Goal: Task Accomplishment & Management: Complete application form

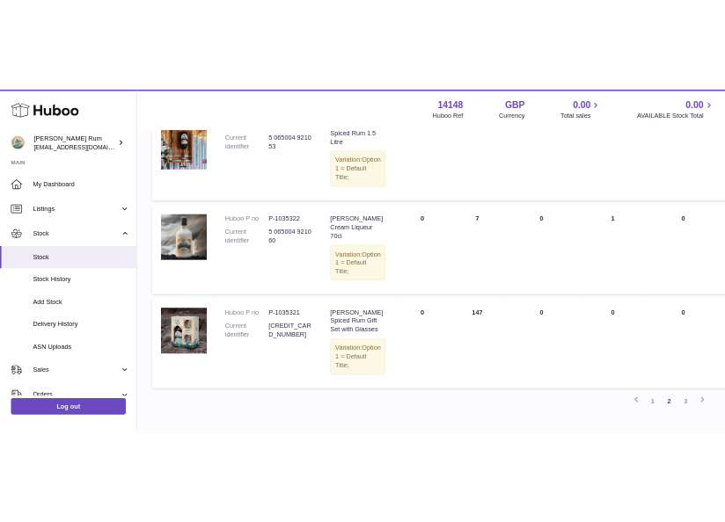
scroll to position [1539, 0]
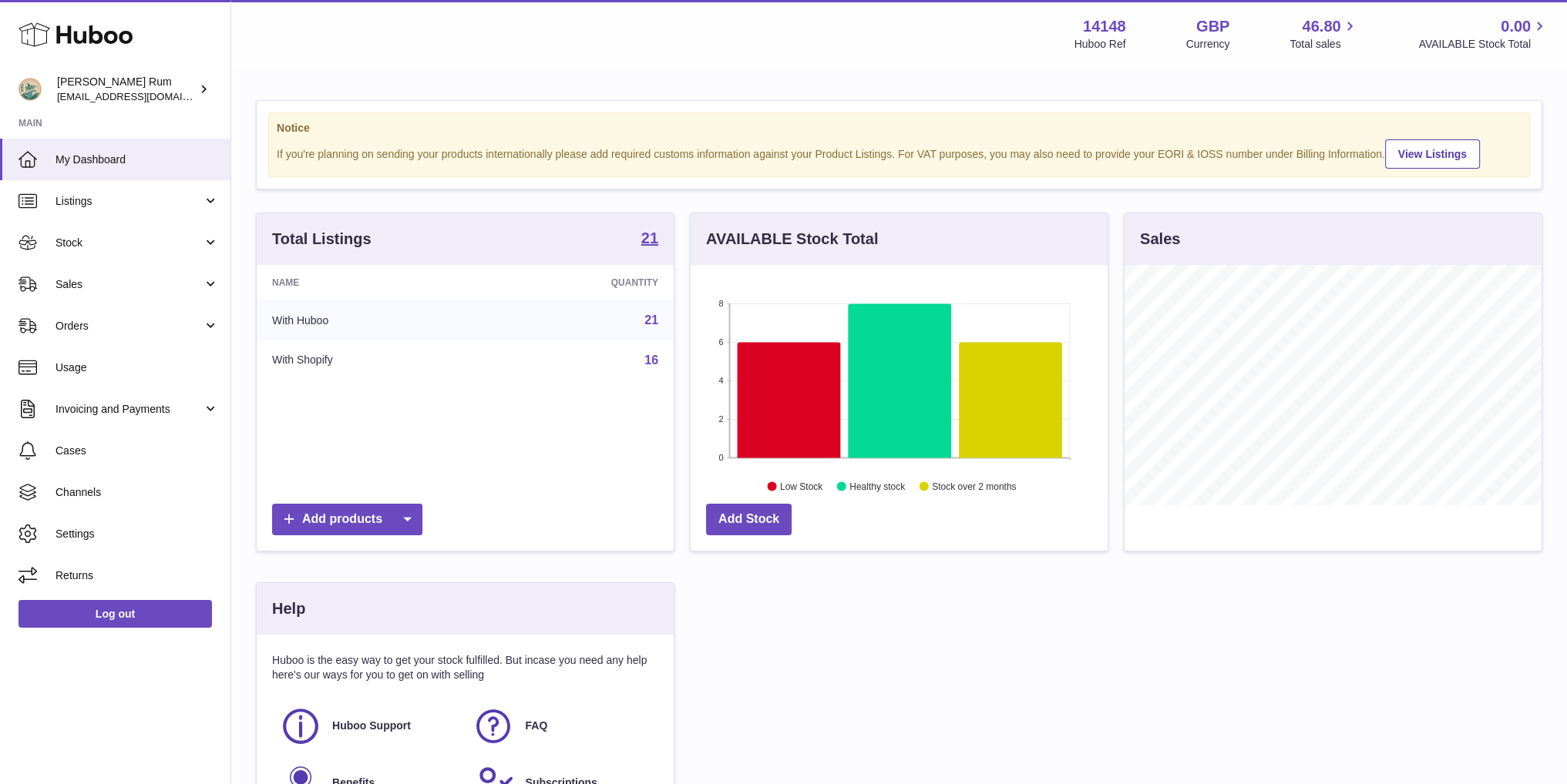
scroll to position [240, 416]
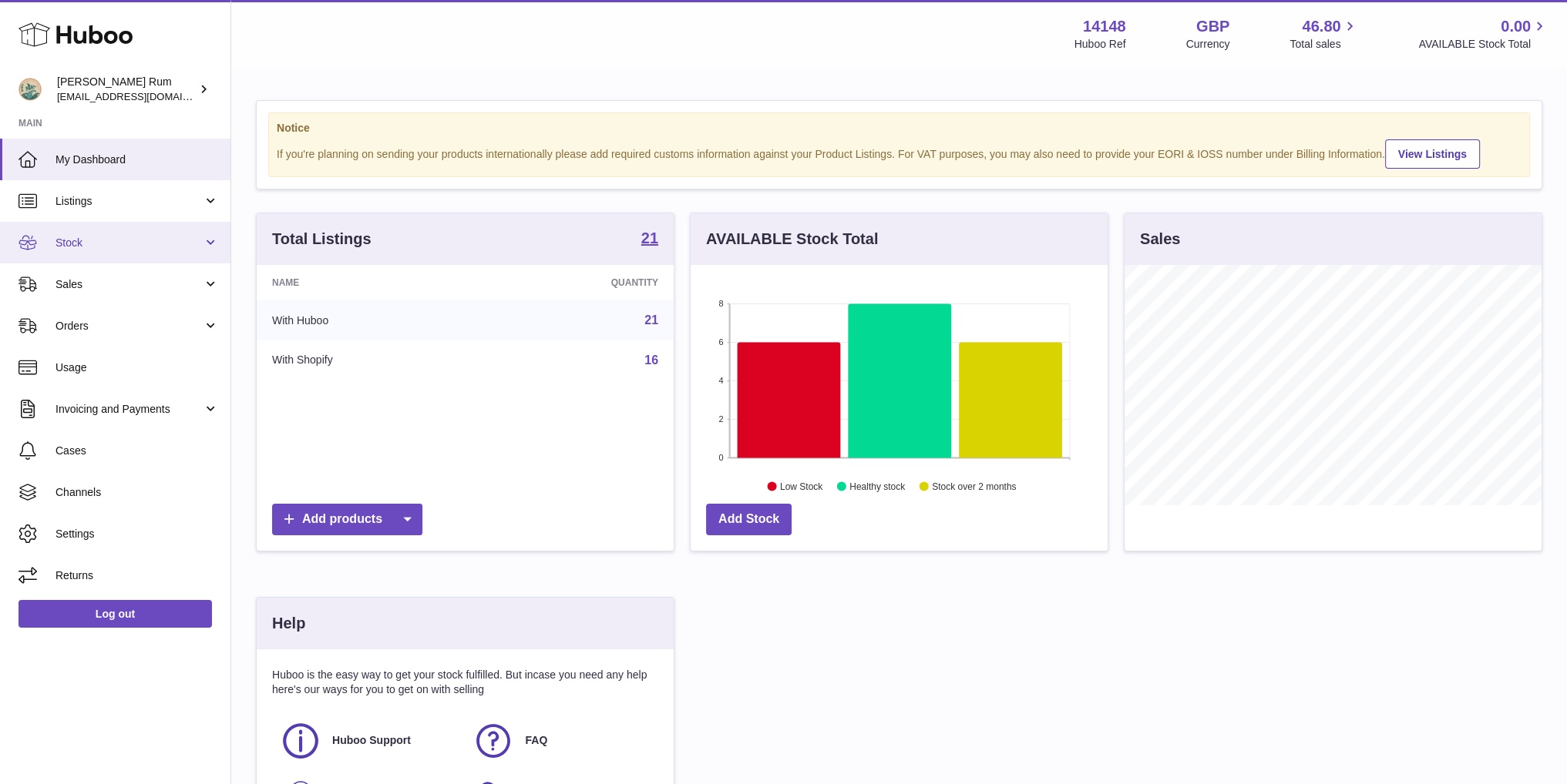
click at [128, 240] on span "Stock" at bounding box center [129, 243] width 147 height 15
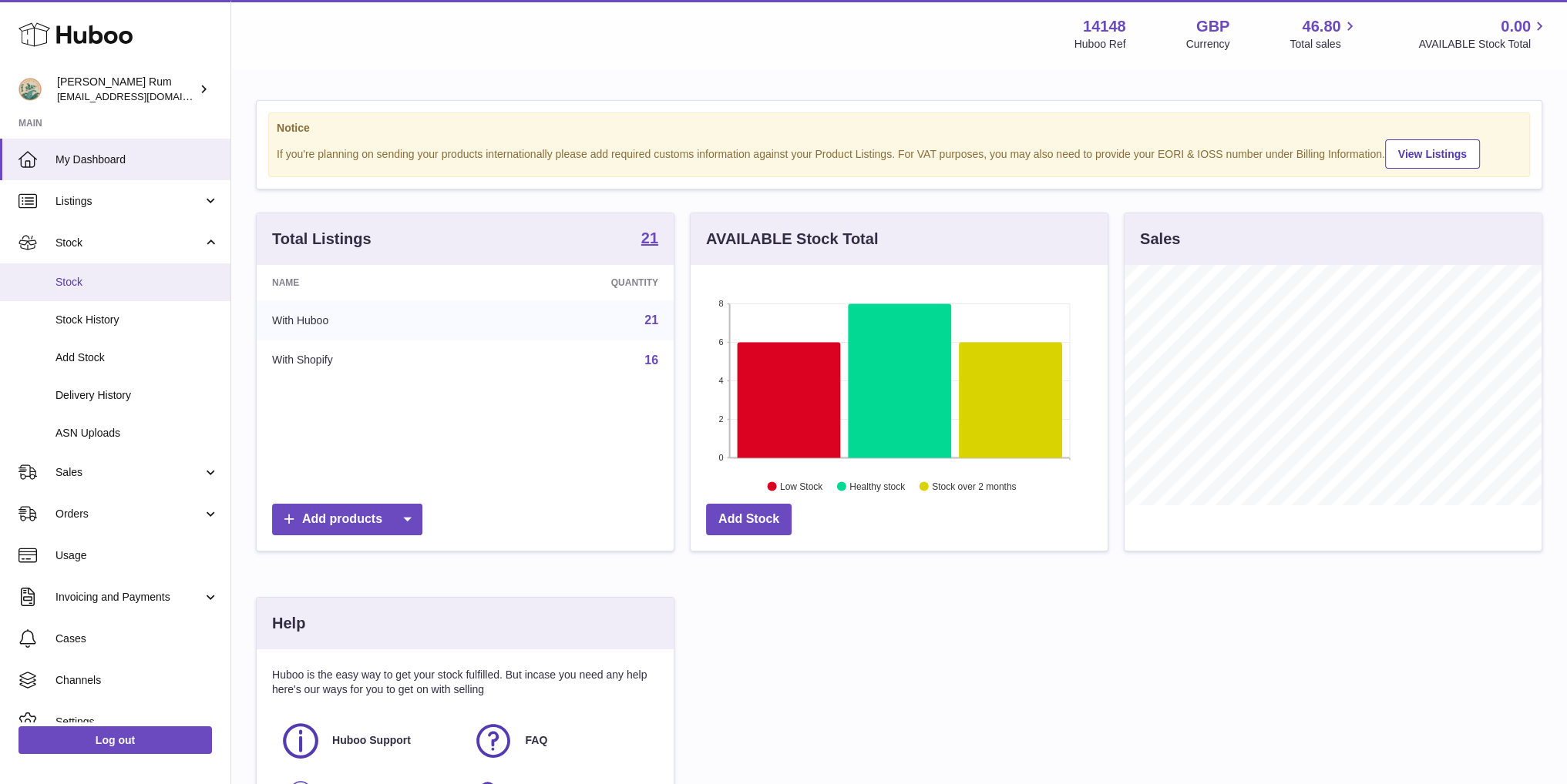
click at [104, 286] on span "Stock" at bounding box center [137, 282] width 163 height 15
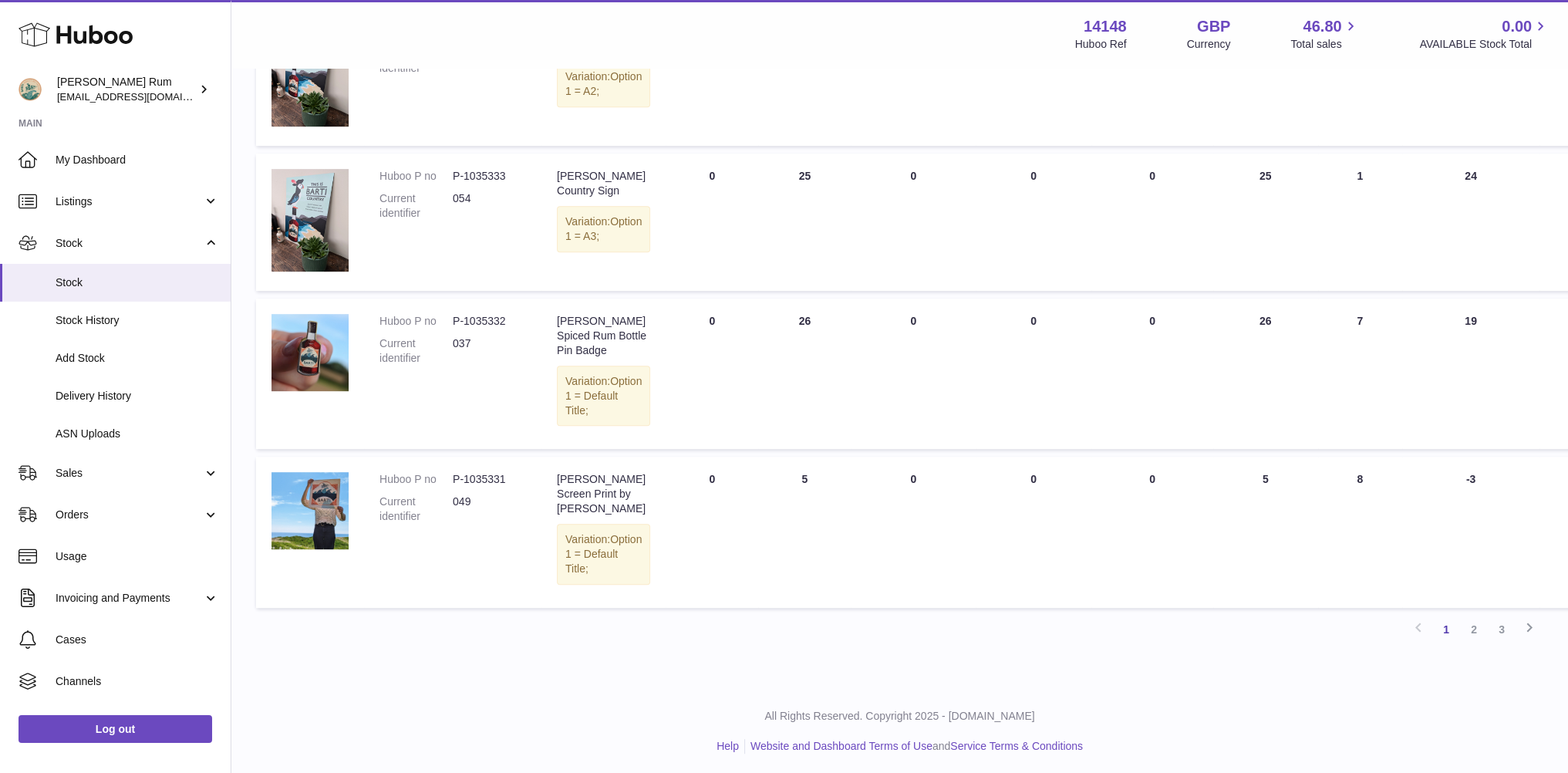
scroll to position [976, 0]
click at [1473, 633] on link "2" at bounding box center [1474, 630] width 28 height 28
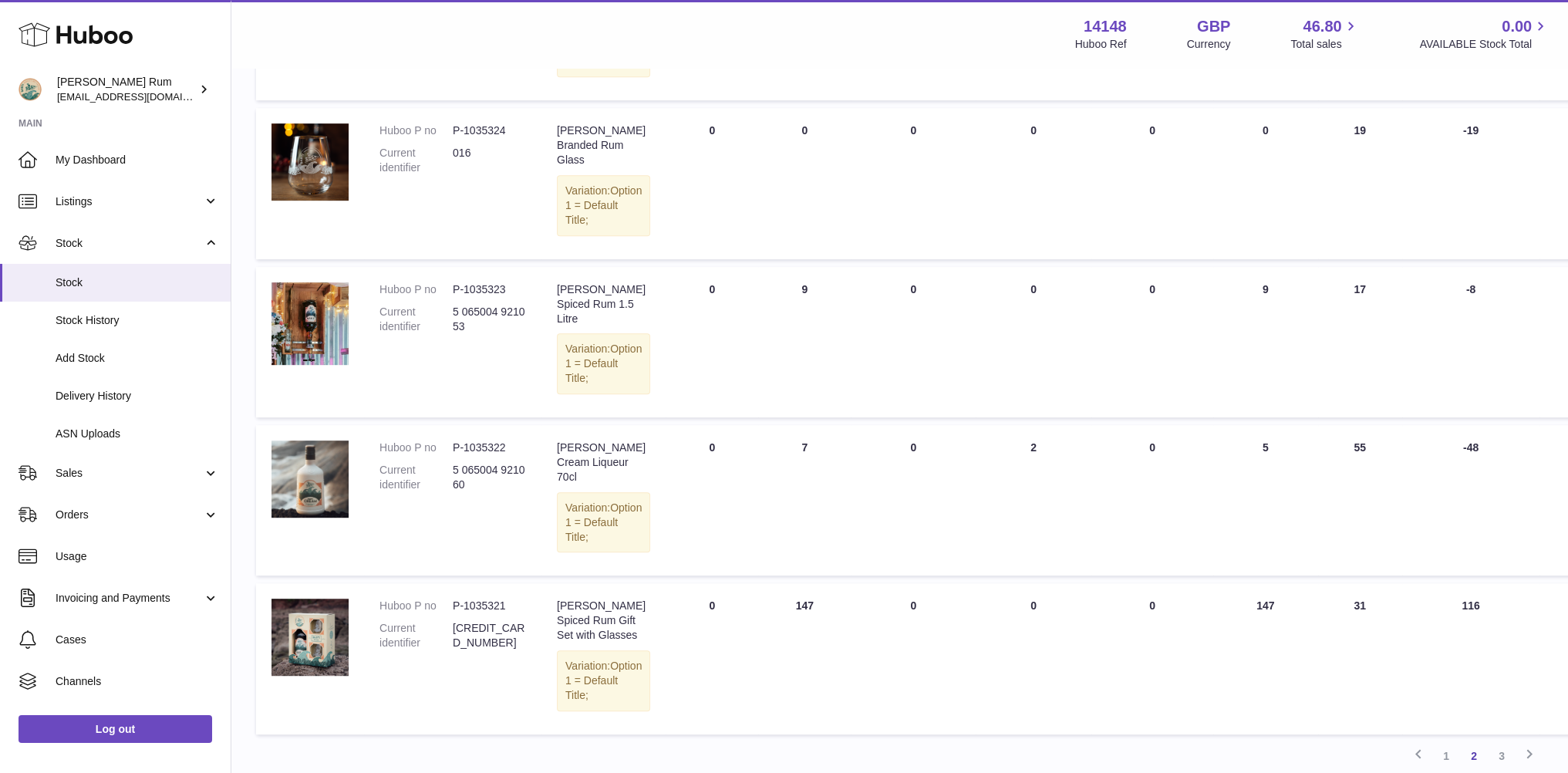
scroll to position [1156, 0]
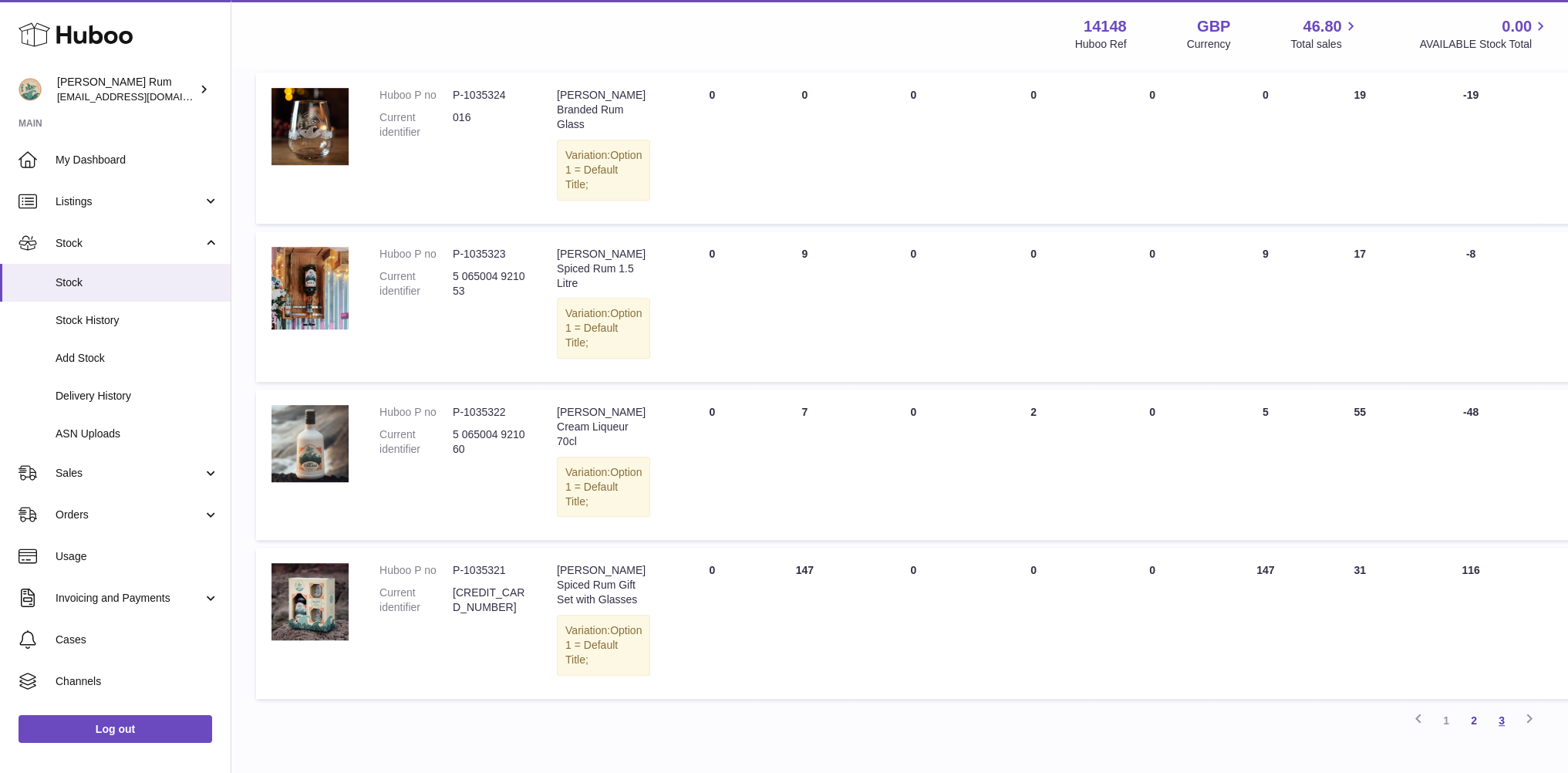
click at [1504, 707] on link "3" at bounding box center [1502, 721] width 28 height 28
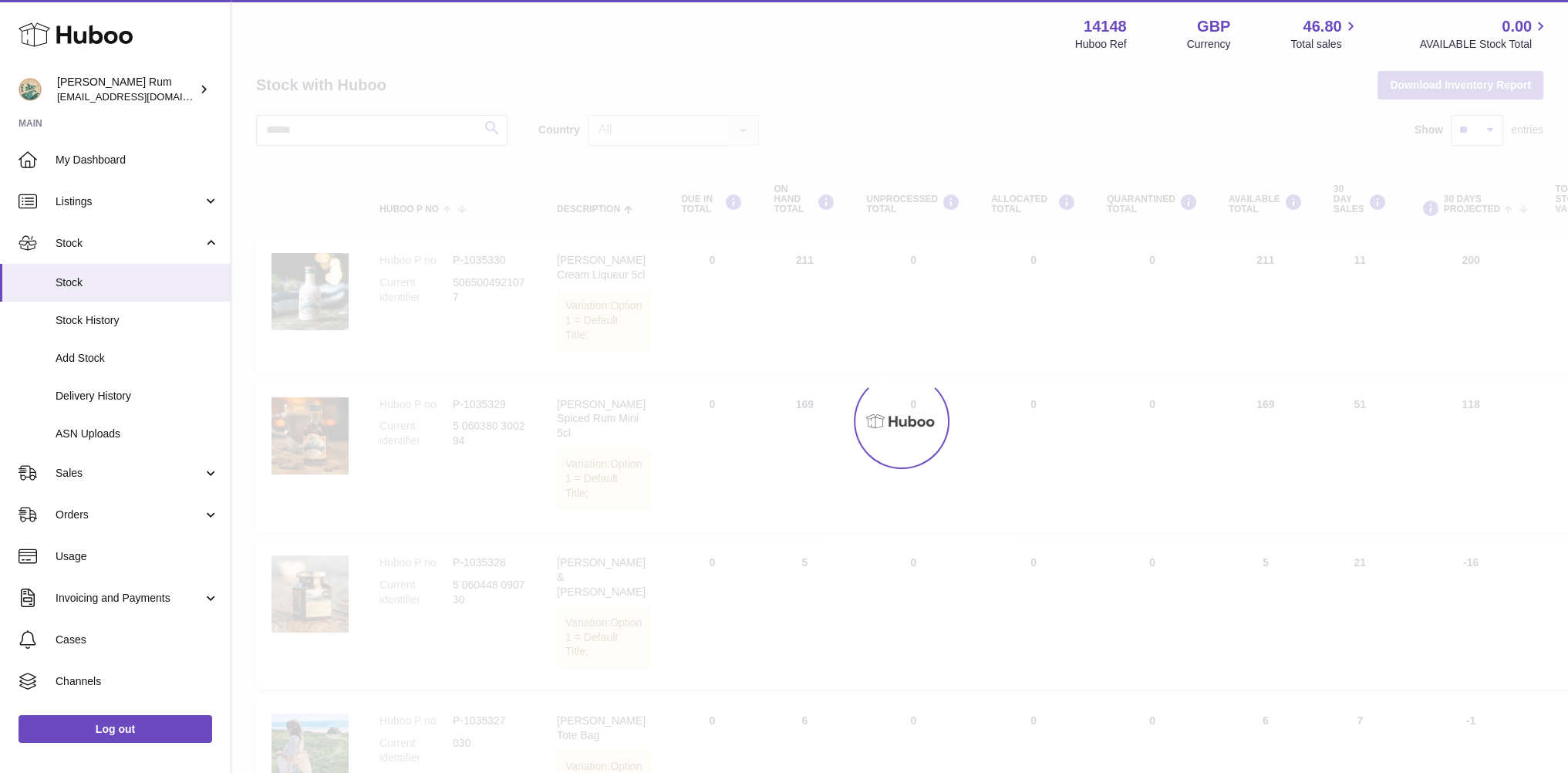
scroll to position [11, 0]
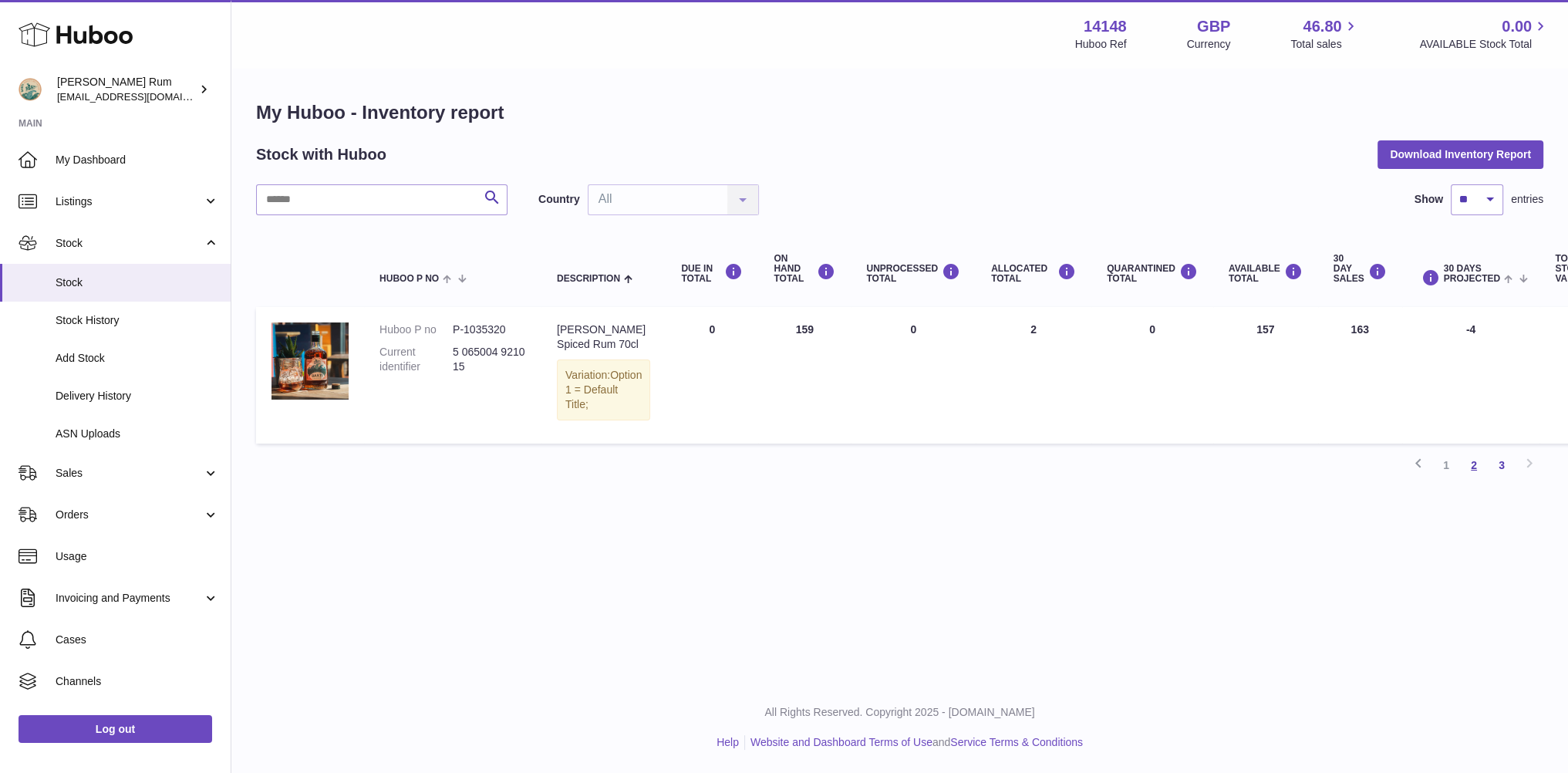
click at [1474, 455] on link "2" at bounding box center [1474, 466] width 28 height 28
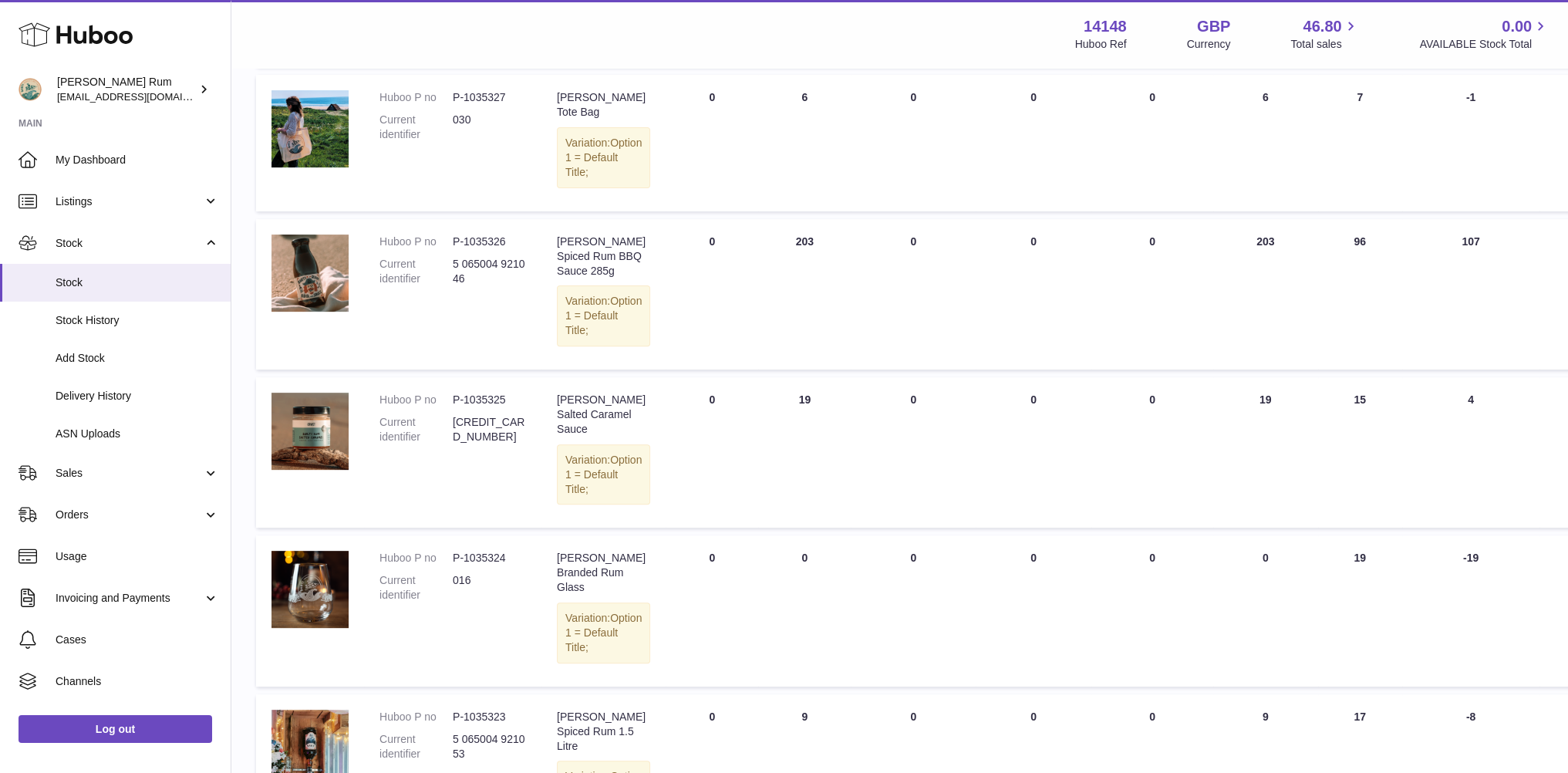
scroll to position [1156, 0]
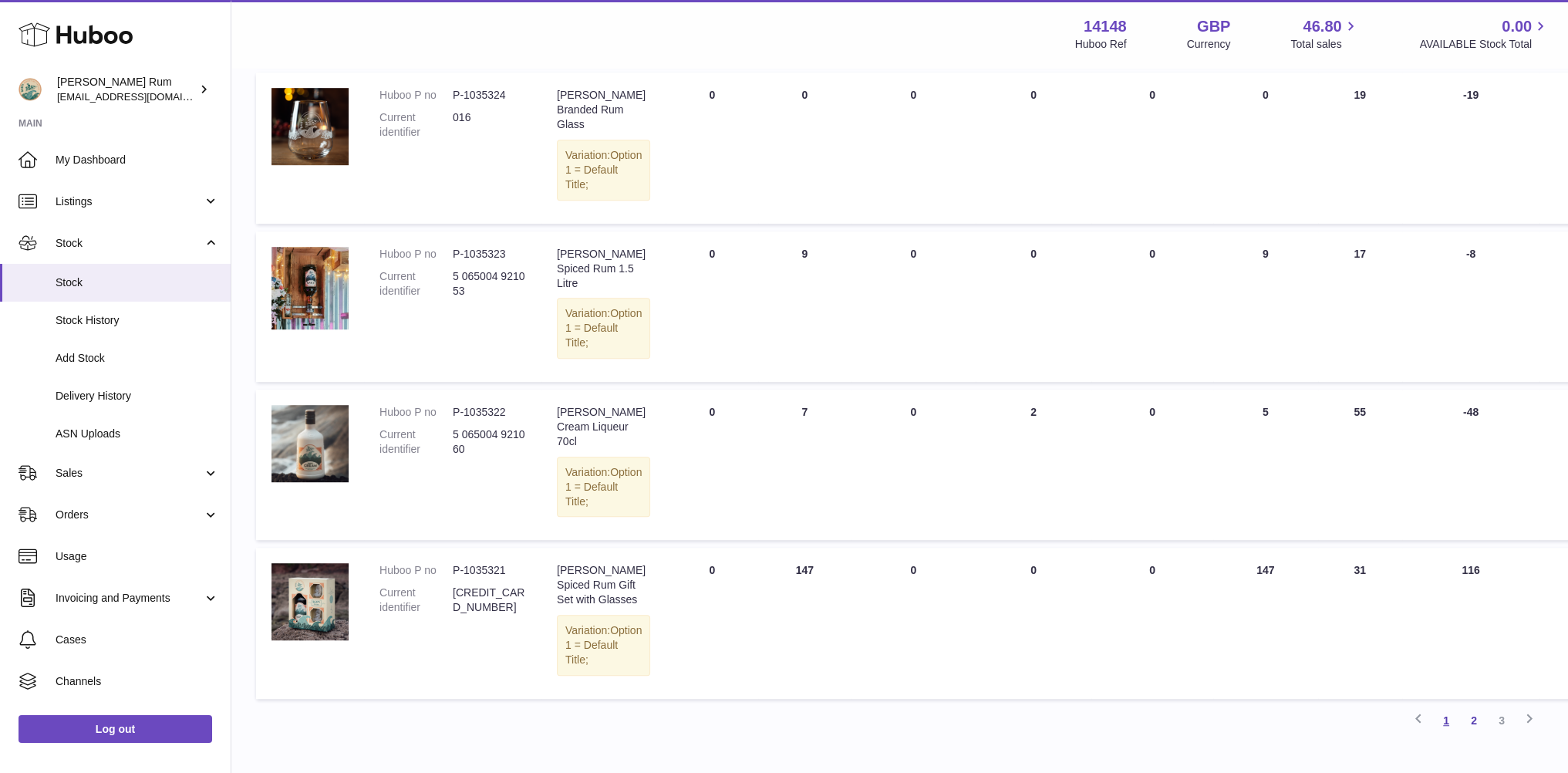
click at [1449, 707] on link "1" at bounding box center [1446, 721] width 28 height 28
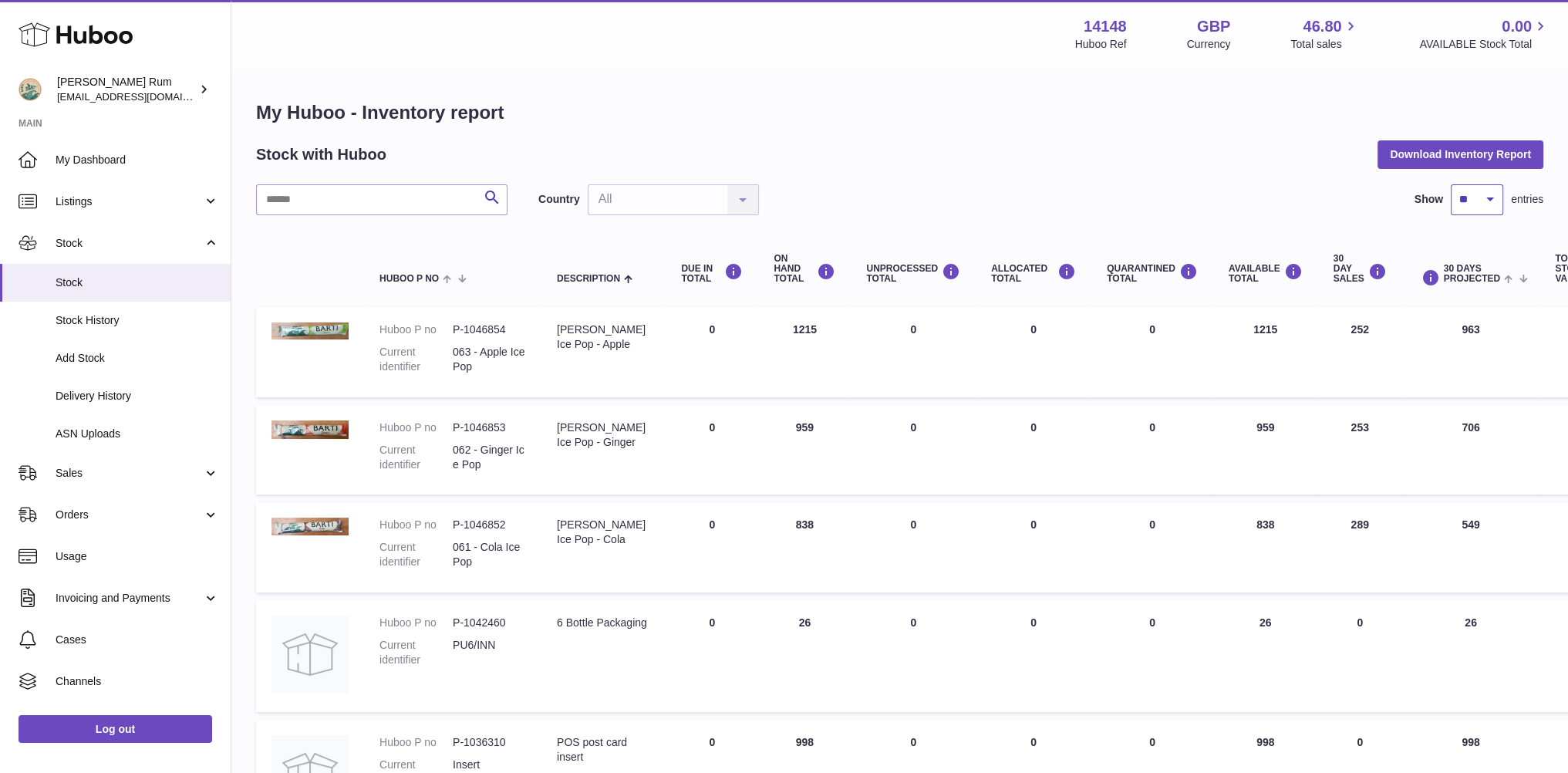
click at [1487, 206] on select "** ** ** ***" at bounding box center [1477, 199] width 53 height 31
select select "***"
click at [1450, 184] on select "** ** ** ***" at bounding box center [1477, 199] width 53 height 31
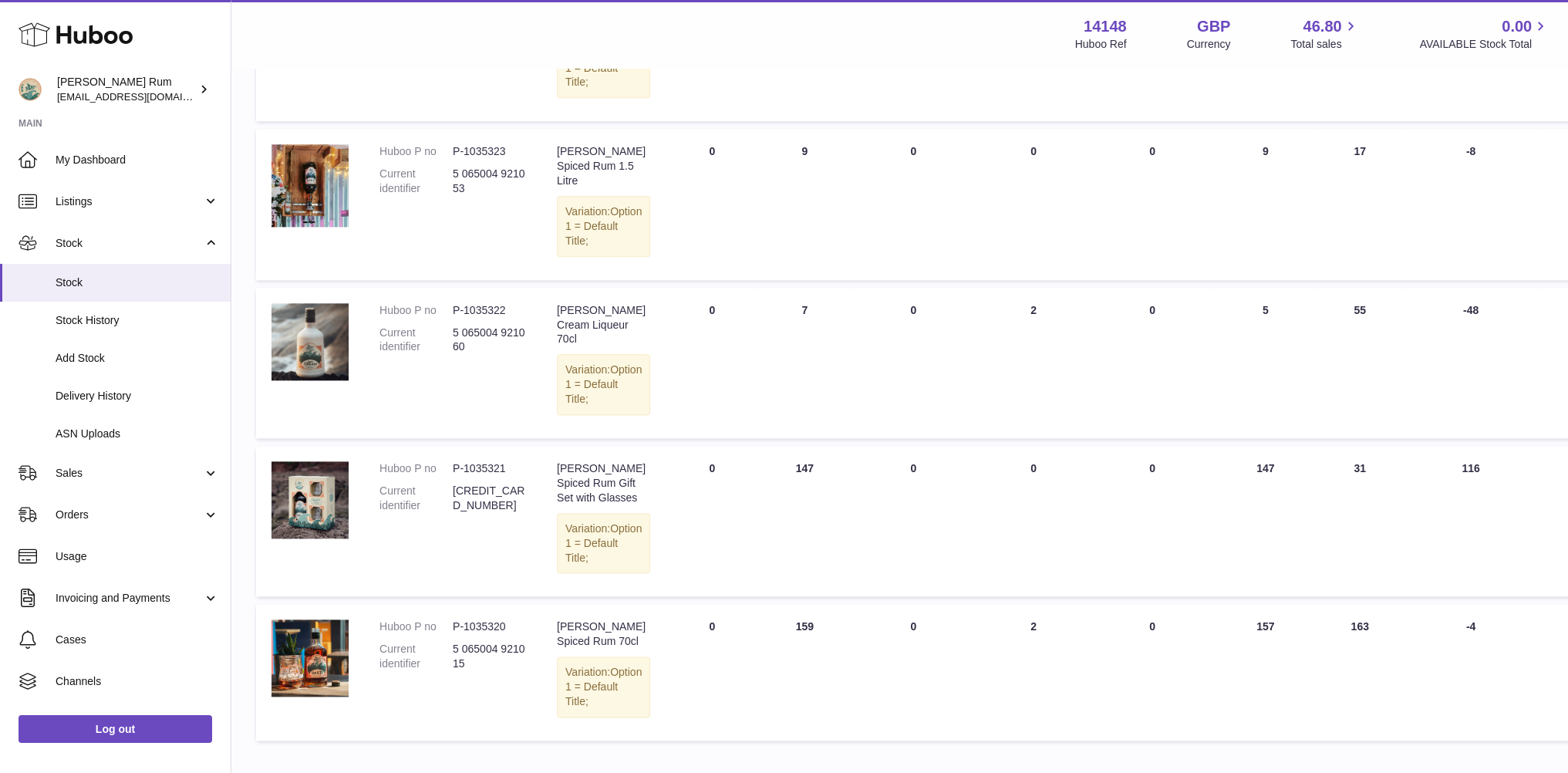
scroll to position [2079, 0]
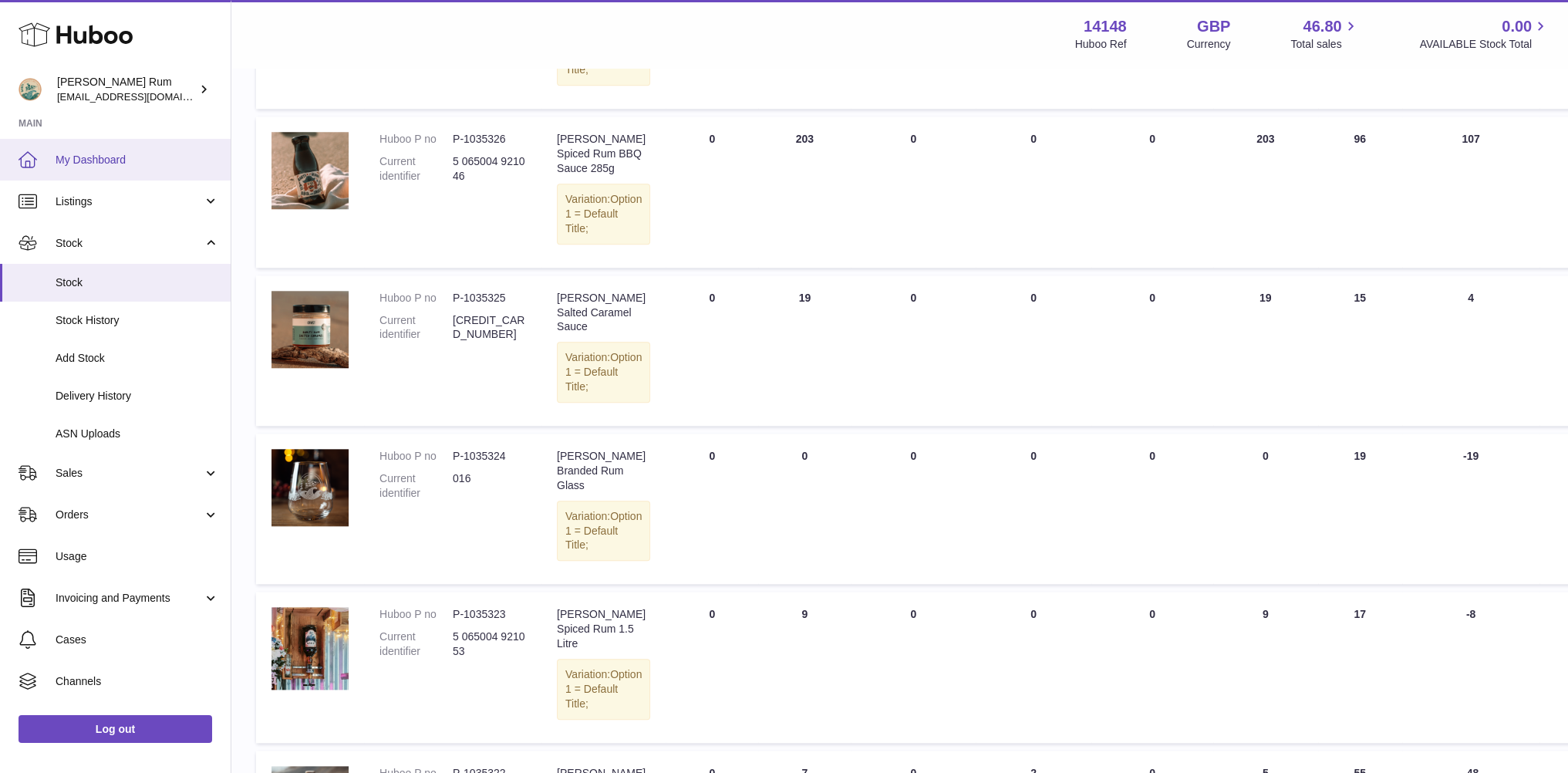
click at [118, 168] on link "My Dashboard" at bounding box center [115, 159] width 231 height 41
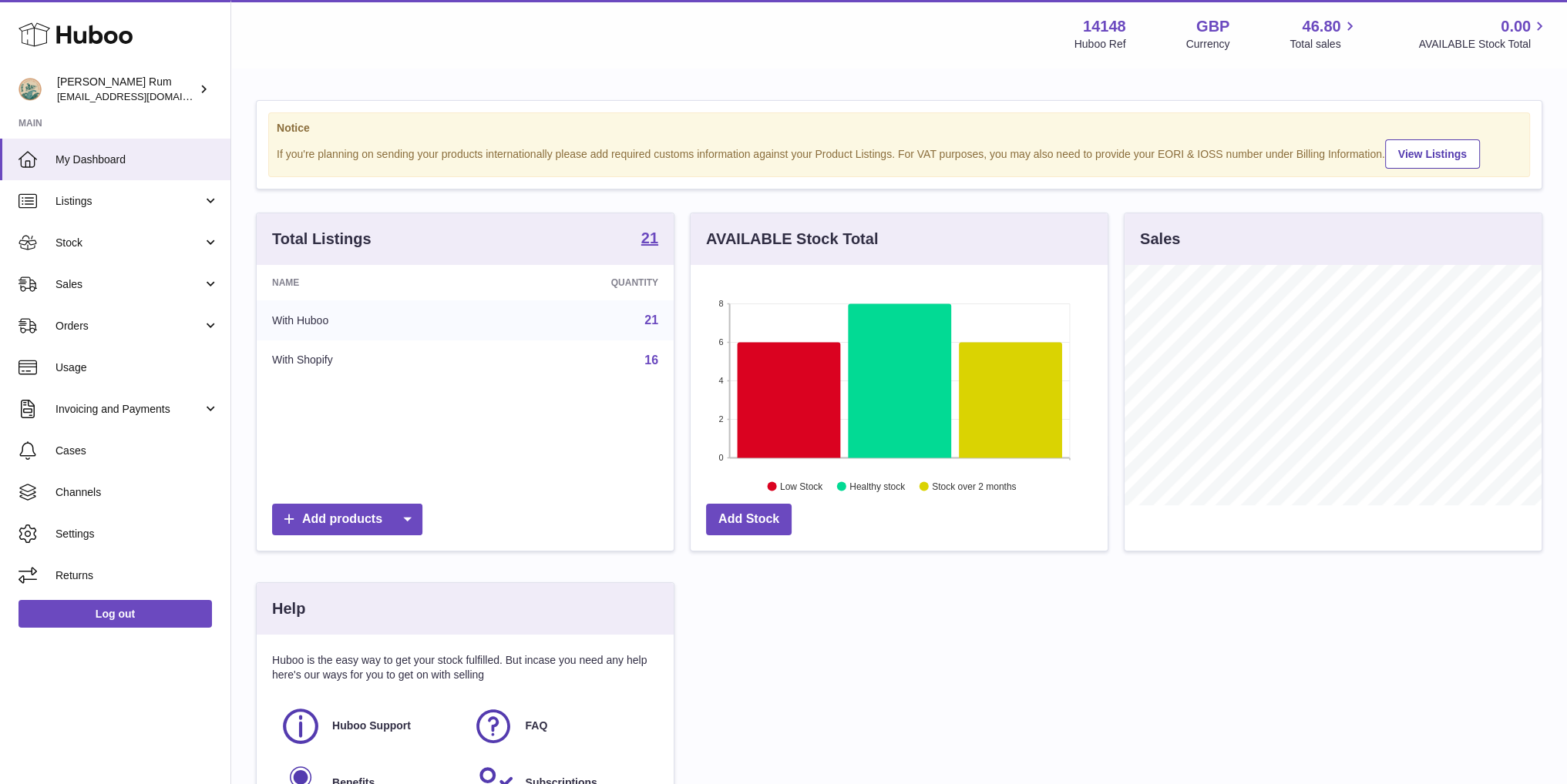
scroll to position [240, 416]
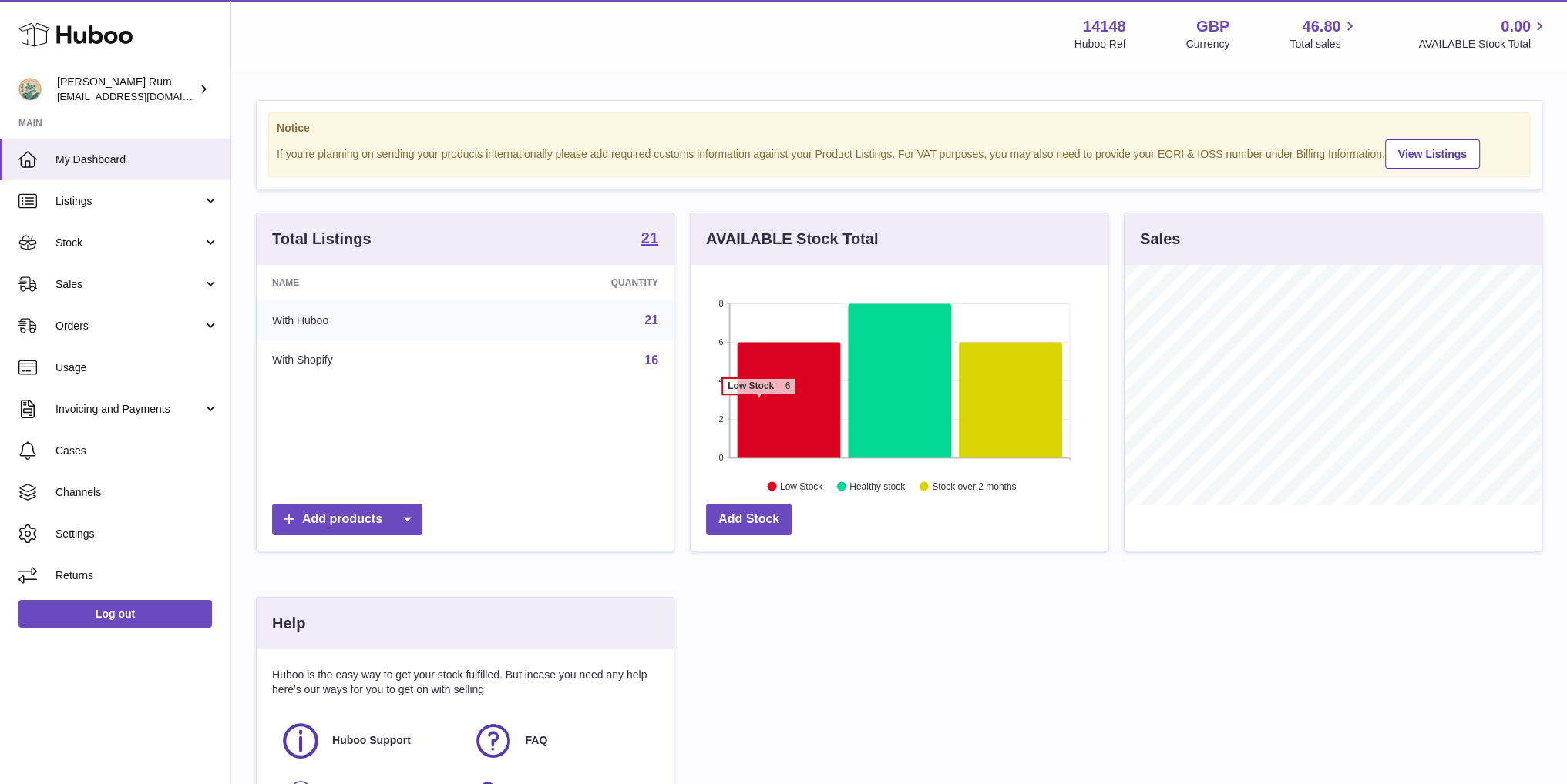
click at [758, 401] on icon at bounding box center [789, 400] width 103 height 116
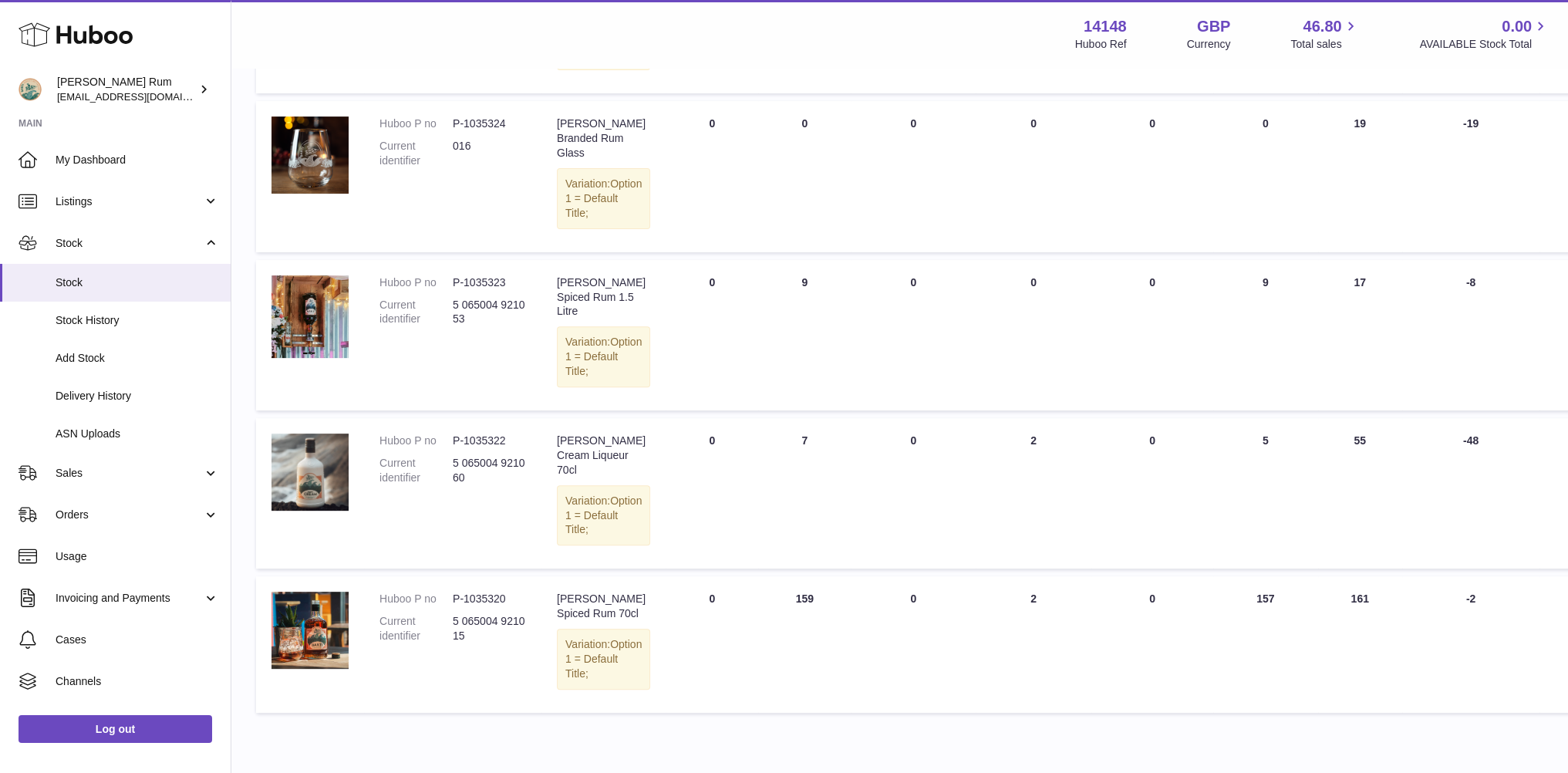
scroll to position [673, 0]
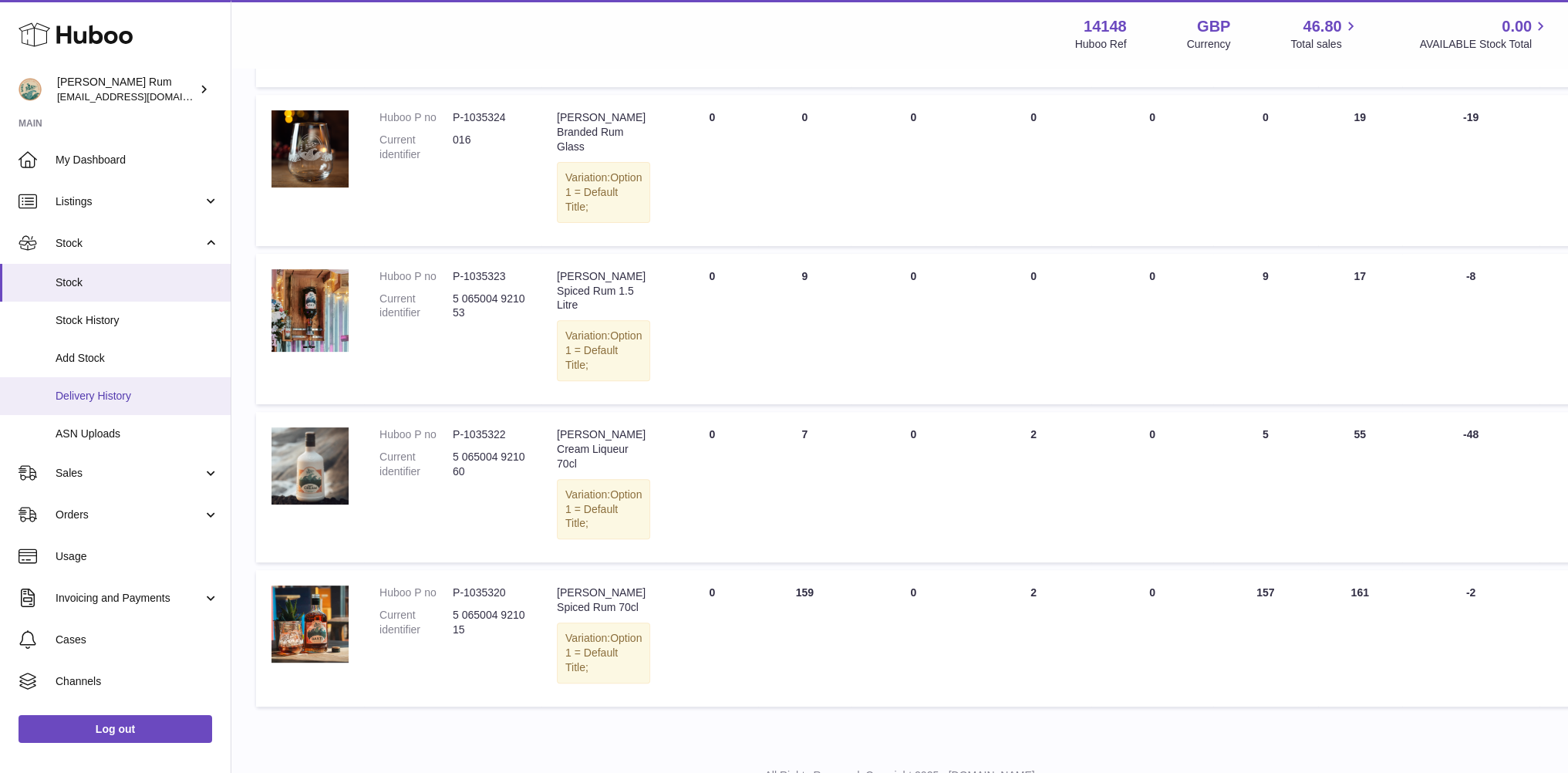
click at [118, 407] on link "Delivery History" at bounding box center [115, 396] width 231 height 38
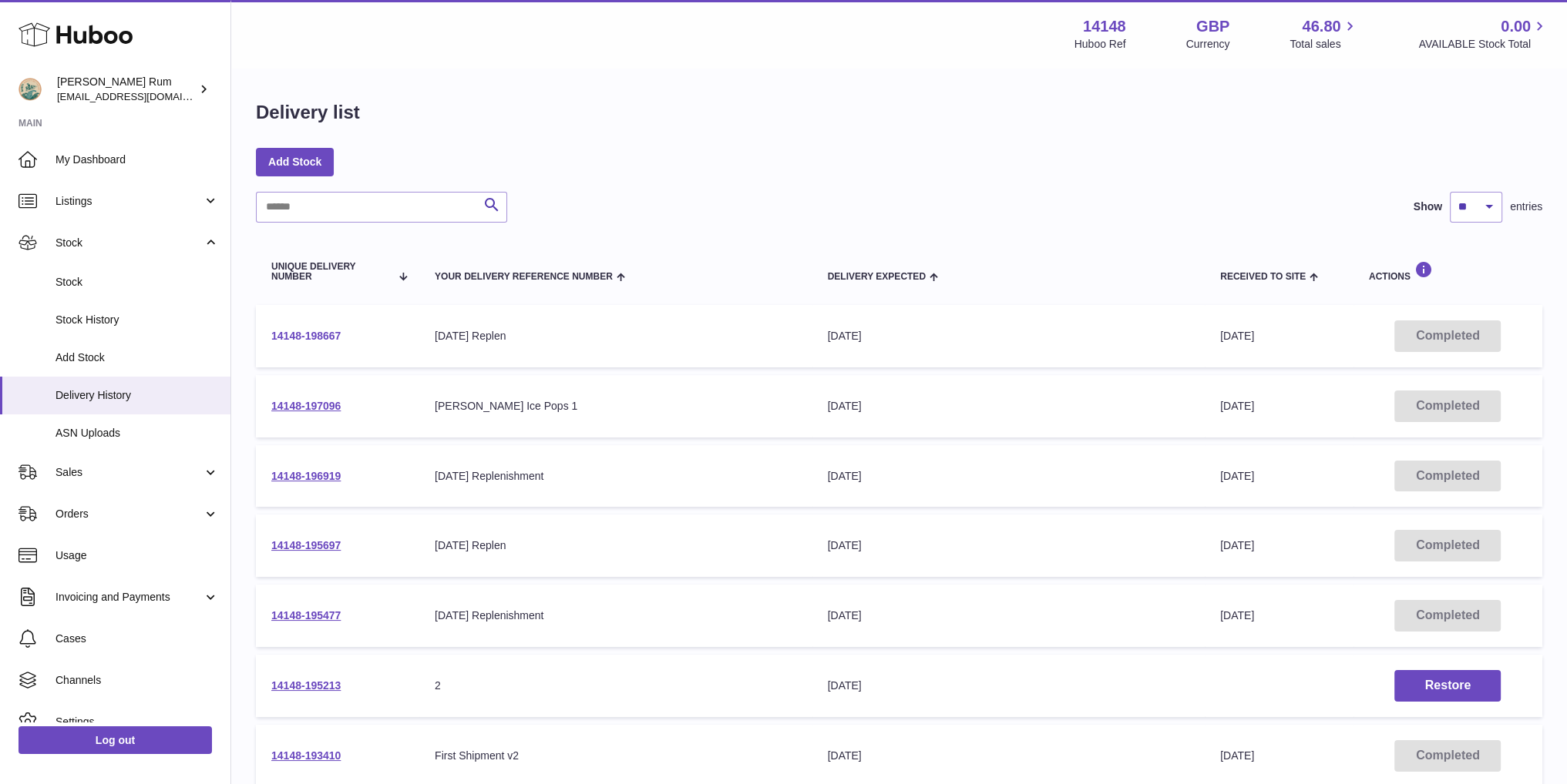
click at [317, 329] on link "14148-198667" at bounding box center [306, 335] width 69 height 12
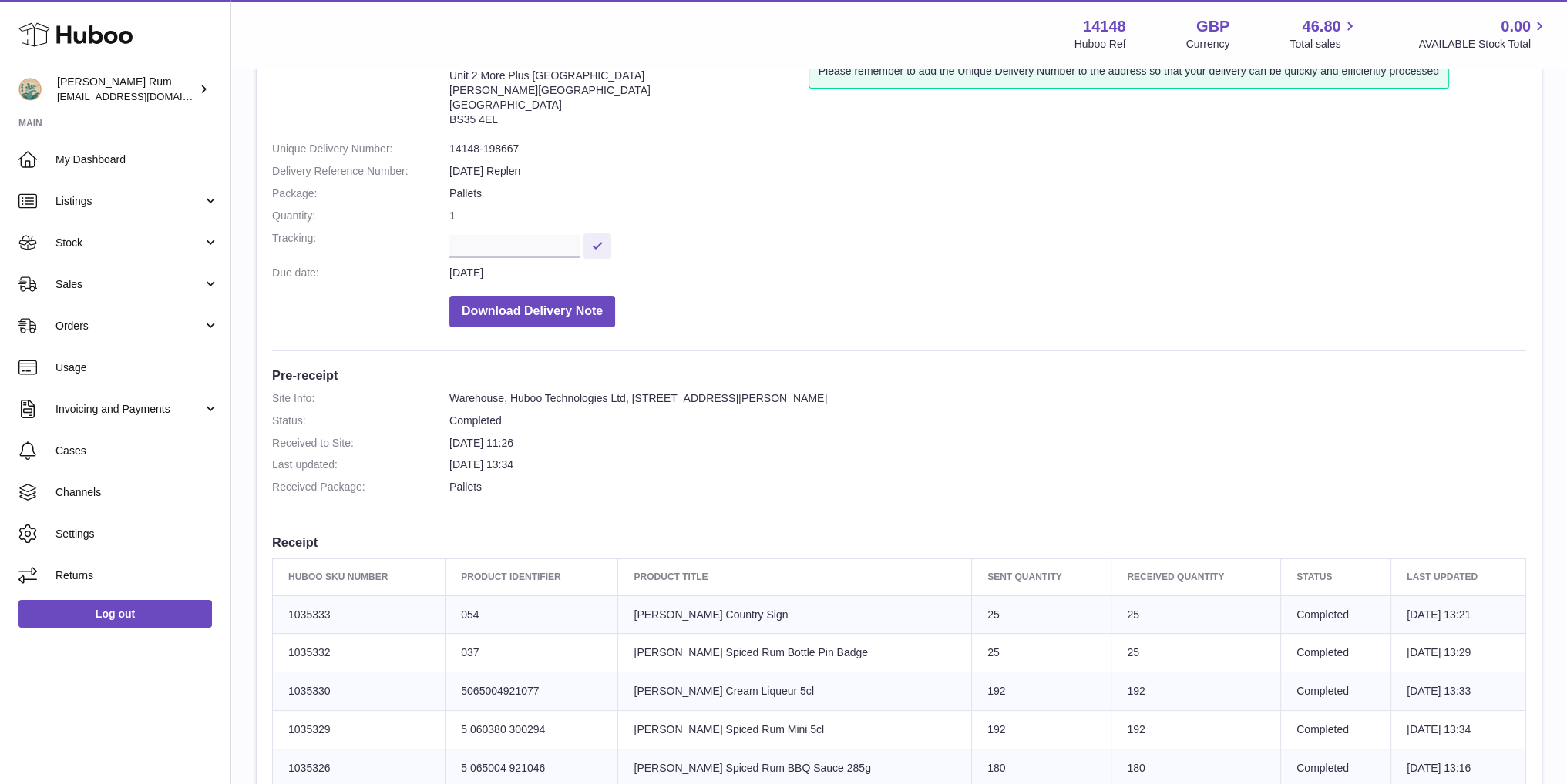
scroll to position [308, 0]
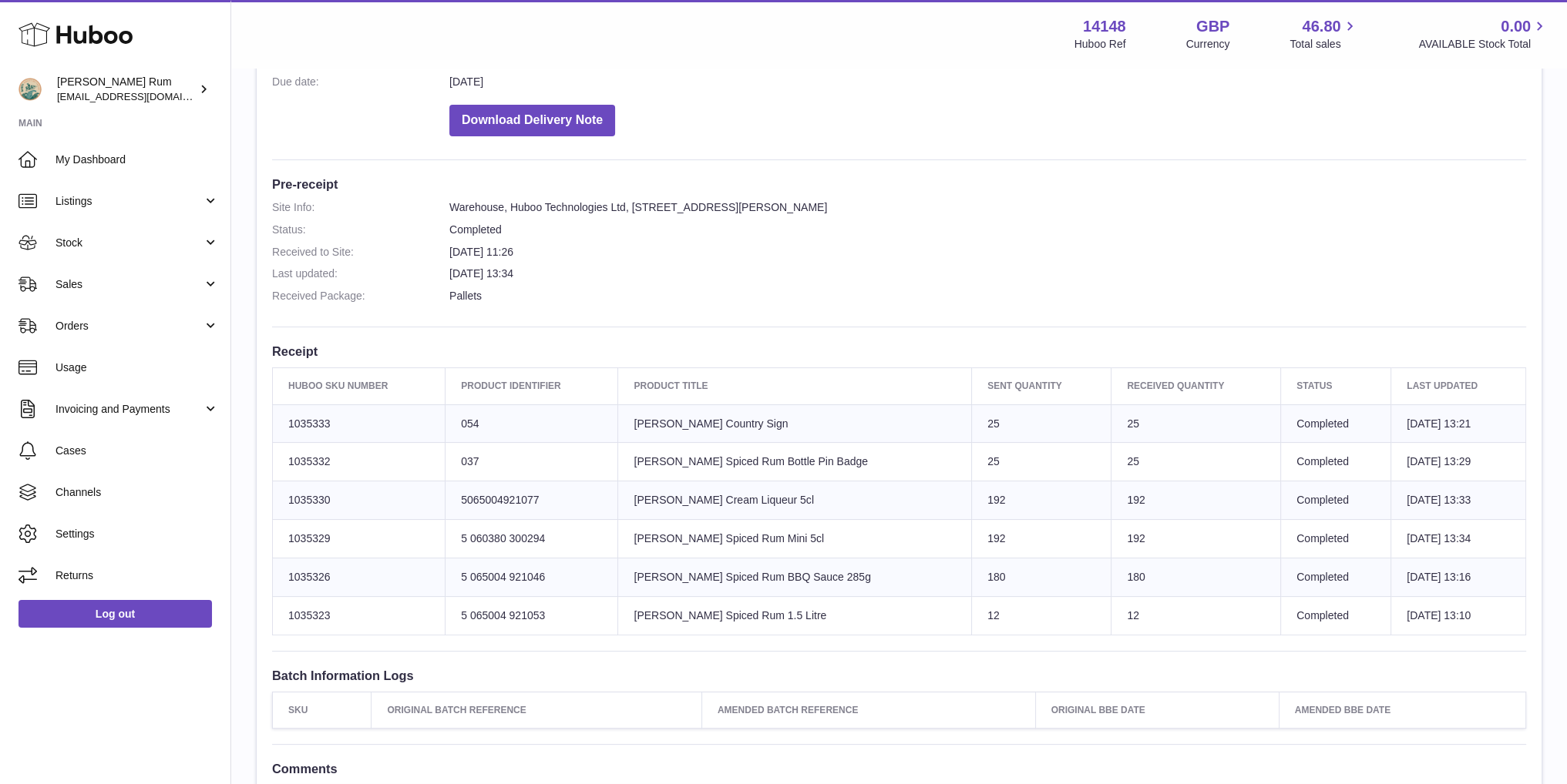
click at [1200, 245] on dd "24th Jul 2025 11:26" at bounding box center [988, 252] width 1077 height 15
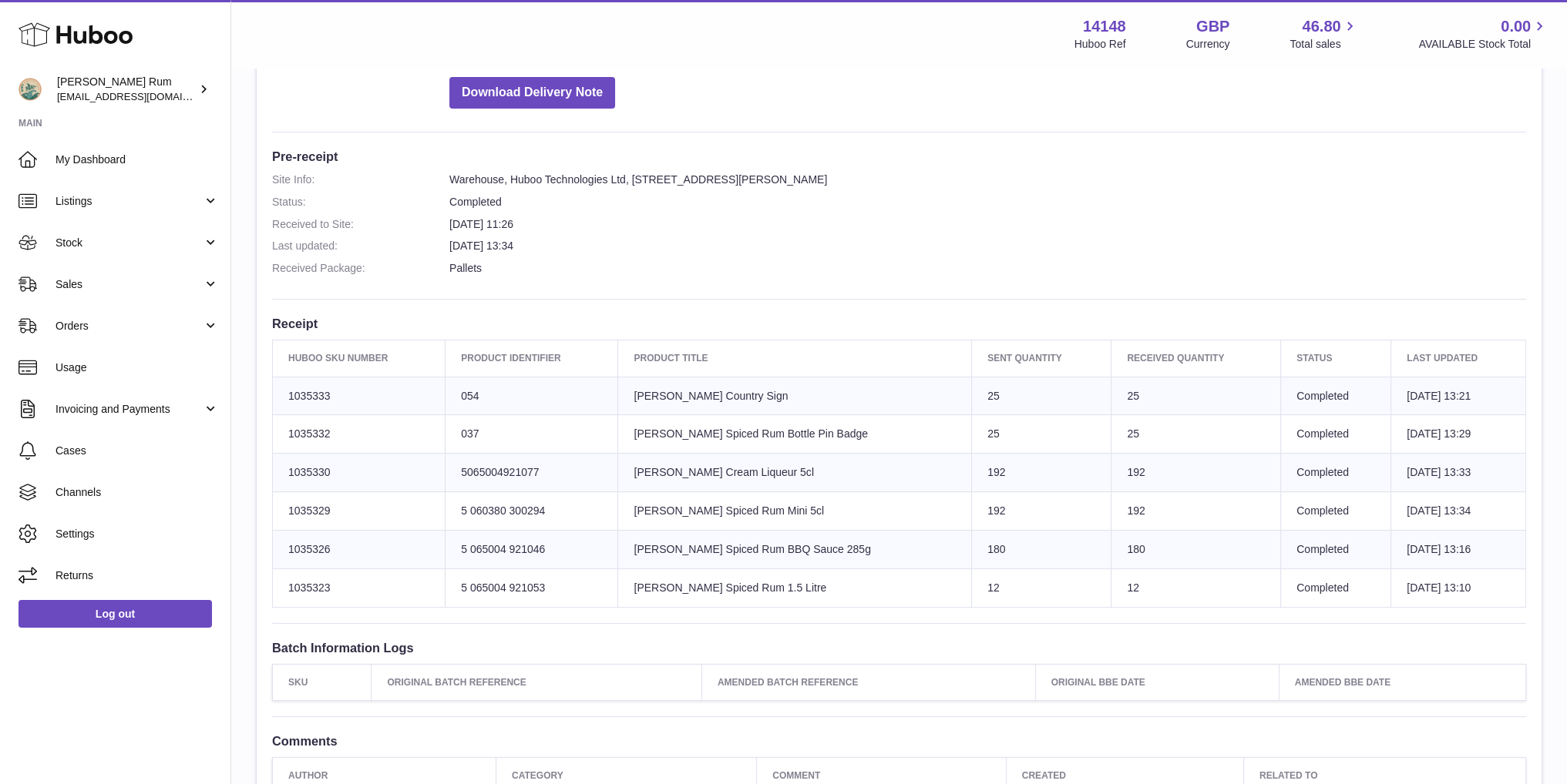
scroll to position [307, 0]
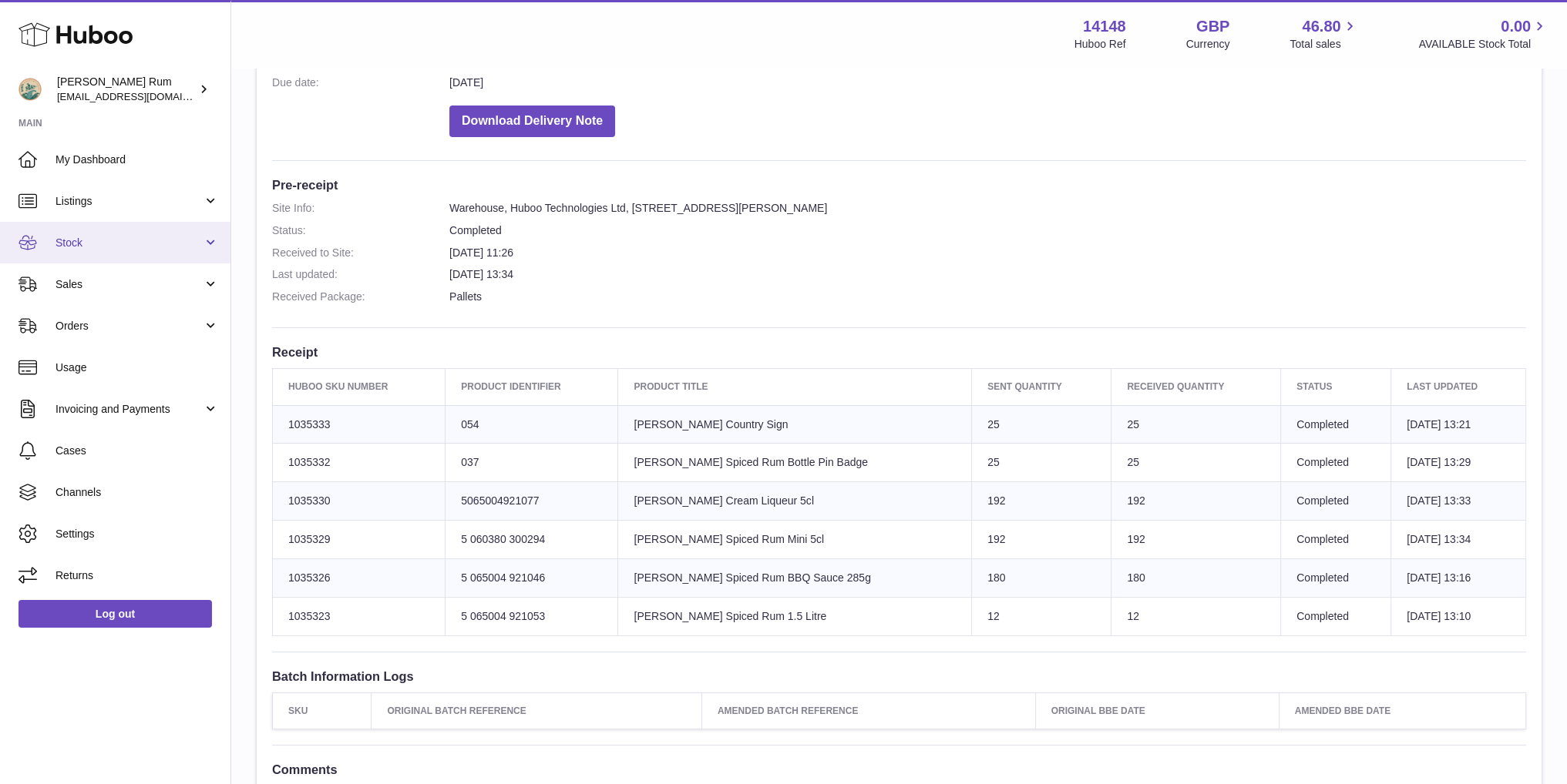
click at [110, 240] on span "Stock" at bounding box center [129, 243] width 147 height 15
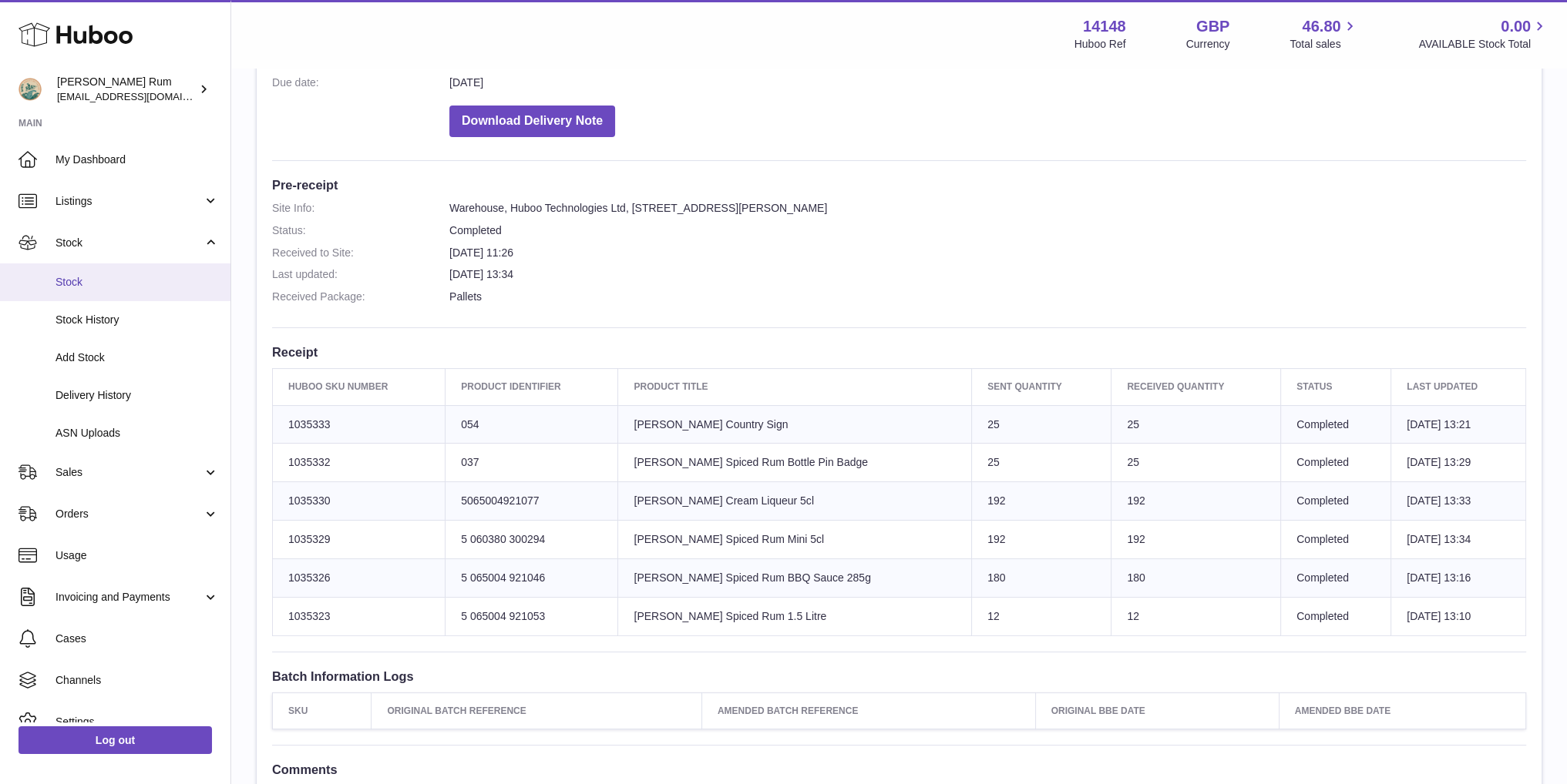
click at [108, 281] on span "Stock" at bounding box center [137, 282] width 163 height 15
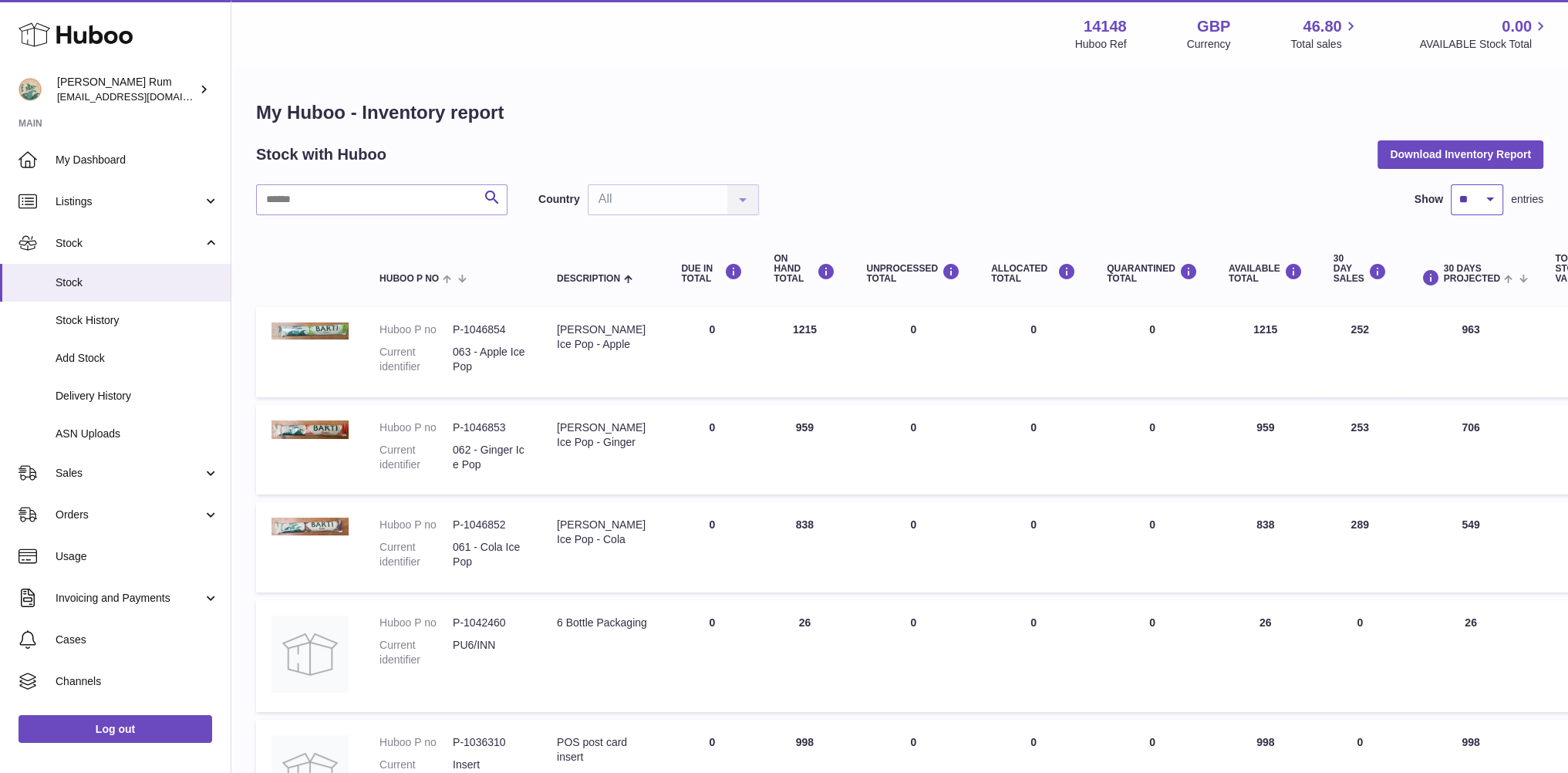
click at [1492, 200] on select "** ** ** ***" at bounding box center [1477, 199] width 53 height 31
select select "***"
click at [1450, 184] on select "** ** ** ***" at bounding box center [1477, 199] width 53 height 31
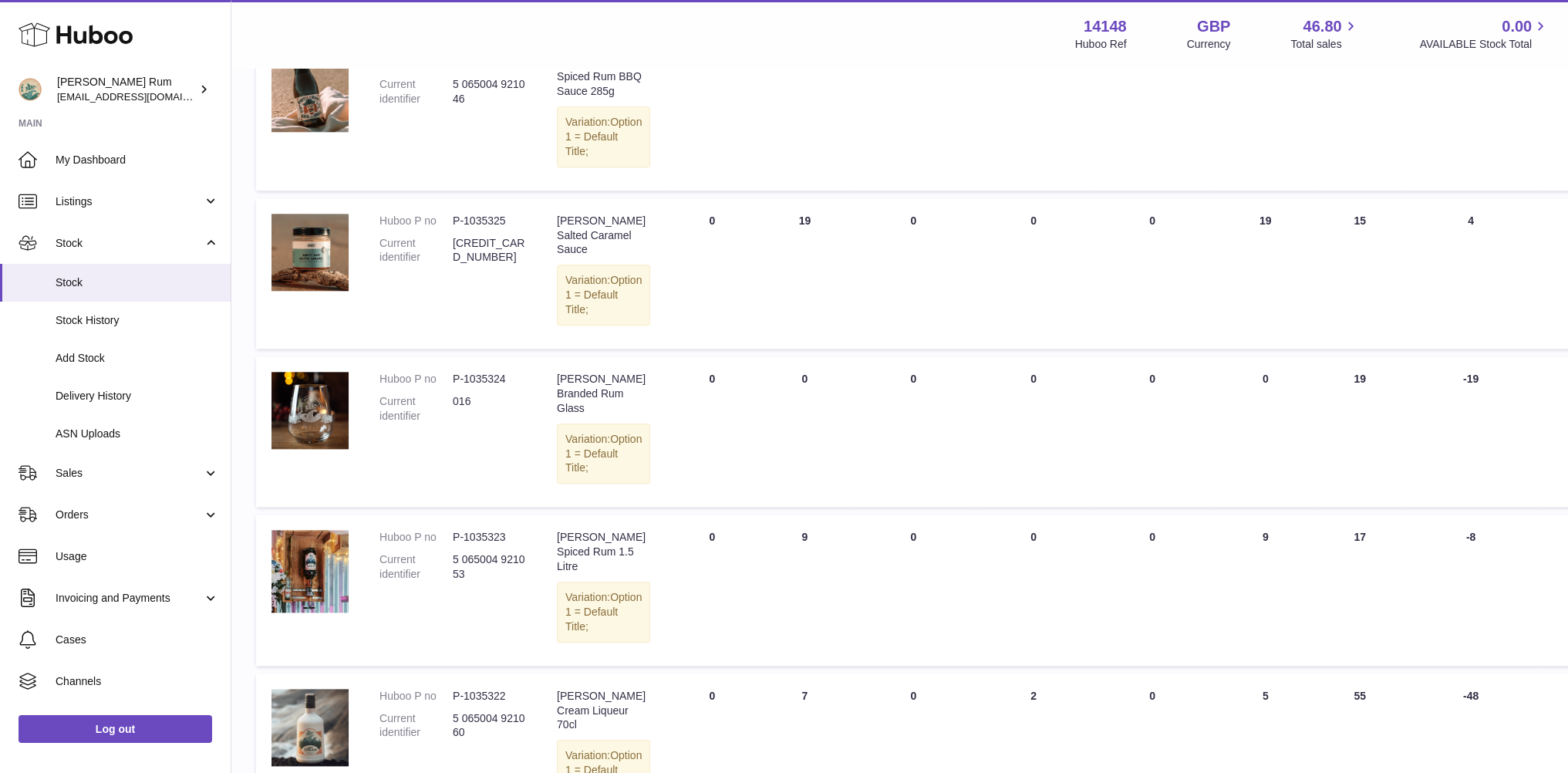
scroll to position [2310, 0]
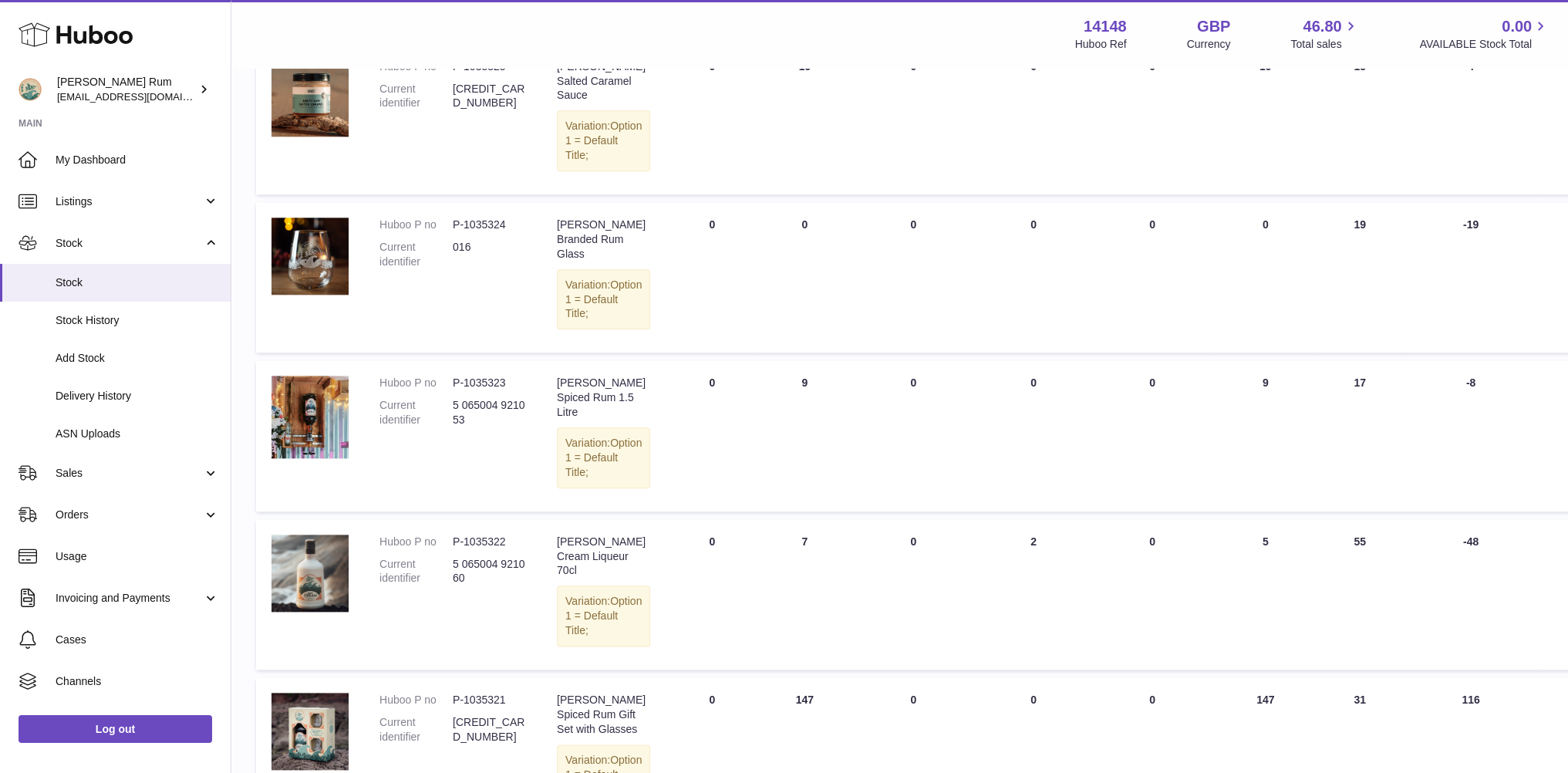
click at [1351, 677] on td "30 DAY SALES 31" at bounding box center [1360, 753] width 84 height 151
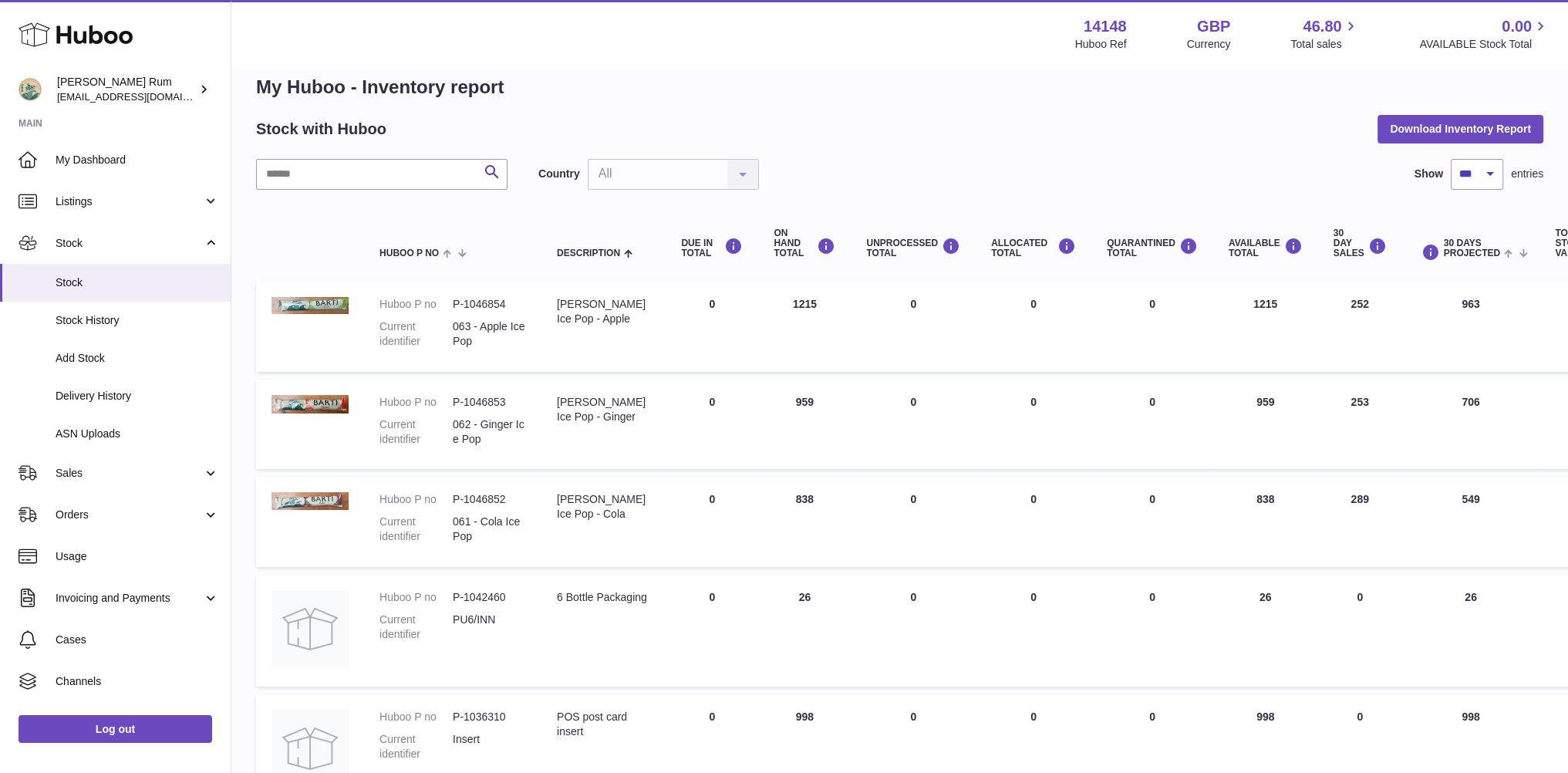
scroll to position [0, 0]
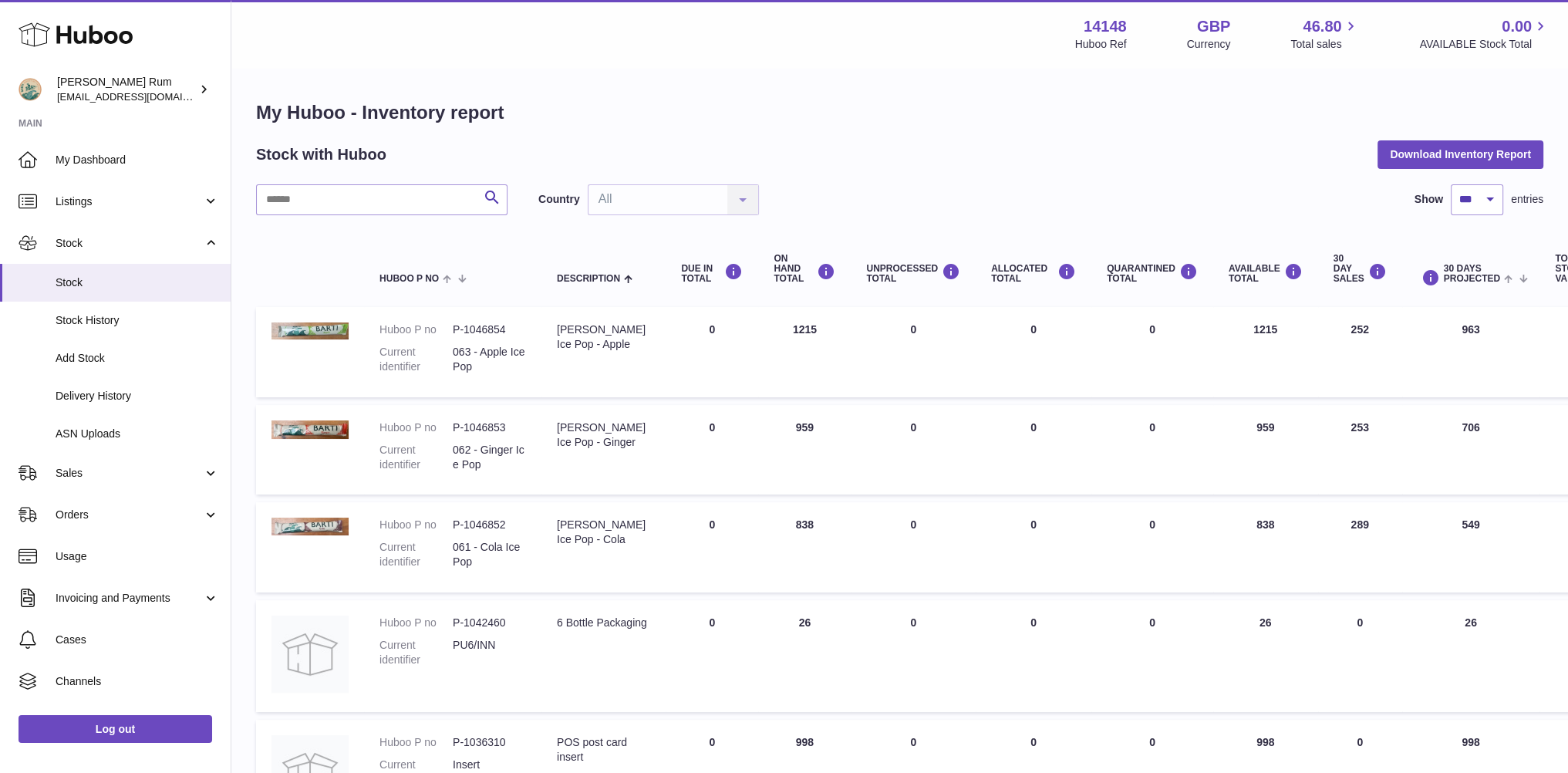
click at [804, 166] on div "Stock with Huboo Download Inventory Report" at bounding box center [900, 154] width 1287 height 28
click at [98, 198] on span "Listings" at bounding box center [129, 202] width 147 height 15
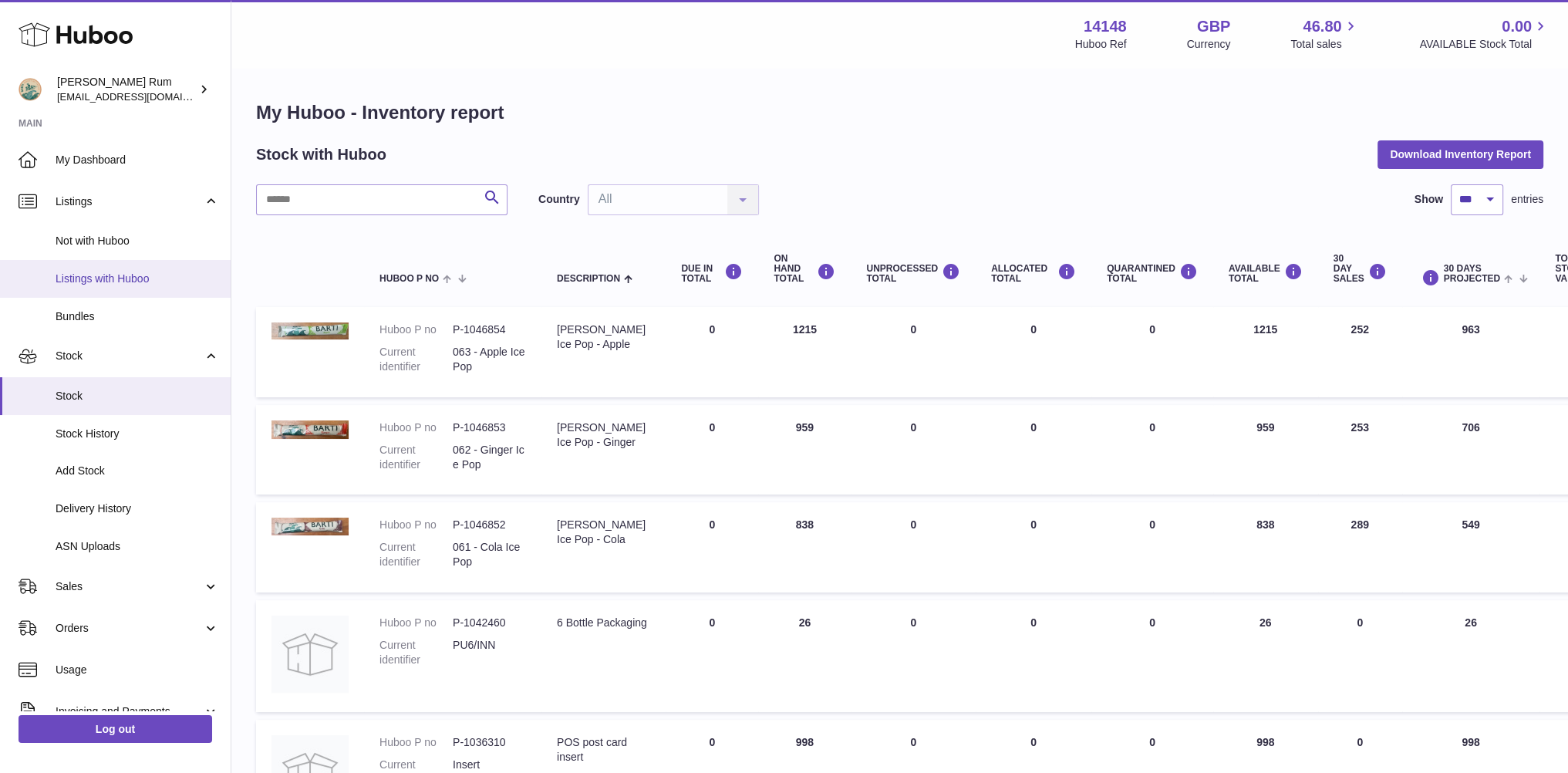
click at [112, 285] on span "Listings with Huboo" at bounding box center [137, 279] width 163 height 15
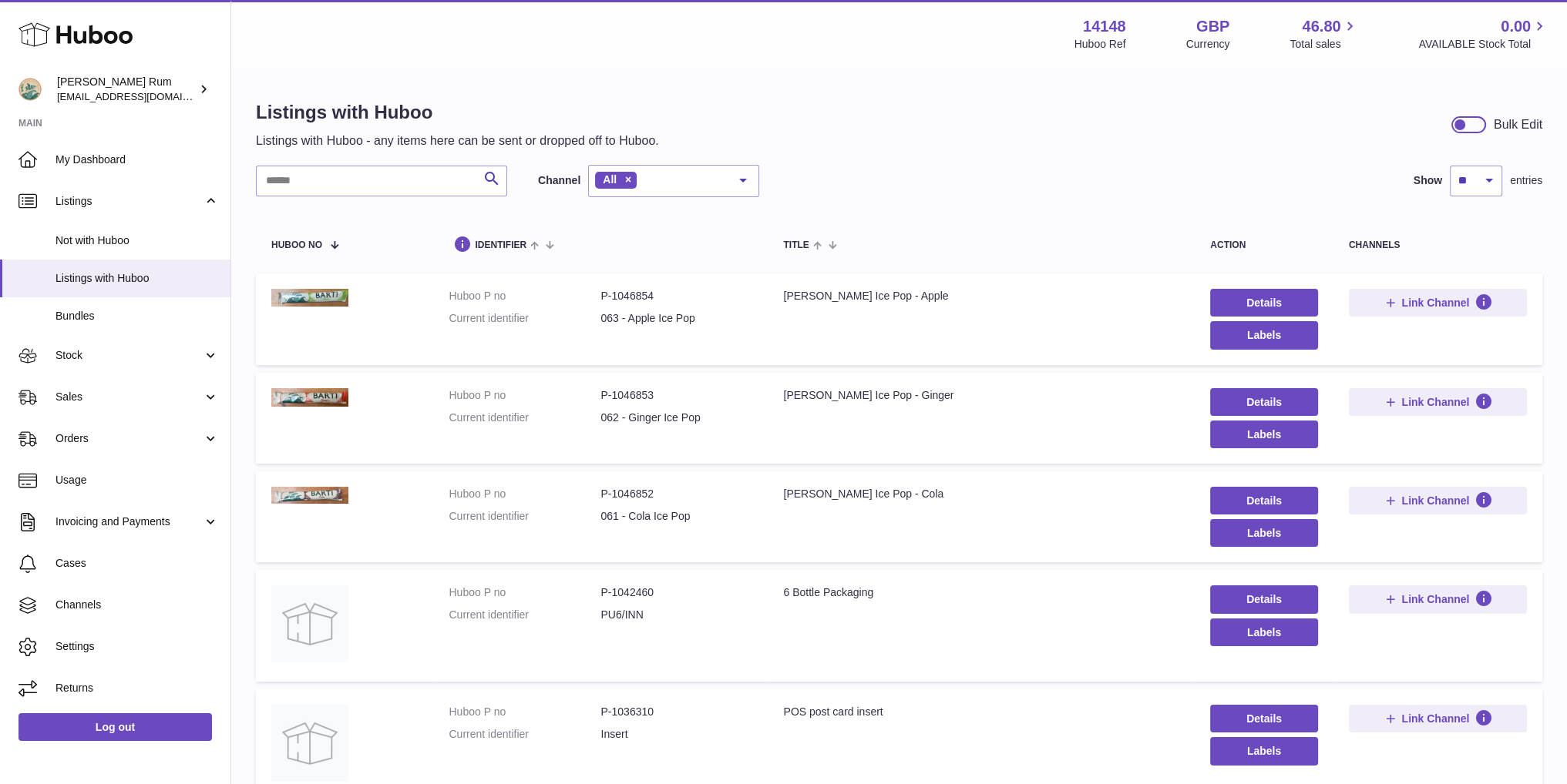
click at [910, 176] on div "Search Channel All All eBay Amazon Shopify Woocommerce Etsy No elements found. …" at bounding box center [899, 180] width 1287 height 32
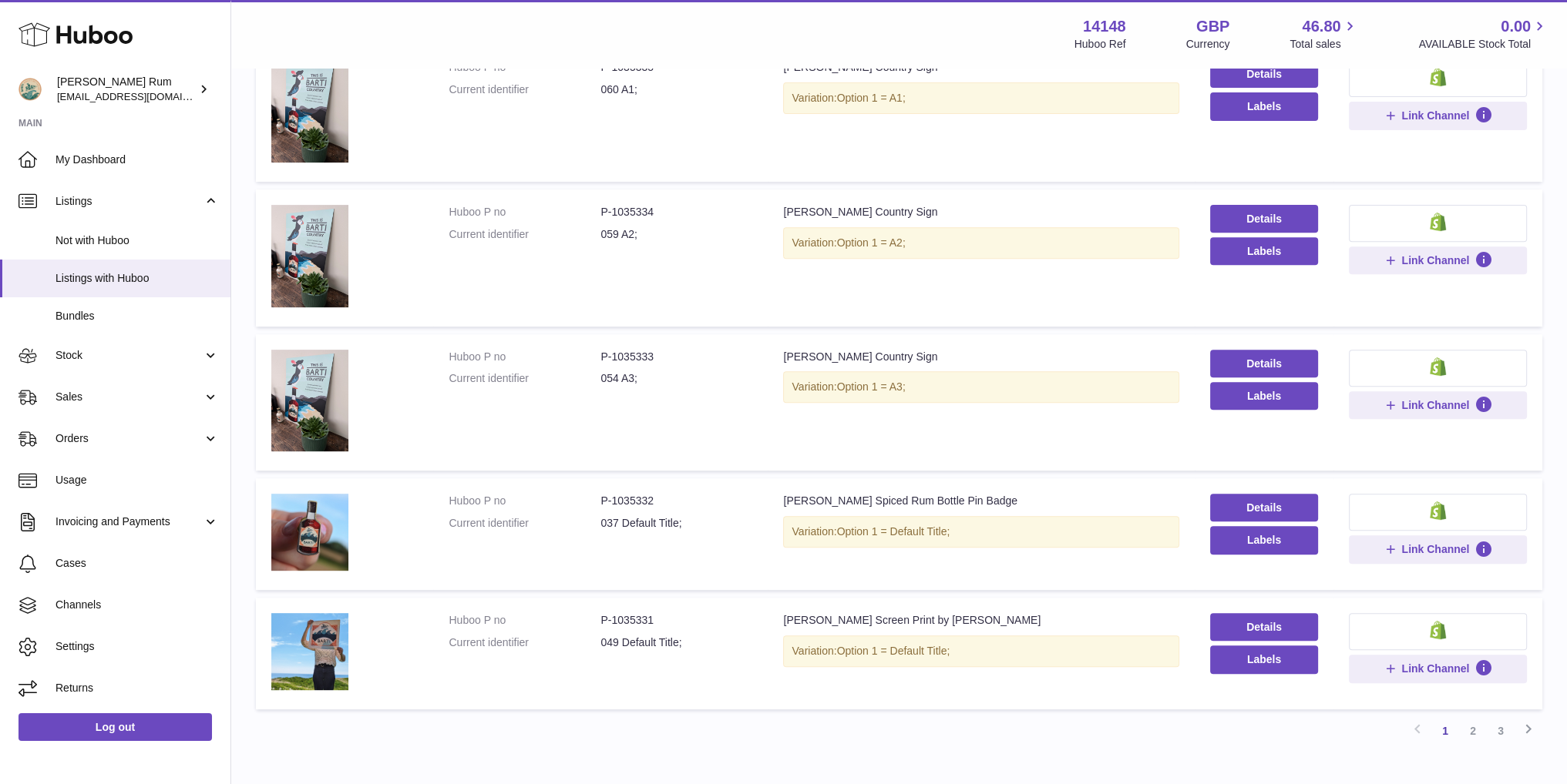
scroll to position [857, 0]
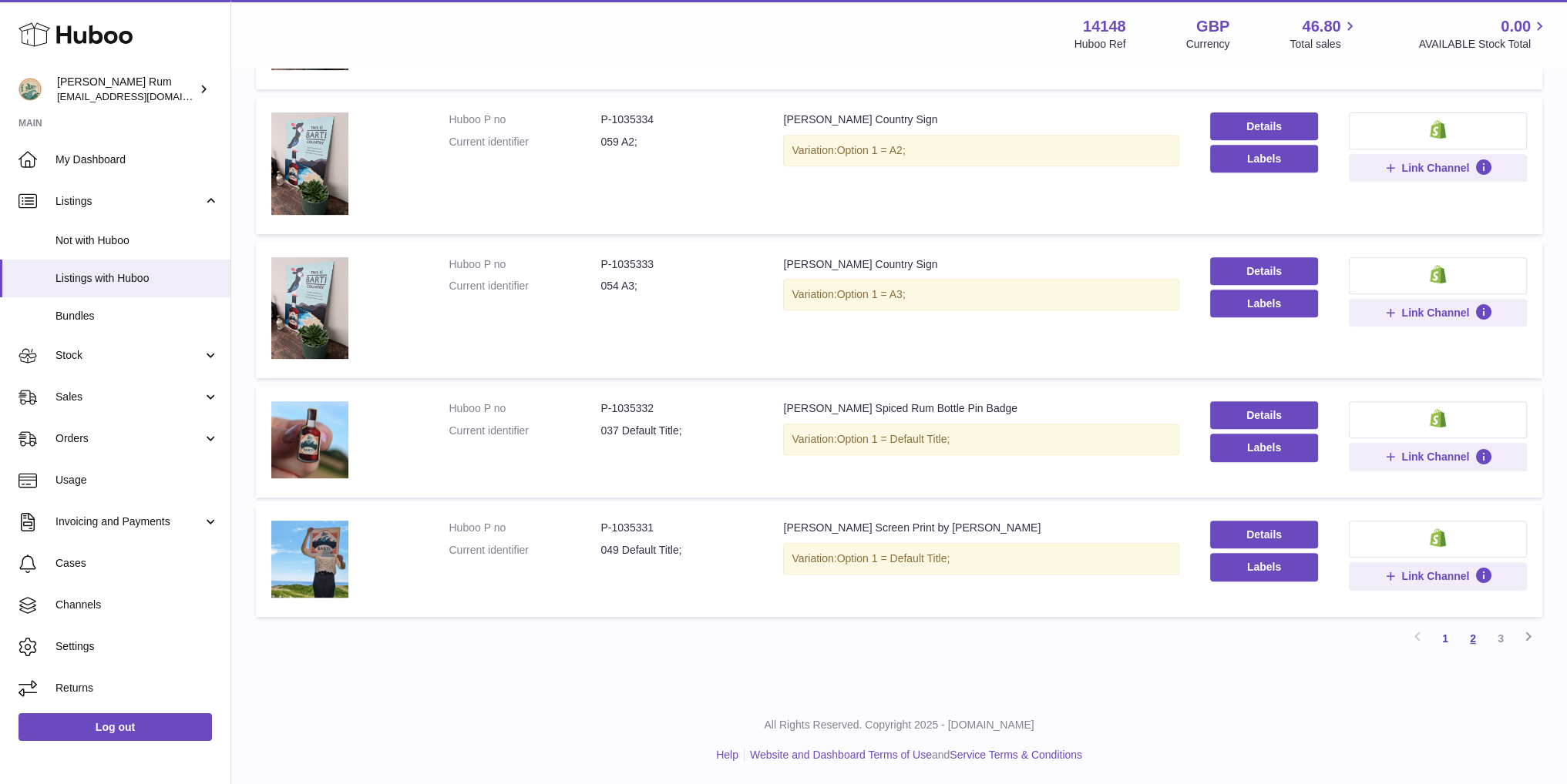
click at [1475, 632] on link "2" at bounding box center [1473, 639] width 28 height 28
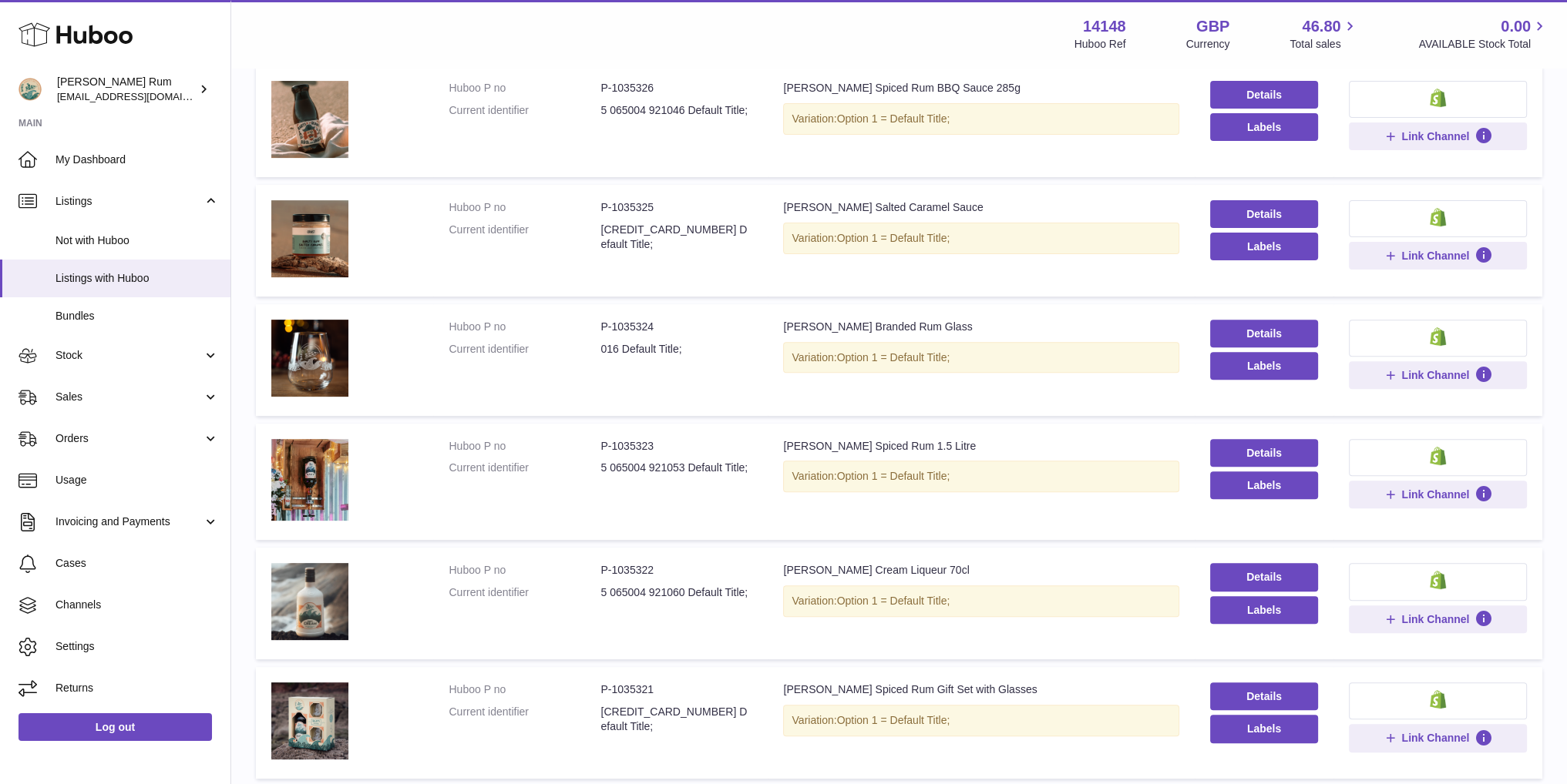
scroll to position [848, 0]
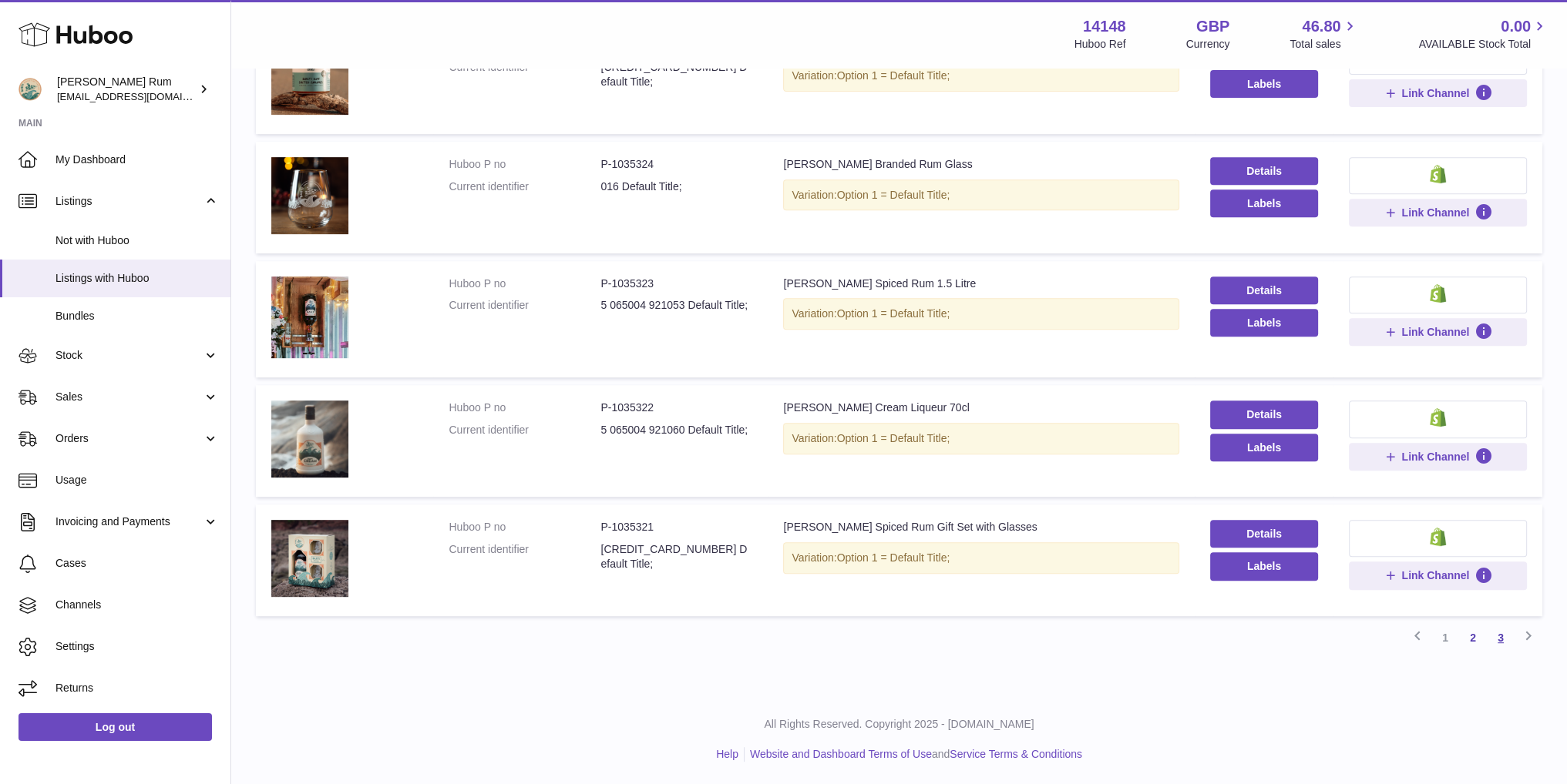
click at [1502, 632] on link "3" at bounding box center [1501, 638] width 28 height 28
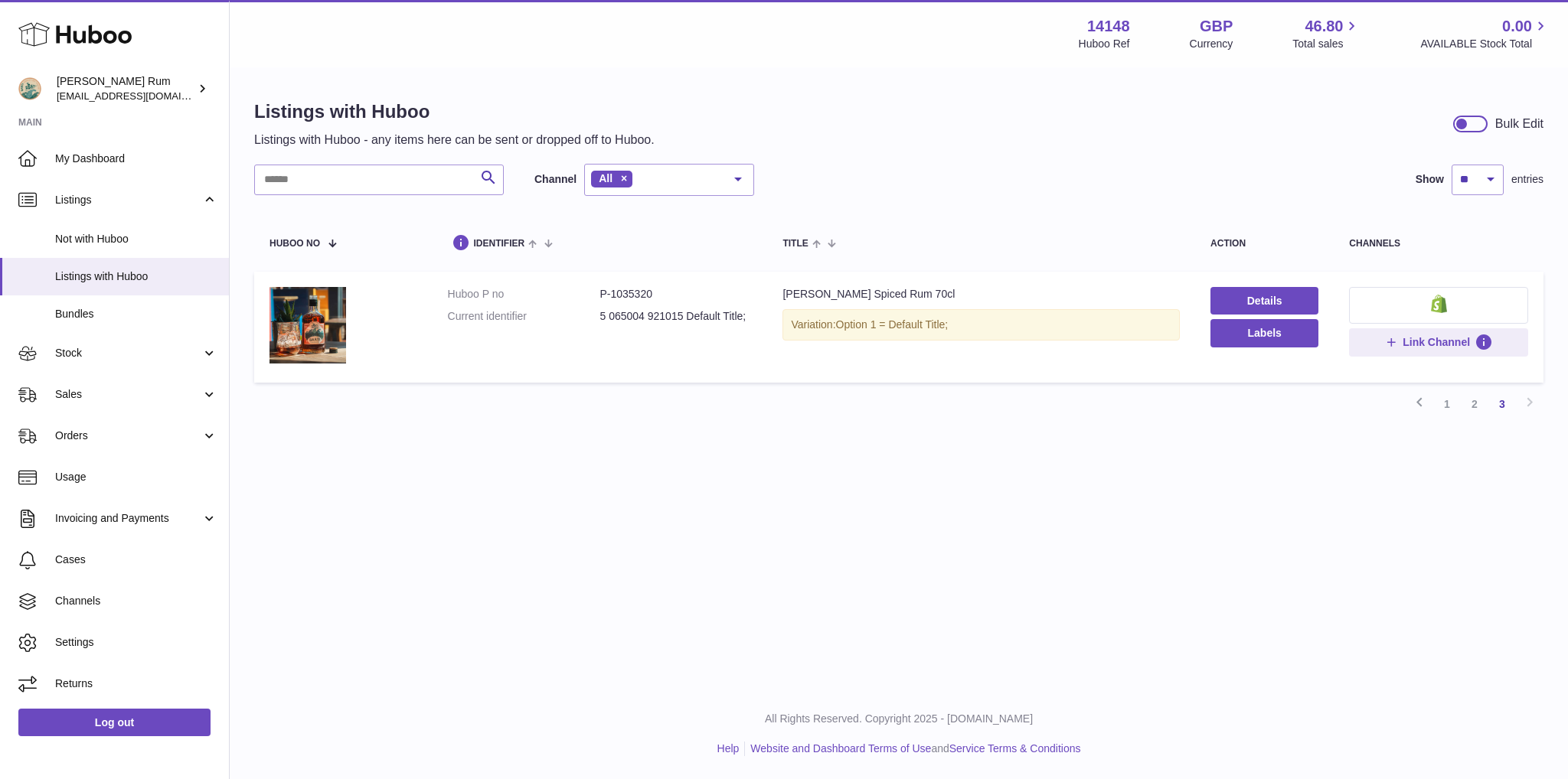
click at [1117, 435] on div "Listings with Huboo Listings with Huboo - any items here can be sent or dropped…" at bounding box center [898, 264] width 1338 height 391
click at [89, 158] on span "My Dashboard" at bounding box center [136, 158] width 162 height 15
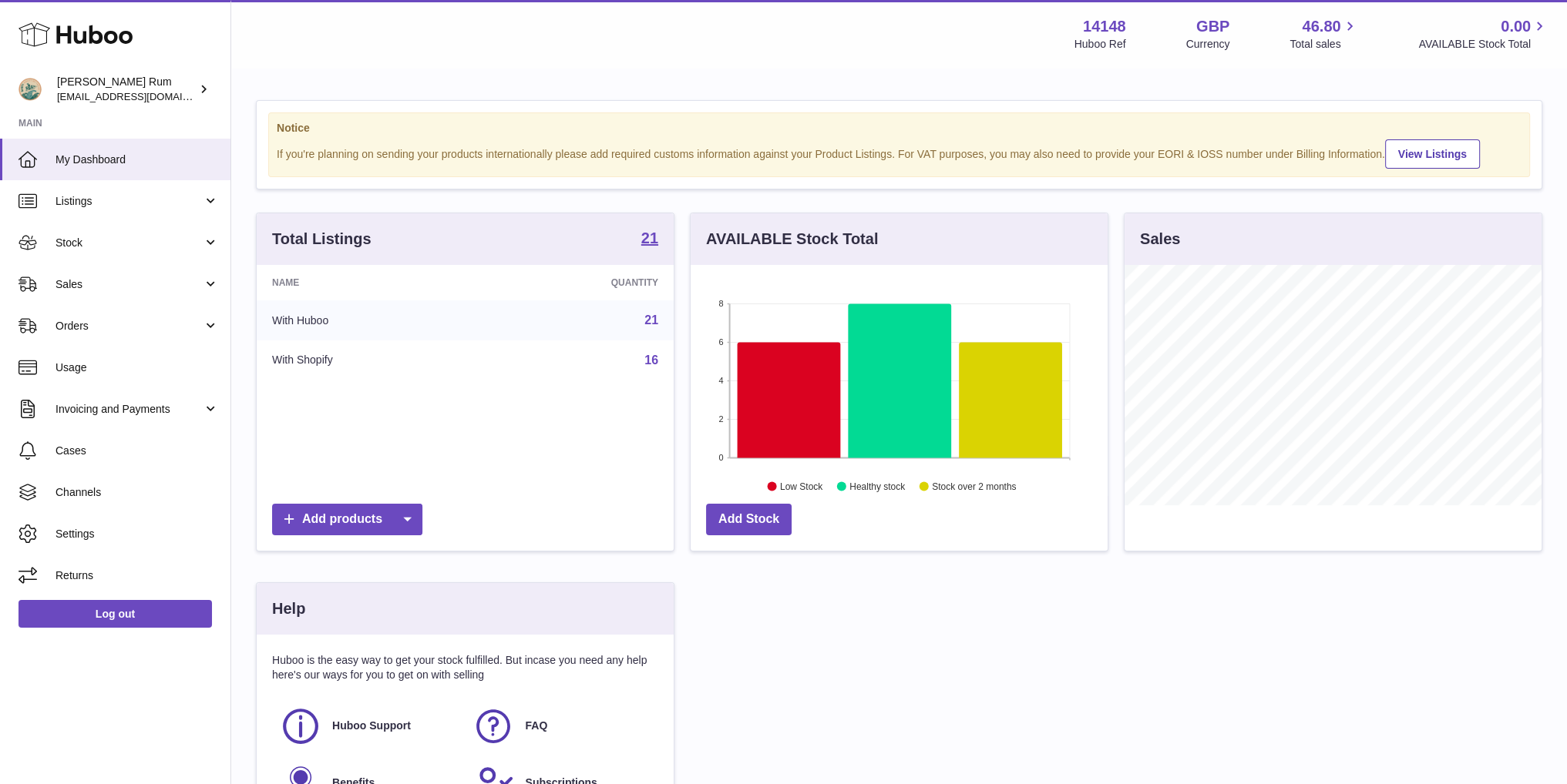
scroll to position [240, 416]
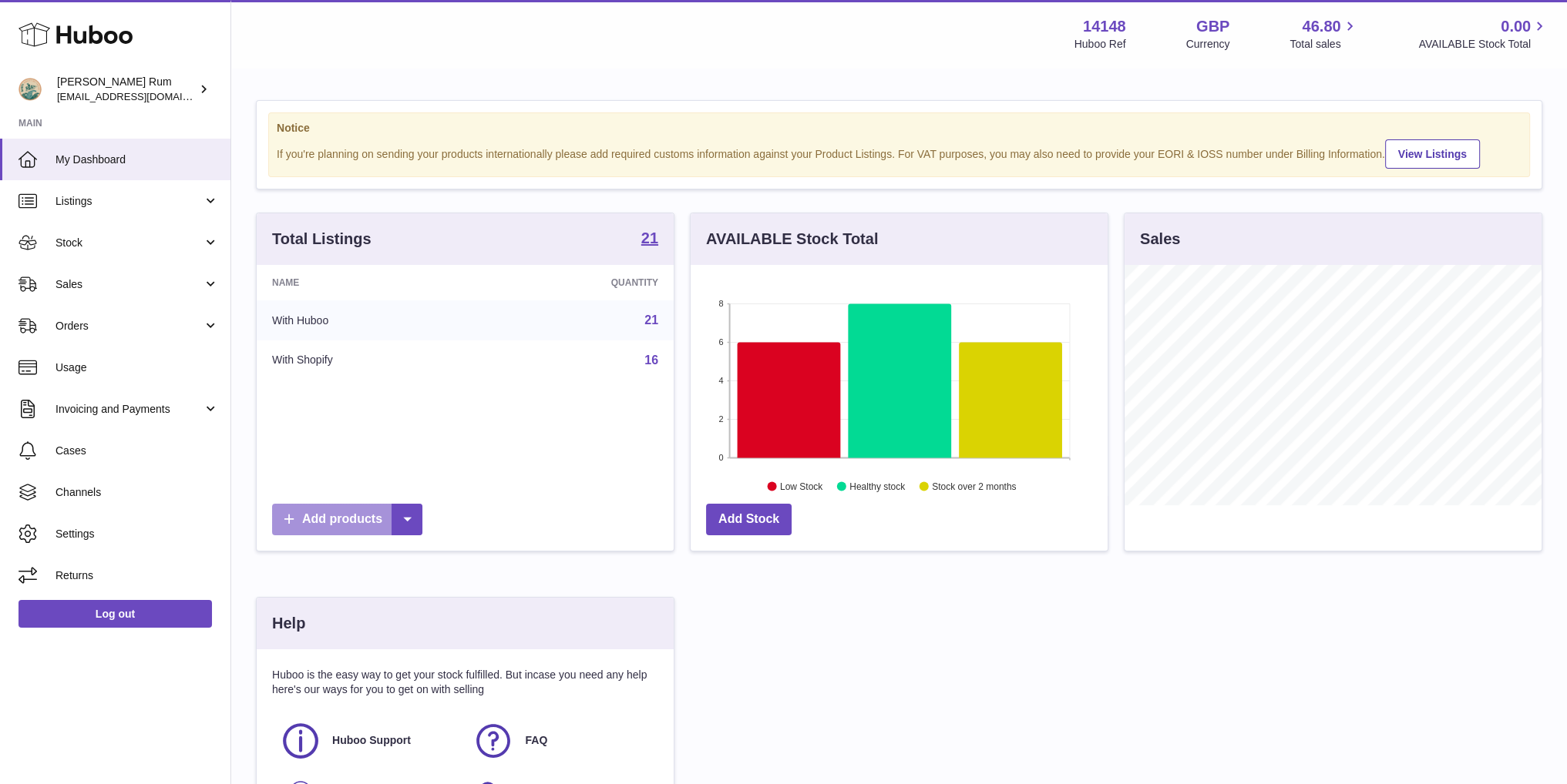
click at [356, 517] on link "Add products" at bounding box center [347, 519] width 151 height 32
click at [718, 583] on div "Total Listings 21 Name Quantity With Huboo 21 With Shopify 16 Add products AVAI…" at bounding box center [899, 537] width 1302 height 648
click at [115, 201] on span "Listings" at bounding box center [129, 201] width 147 height 15
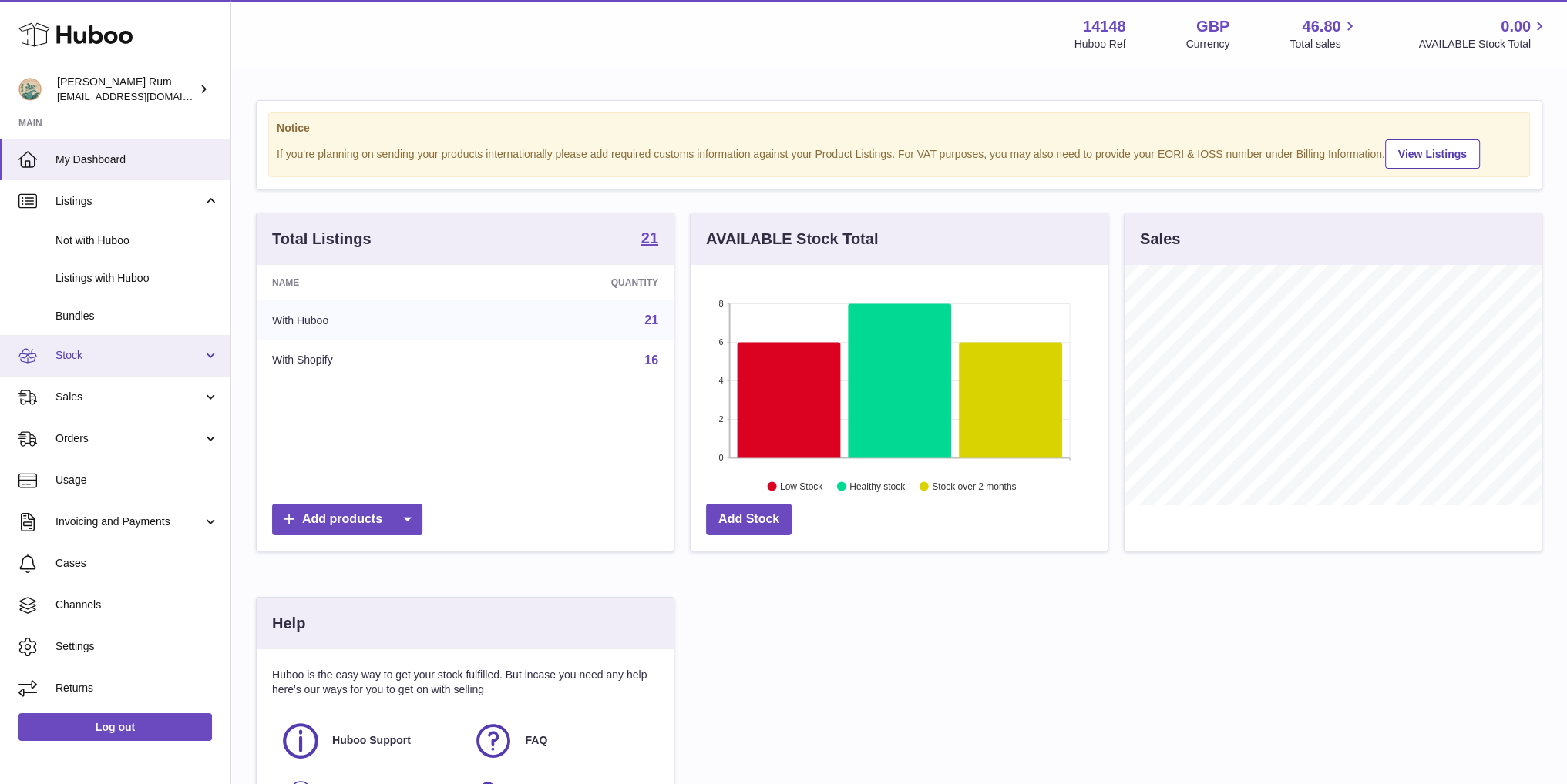
click at [131, 355] on span "Stock" at bounding box center [129, 356] width 147 height 15
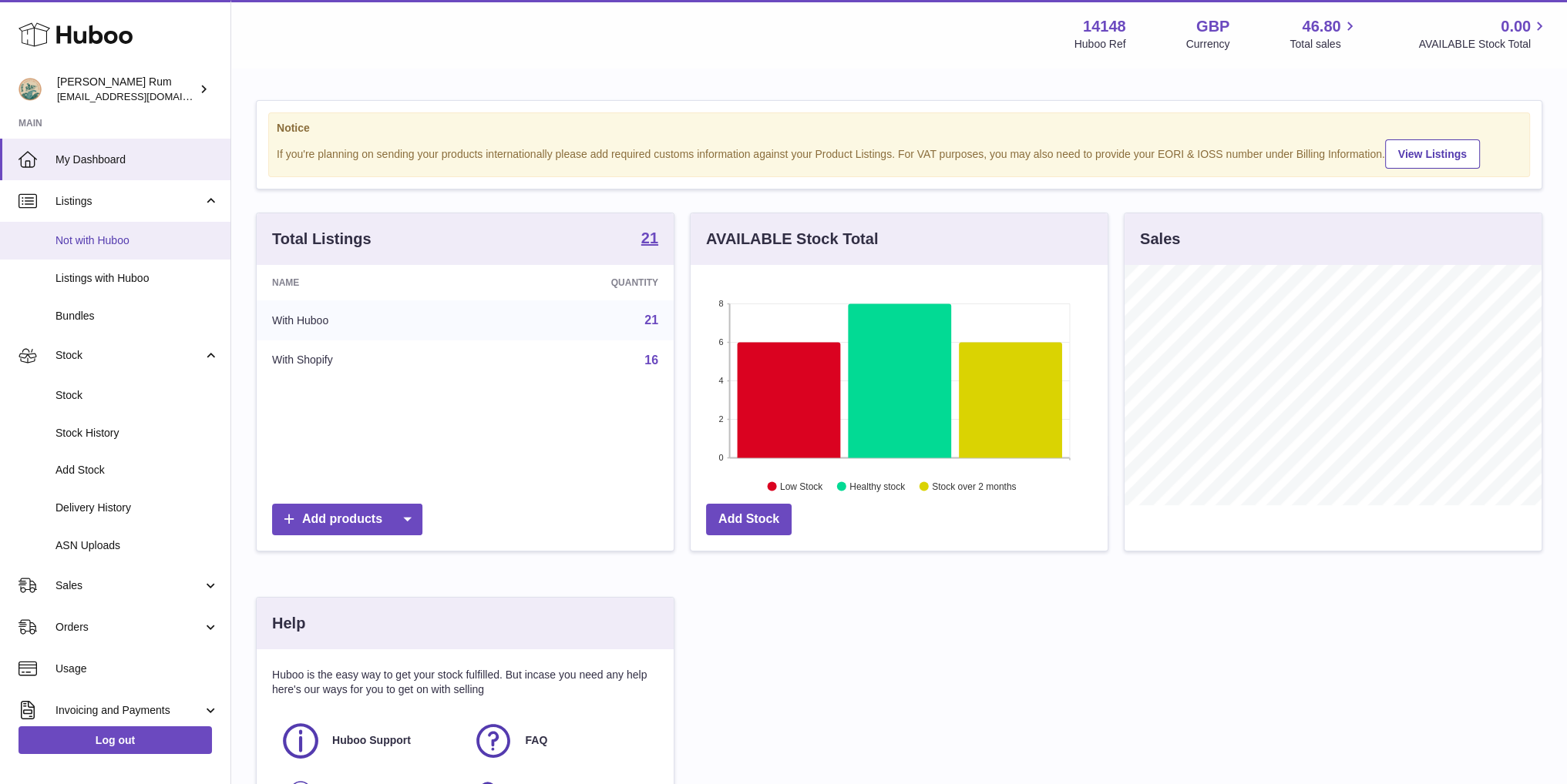
click at [97, 244] on span "Not with Huboo" at bounding box center [137, 240] width 163 height 15
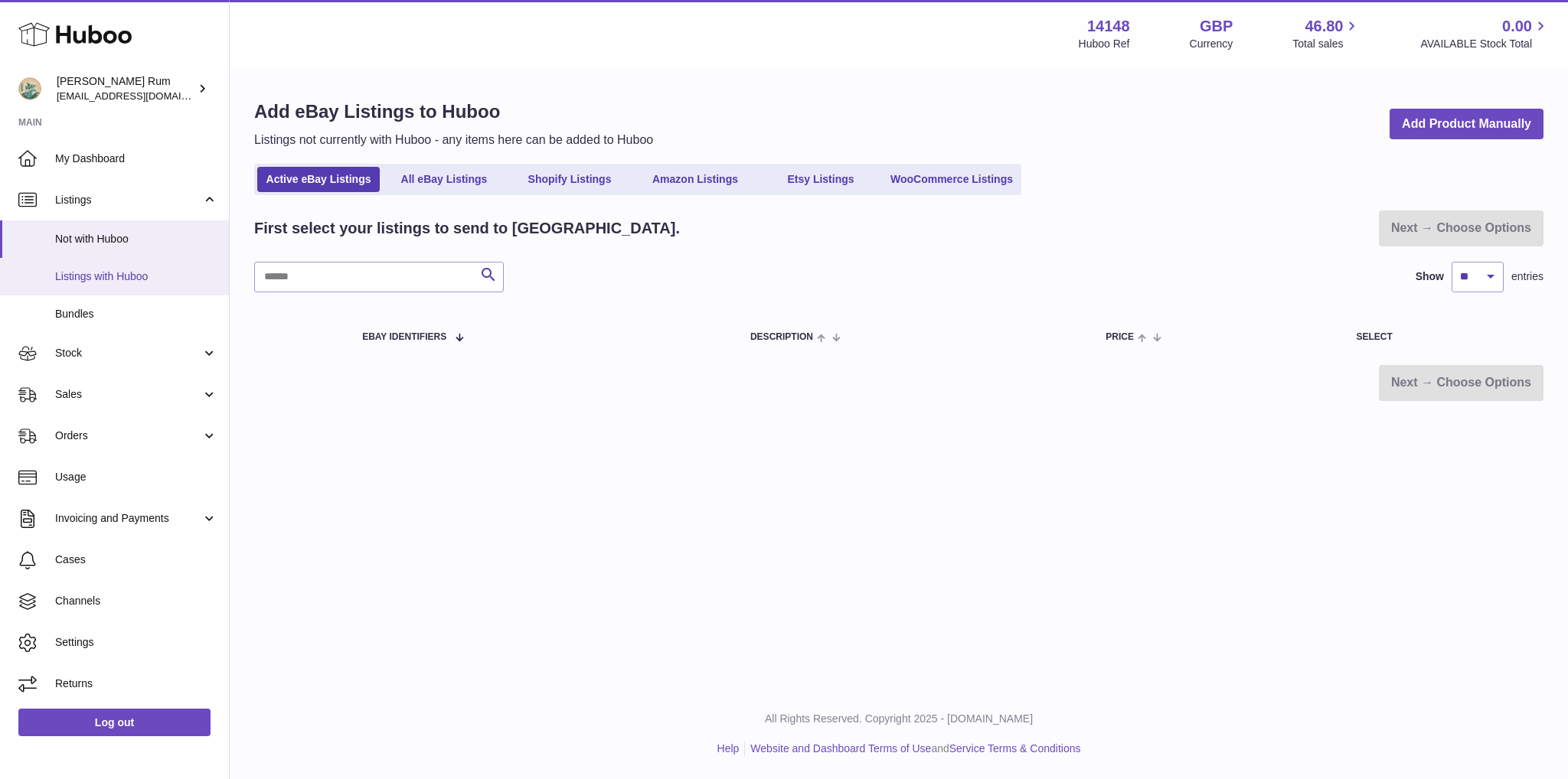
click at [100, 267] on link "Listings with Huboo" at bounding box center [114, 276] width 229 height 37
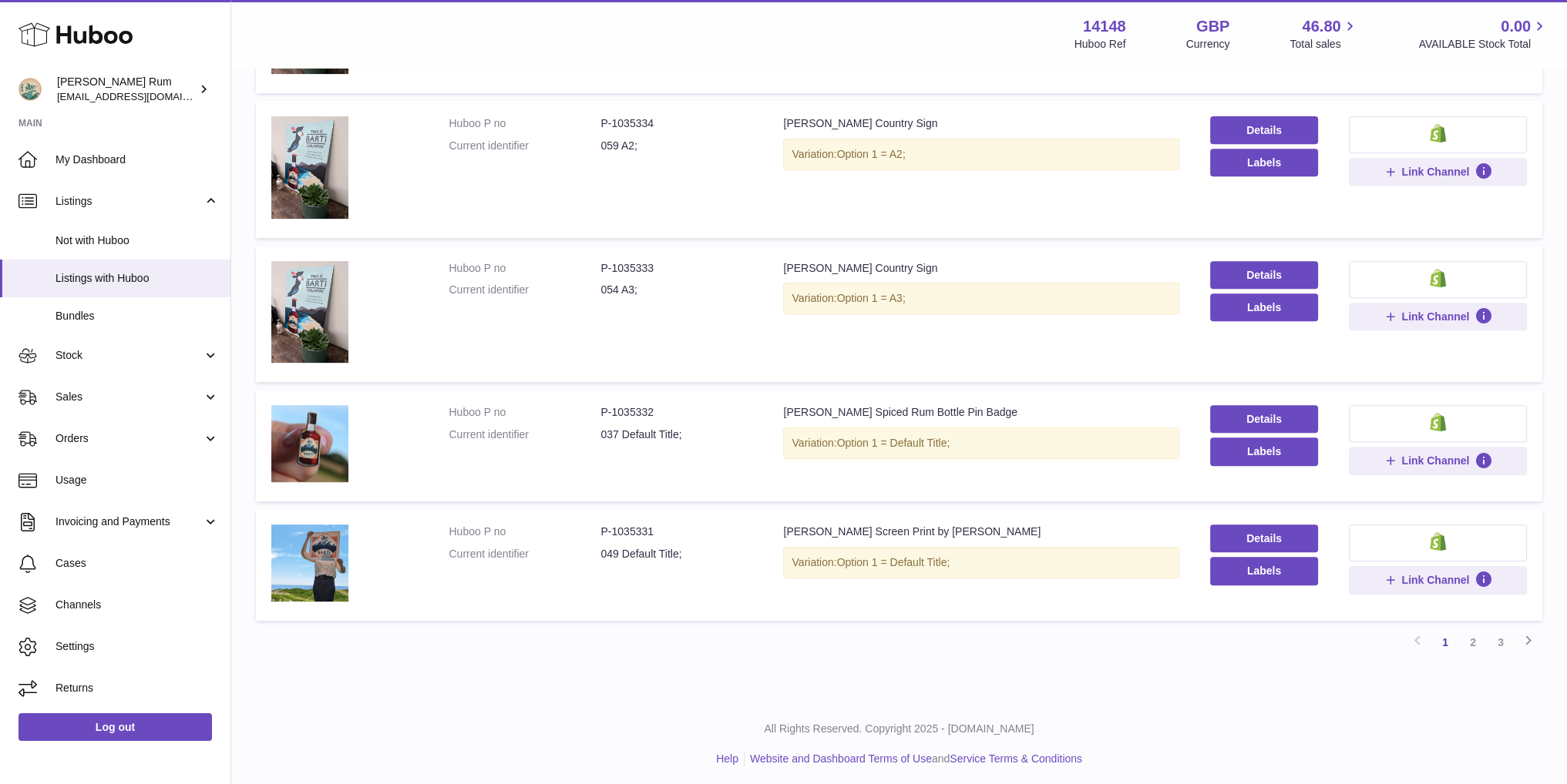
scroll to position [857, 0]
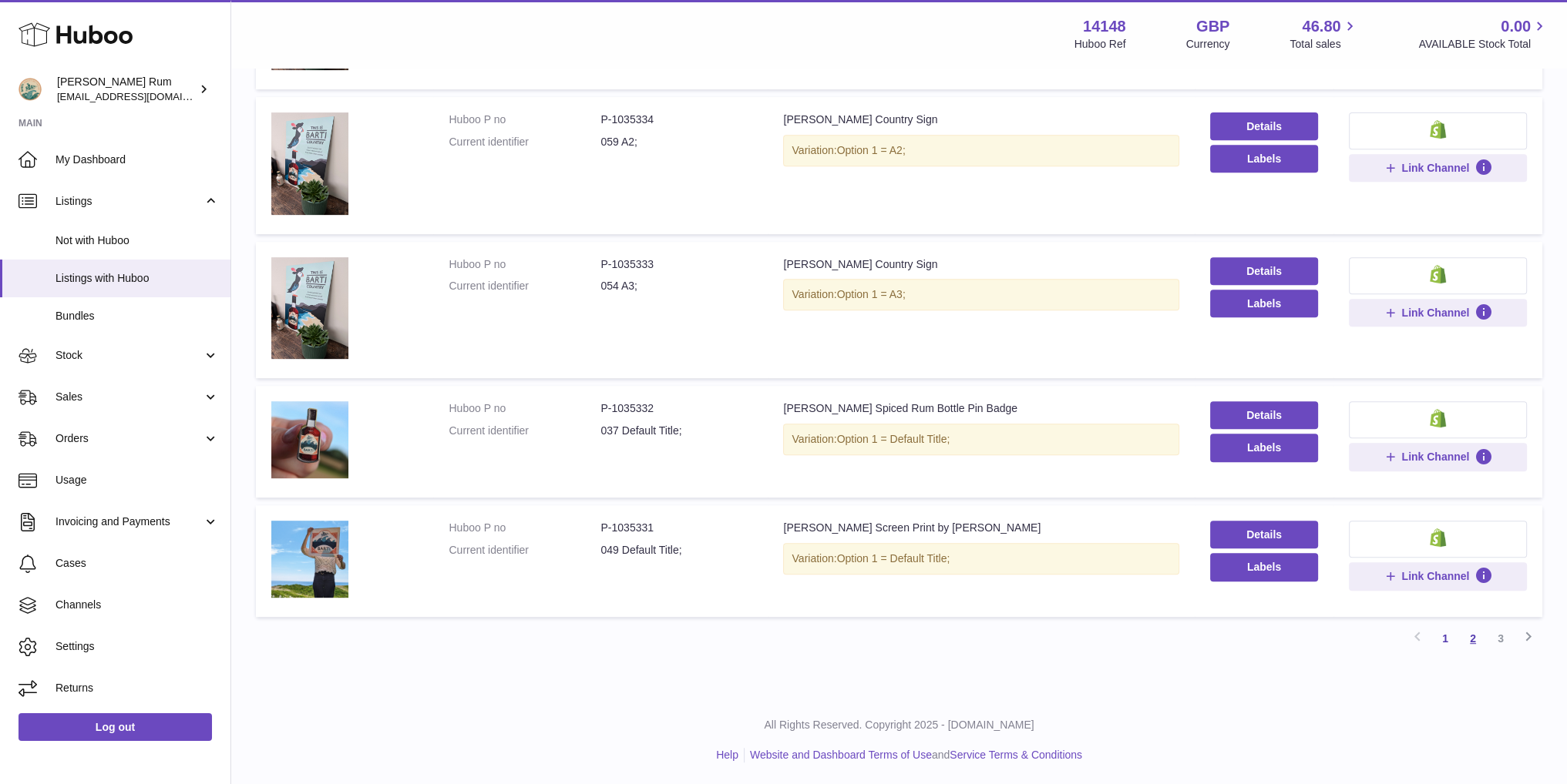
click at [1477, 640] on link "2" at bounding box center [1473, 639] width 28 height 28
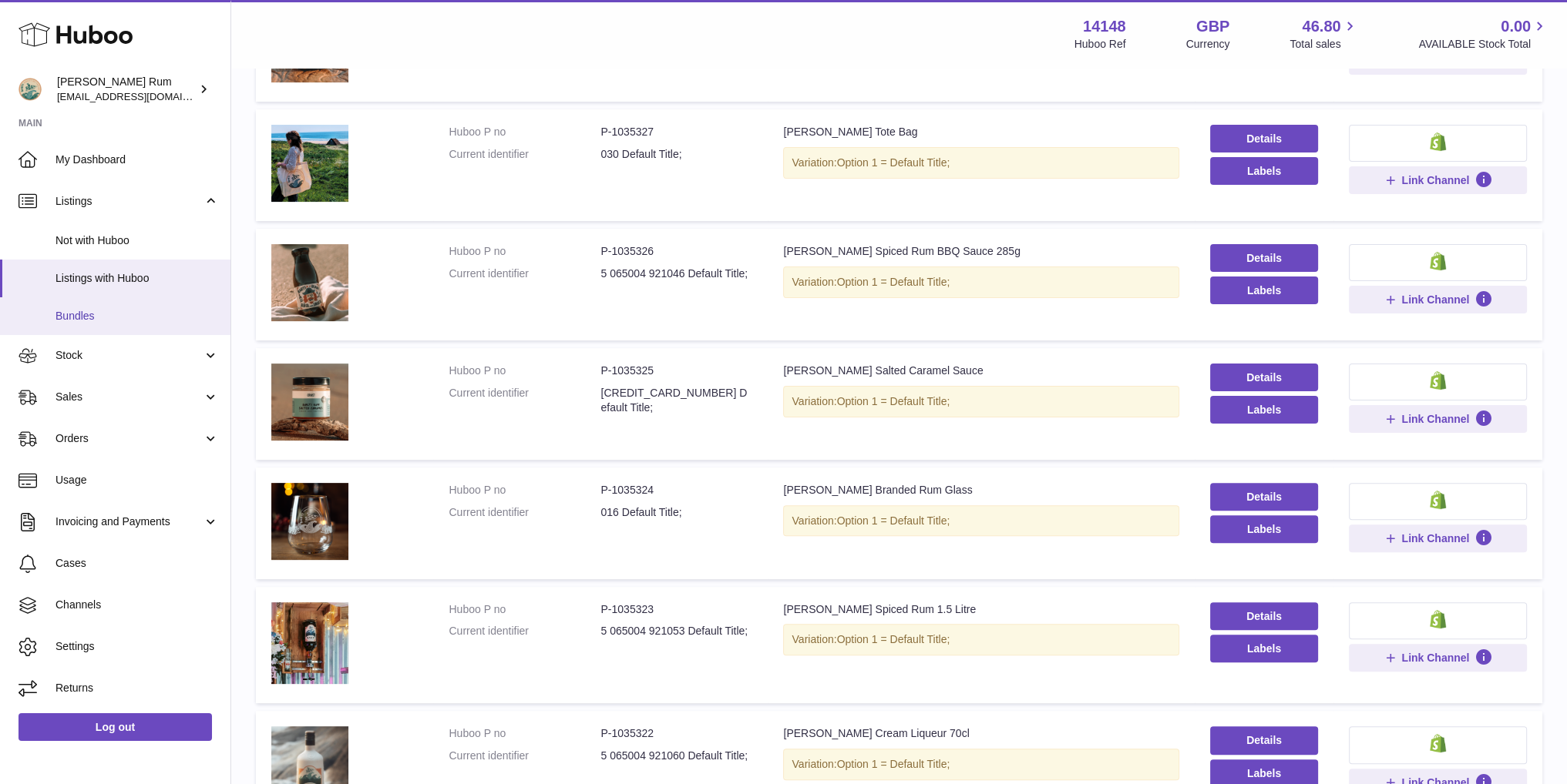
scroll to position [309, 0]
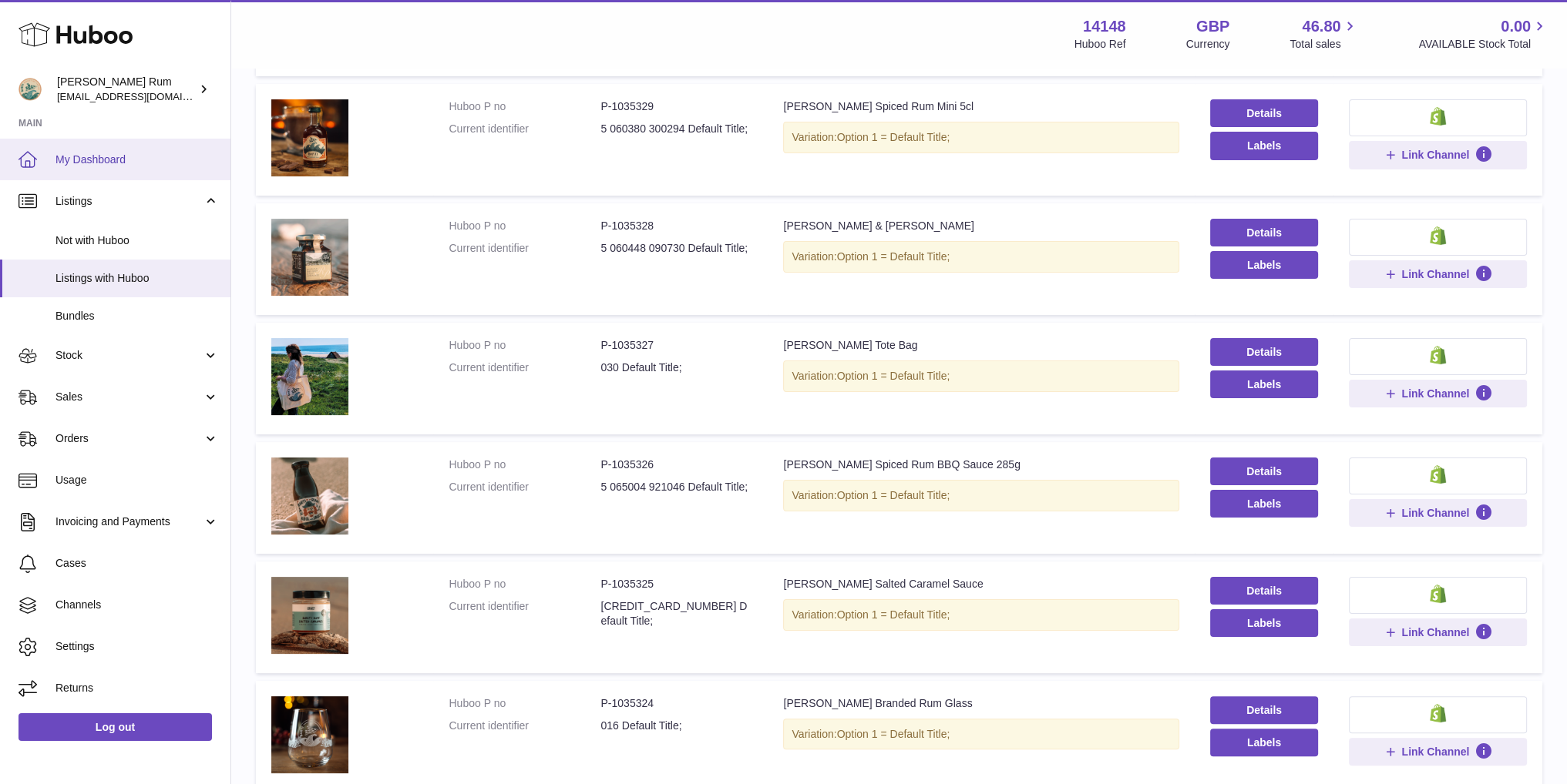
click at [135, 167] on link "My Dashboard" at bounding box center [115, 159] width 230 height 41
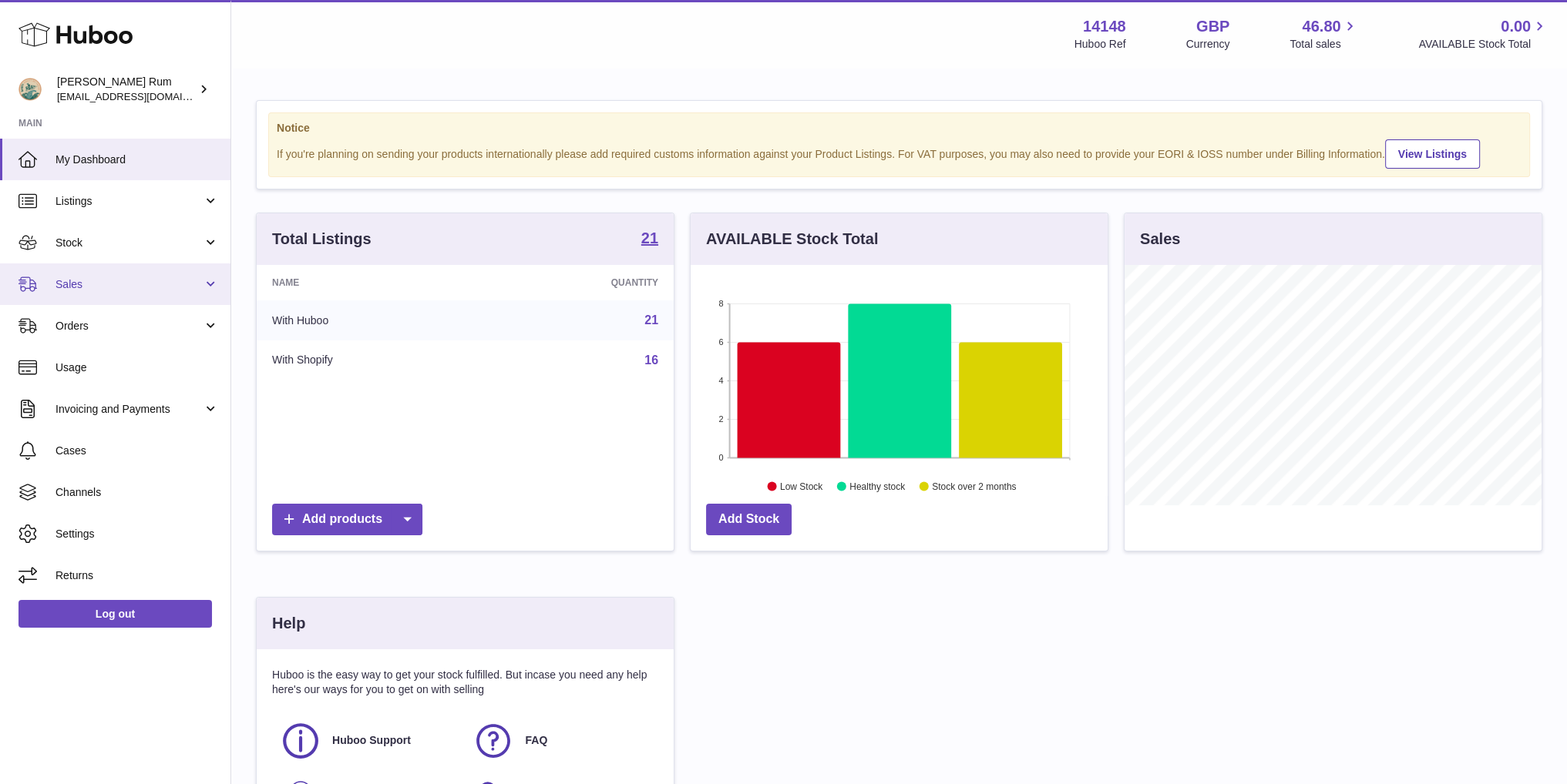
scroll to position [240, 416]
click at [161, 248] on span "Stock" at bounding box center [129, 243] width 147 height 15
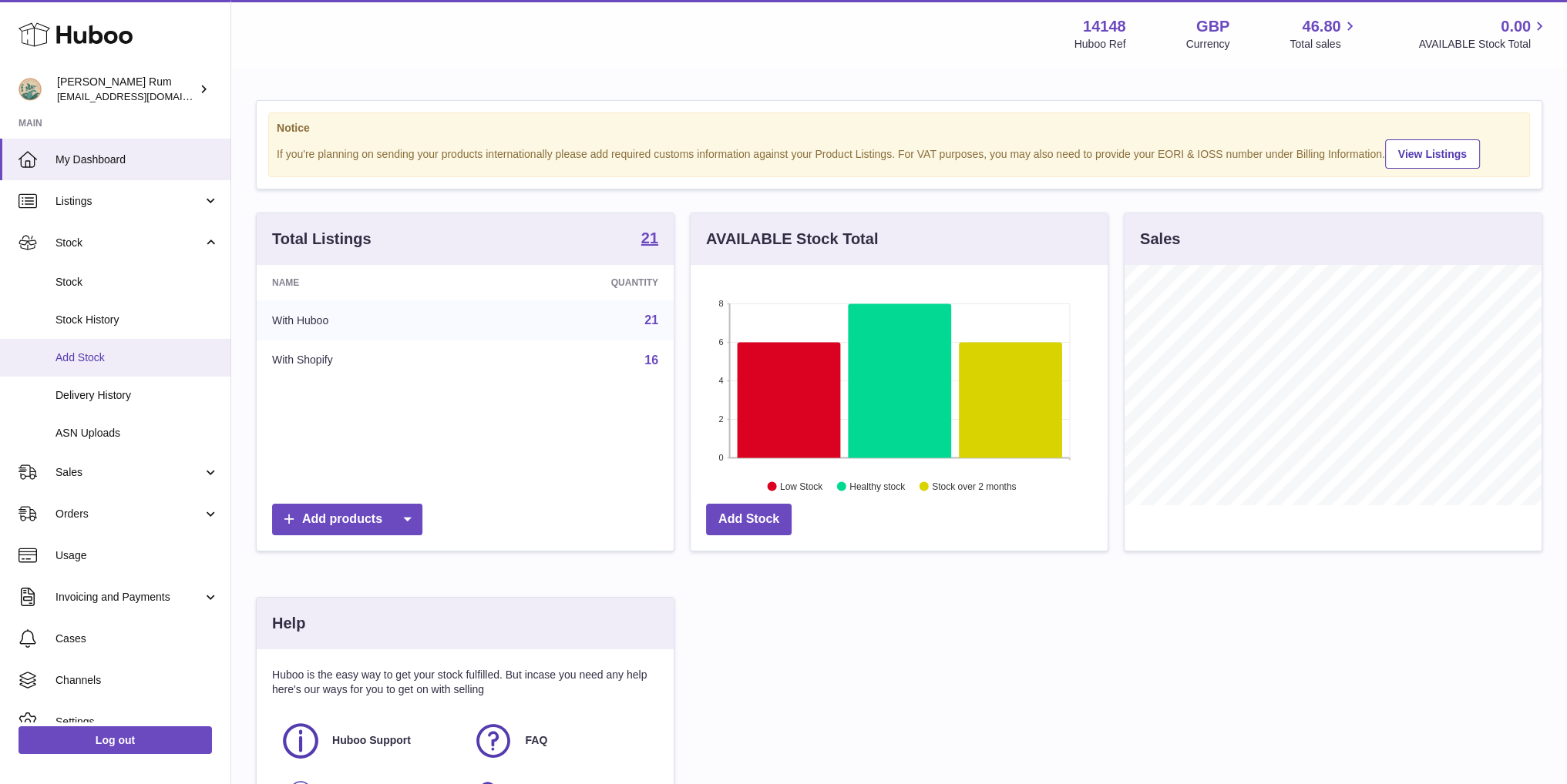
click at [86, 364] on span "Add Stock" at bounding box center [137, 357] width 163 height 15
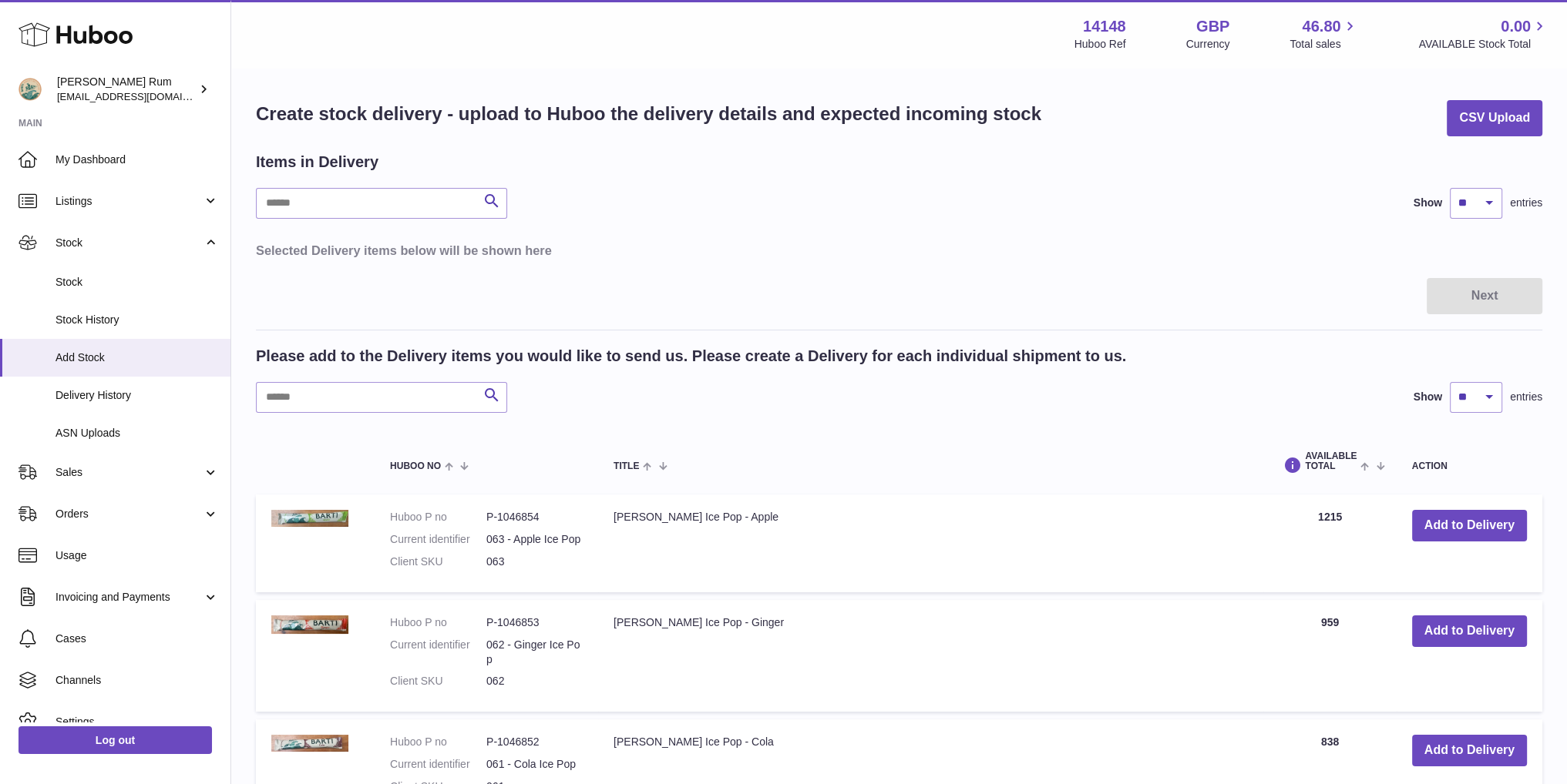
click at [721, 259] on table "Selected Delivery items below will be shown here" at bounding box center [899, 250] width 1287 height 32
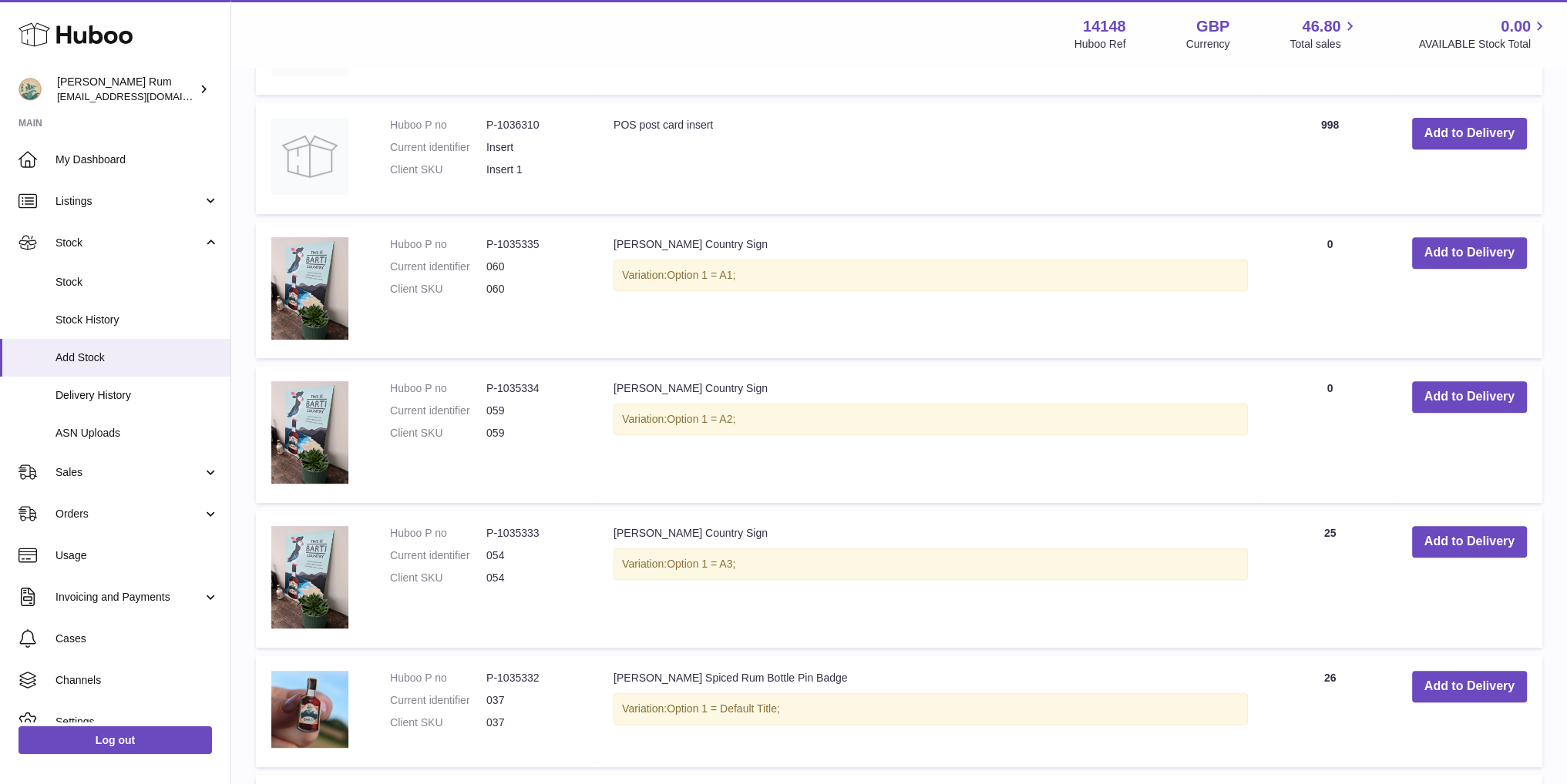
scroll to position [1147, 0]
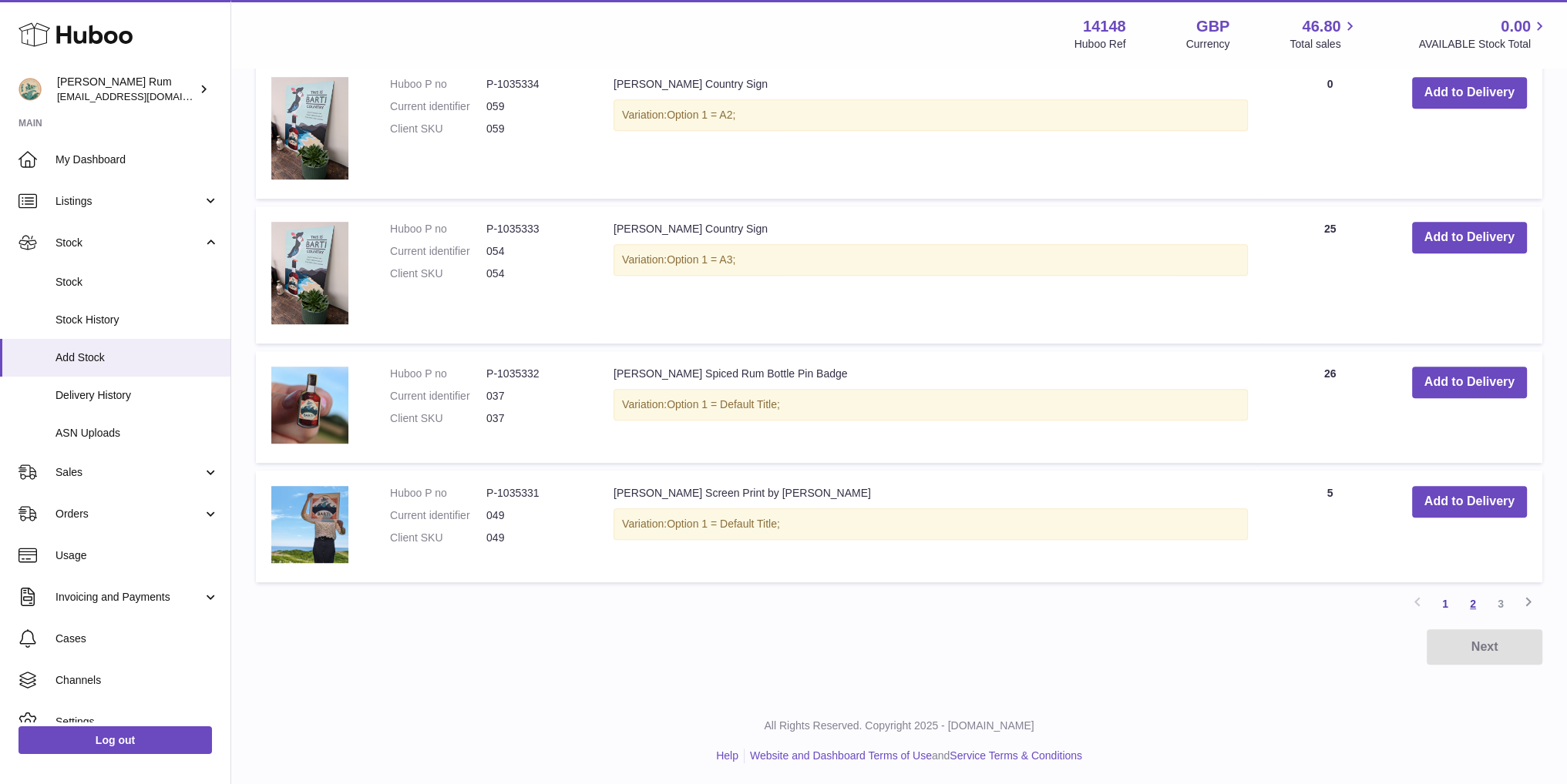
click at [1480, 598] on link "2" at bounding box center [1473, 604] width 28 height 28
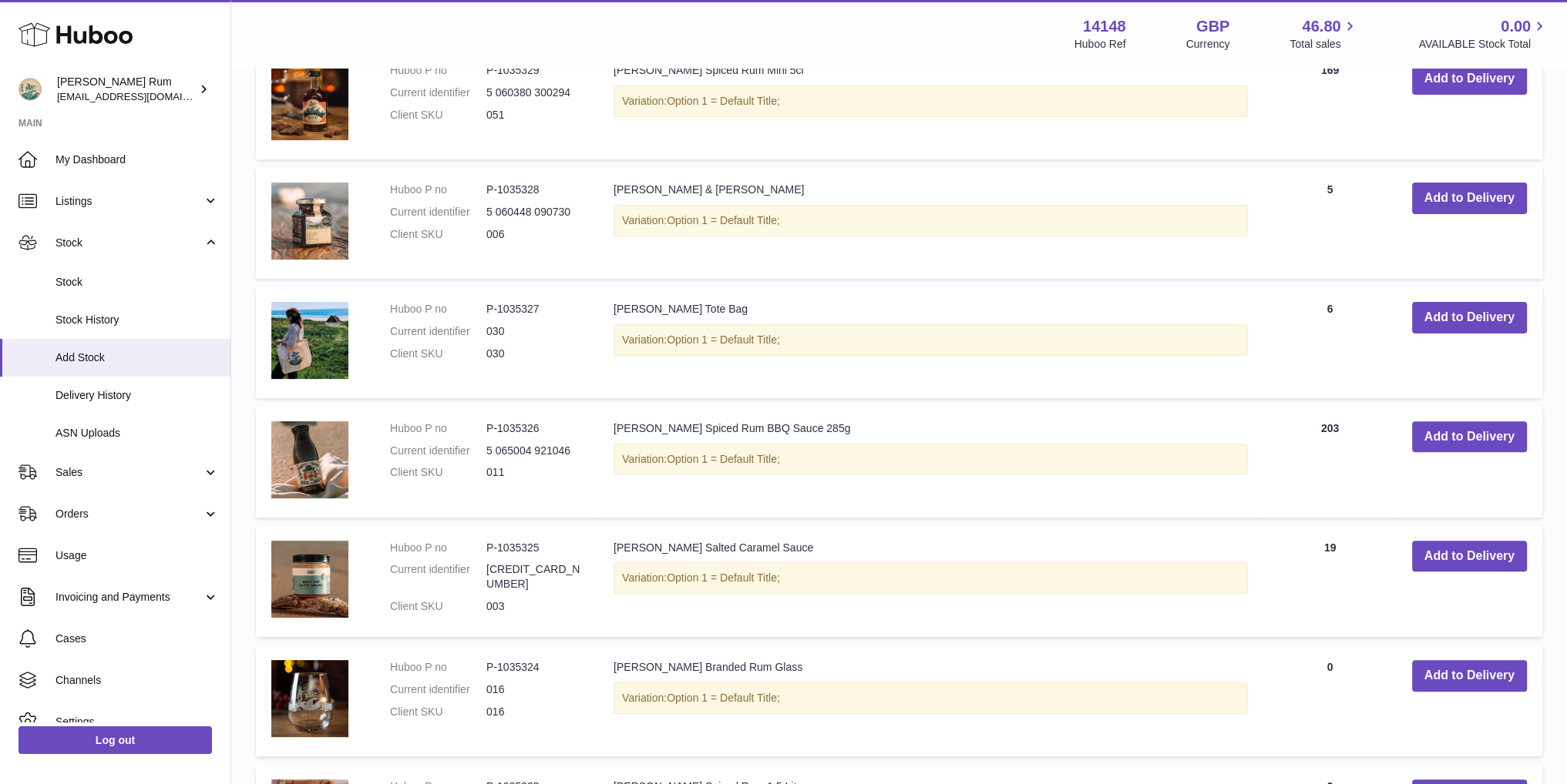
scroll to position [840, 0]
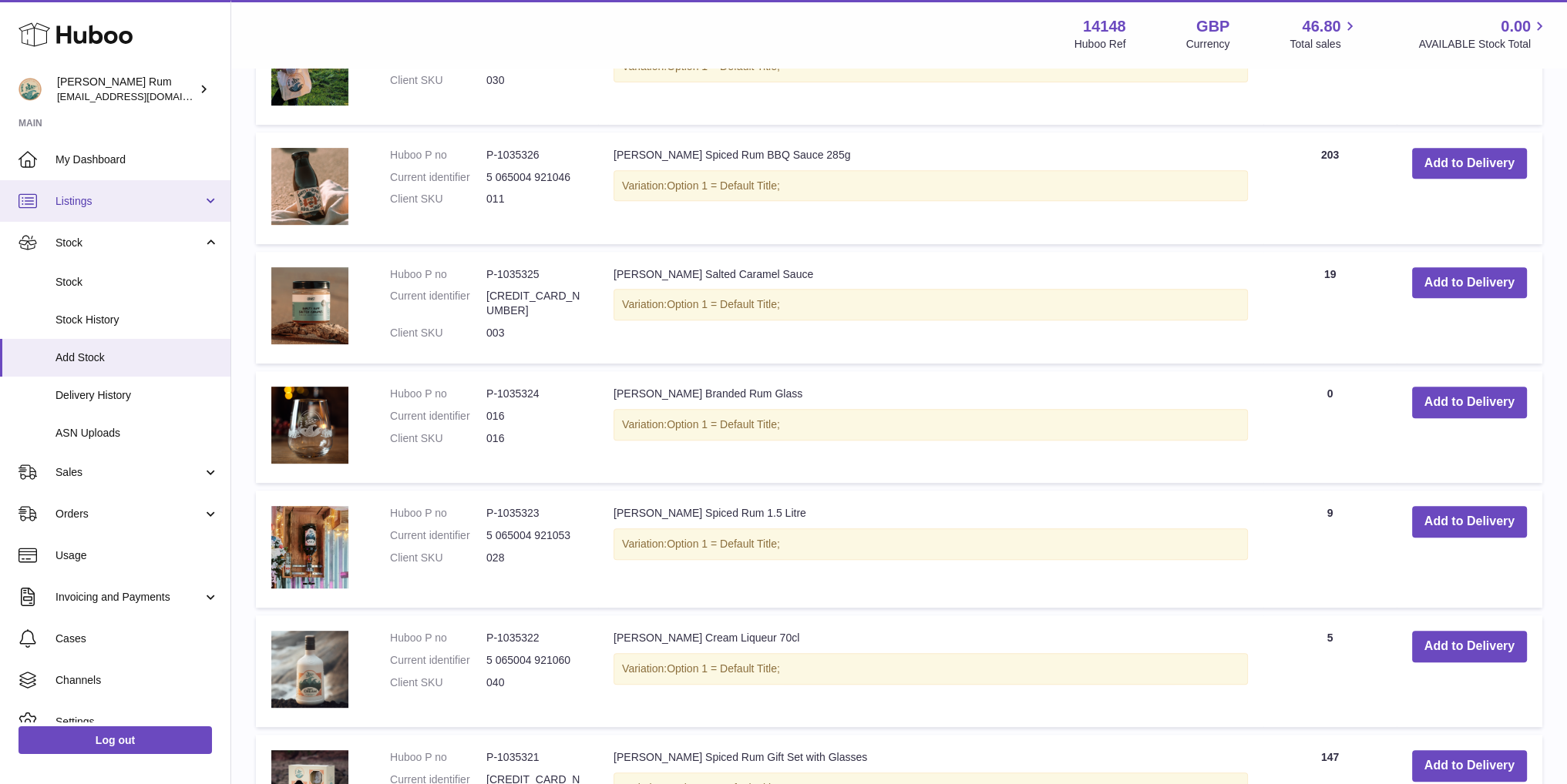
click at [109, 203] on span "Listings" at bounding box center [129, 201] width 147 height 15
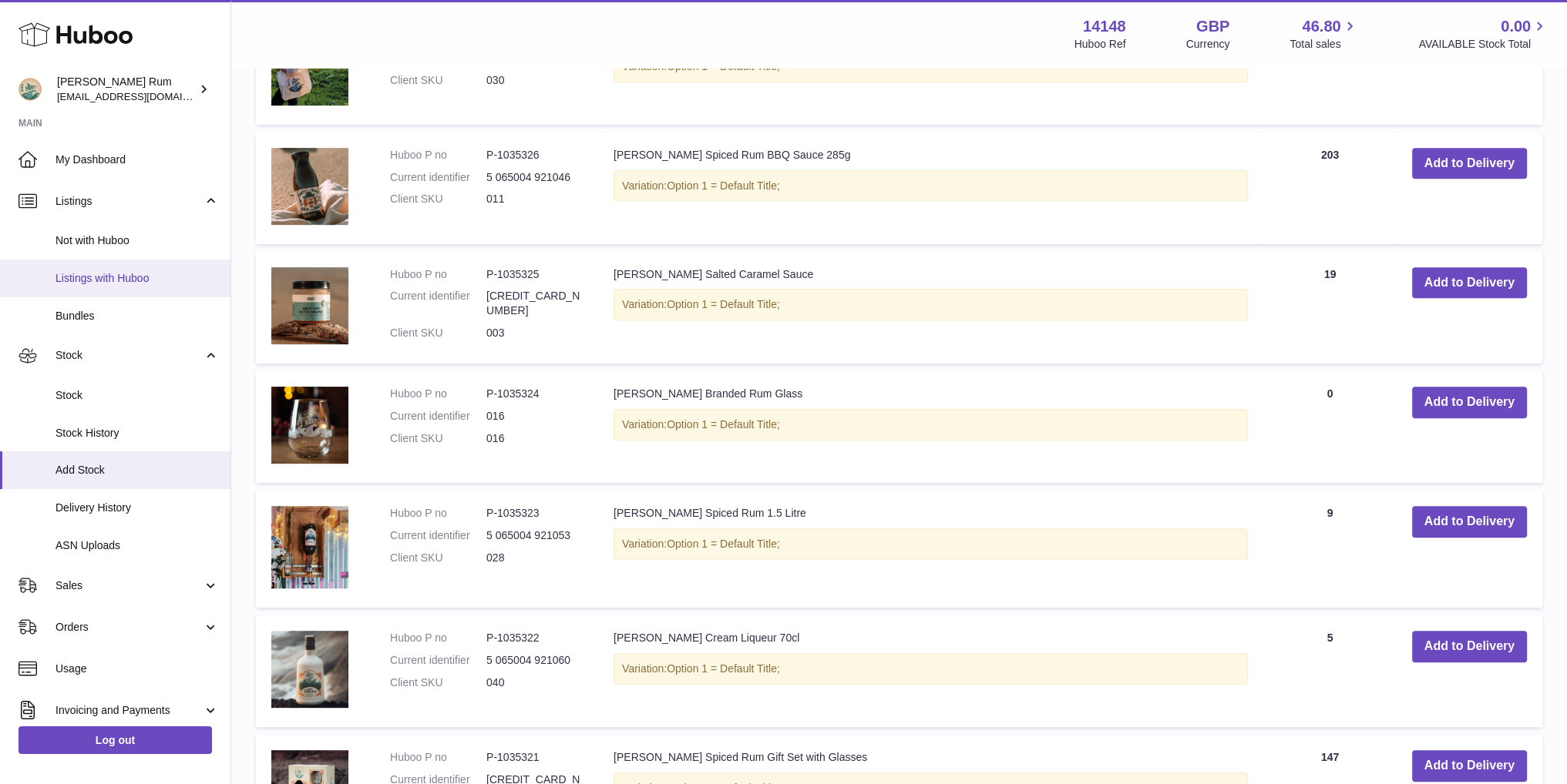
click at [120, 274] on span "Listings with Huboo" at bounding box center [137, 279] width 163 height 15
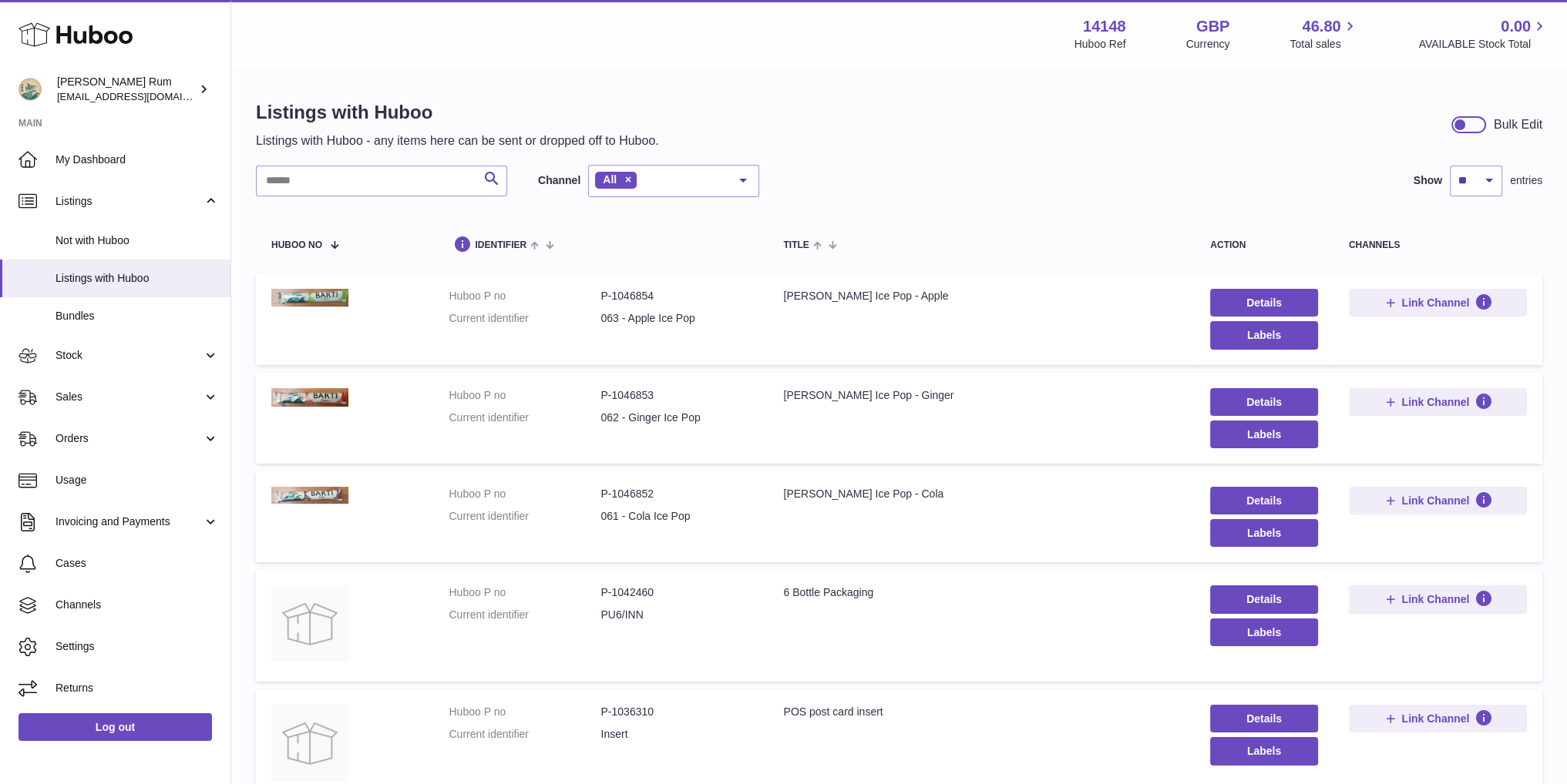
click at [1008, 193] on div "Search Channel All All eBay Amazon Shopify Woocommerce Etsy No elements found. …" at bounding box center [899, 180] width 1287 height 32
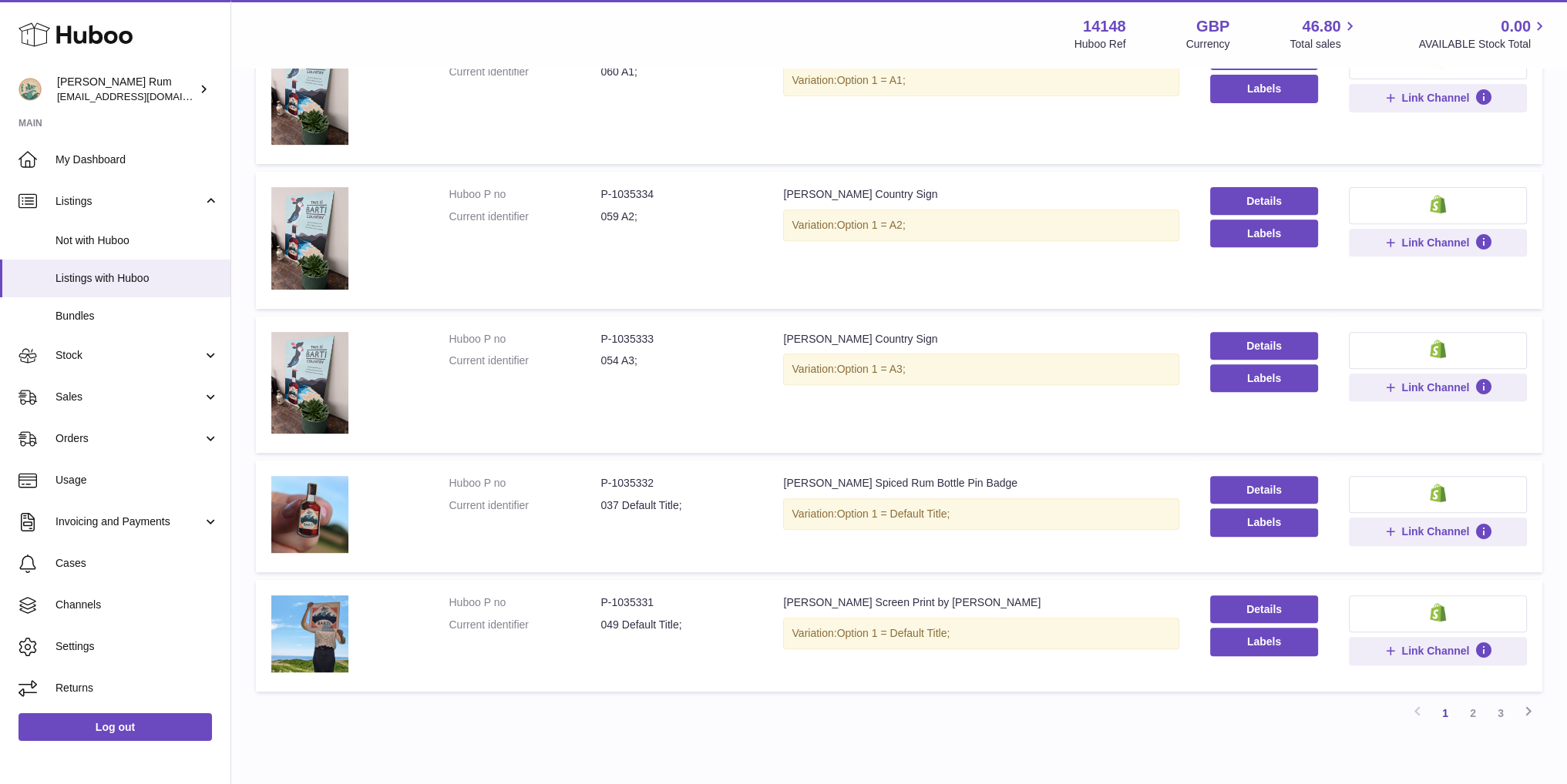
scroll to position [857, 0]
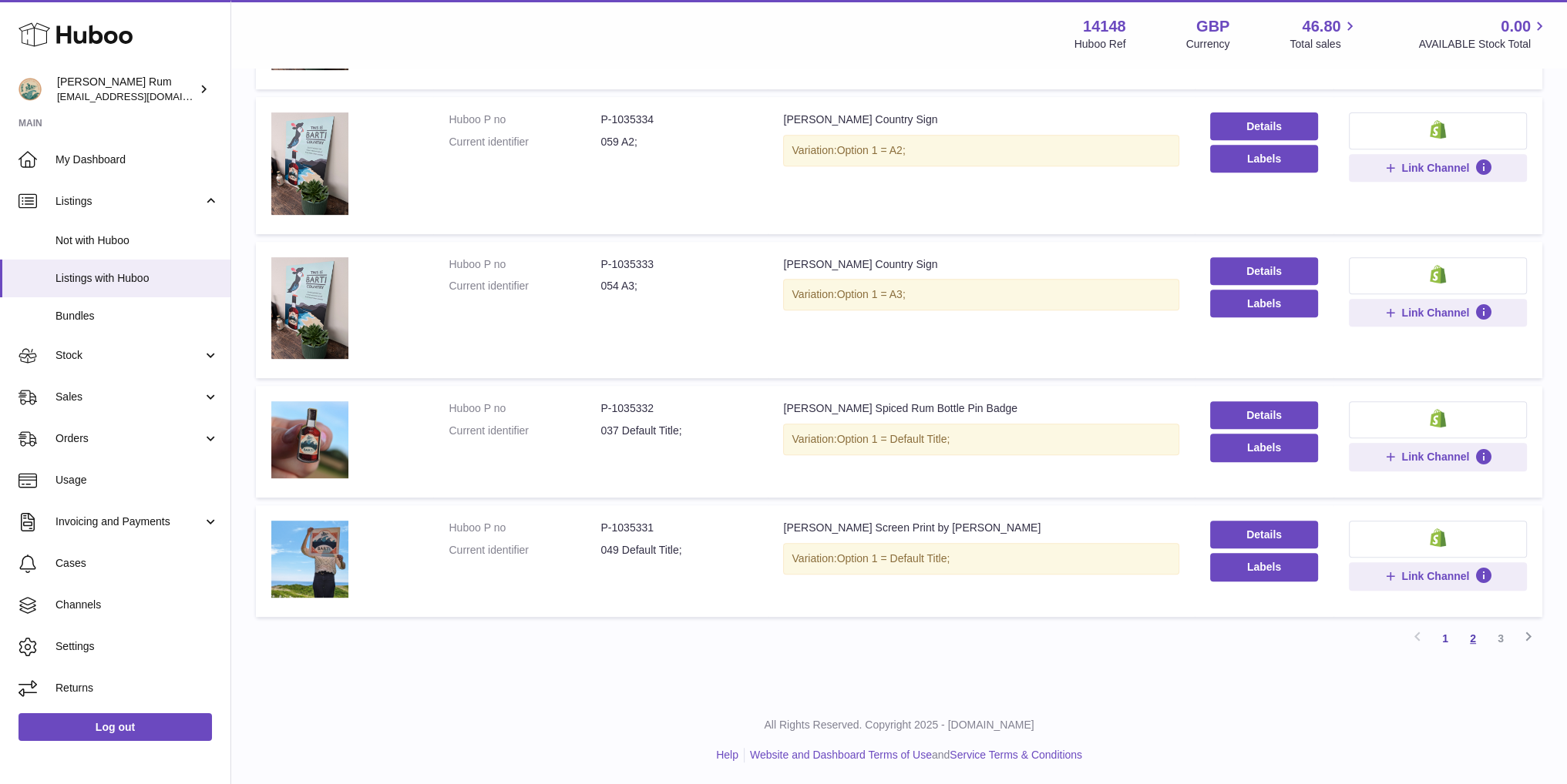
click at [1474, 635] on link "2" at bounding box center [1473, 639] width 28 height 28
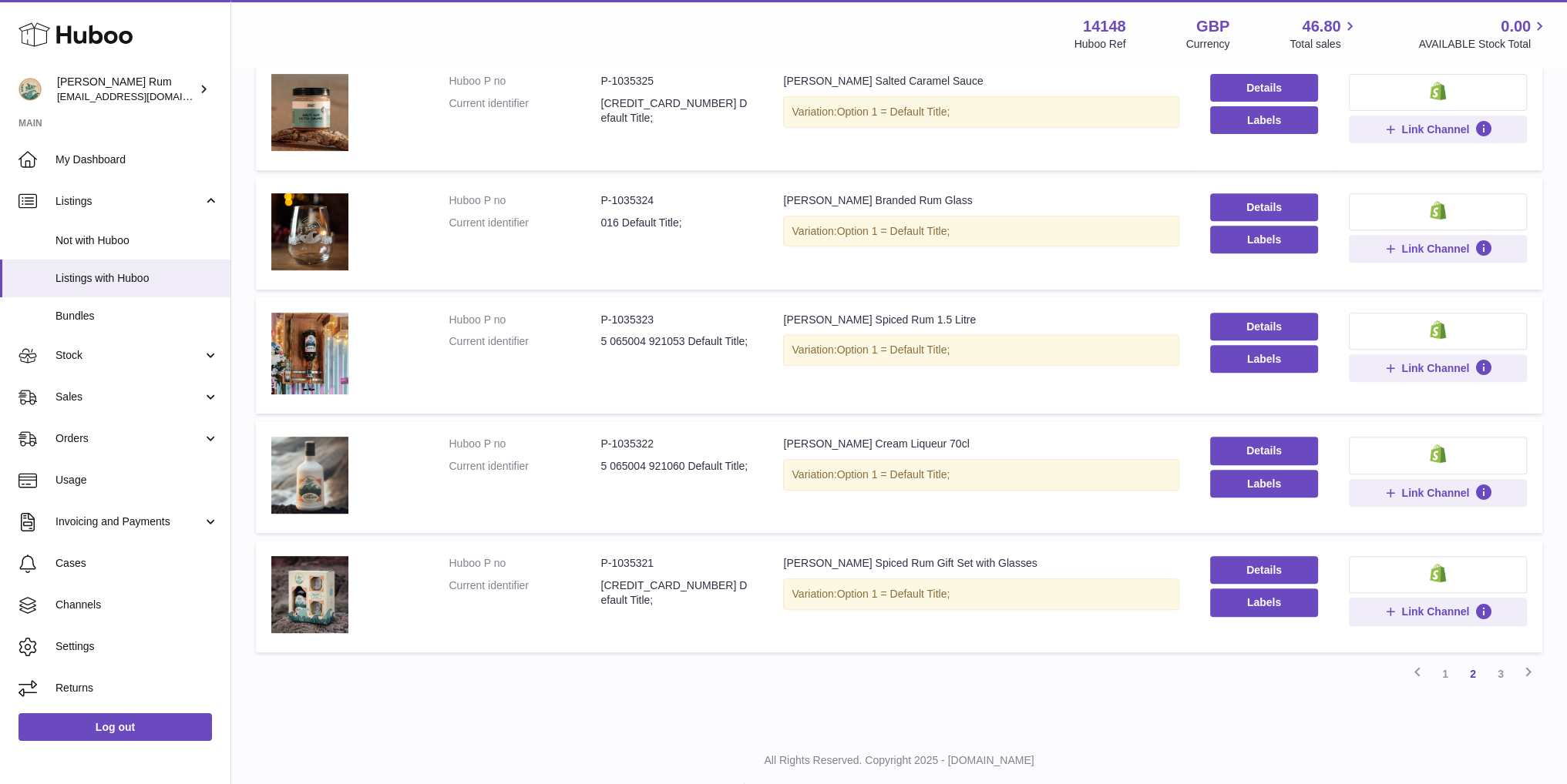
scroll to position [848, 0]
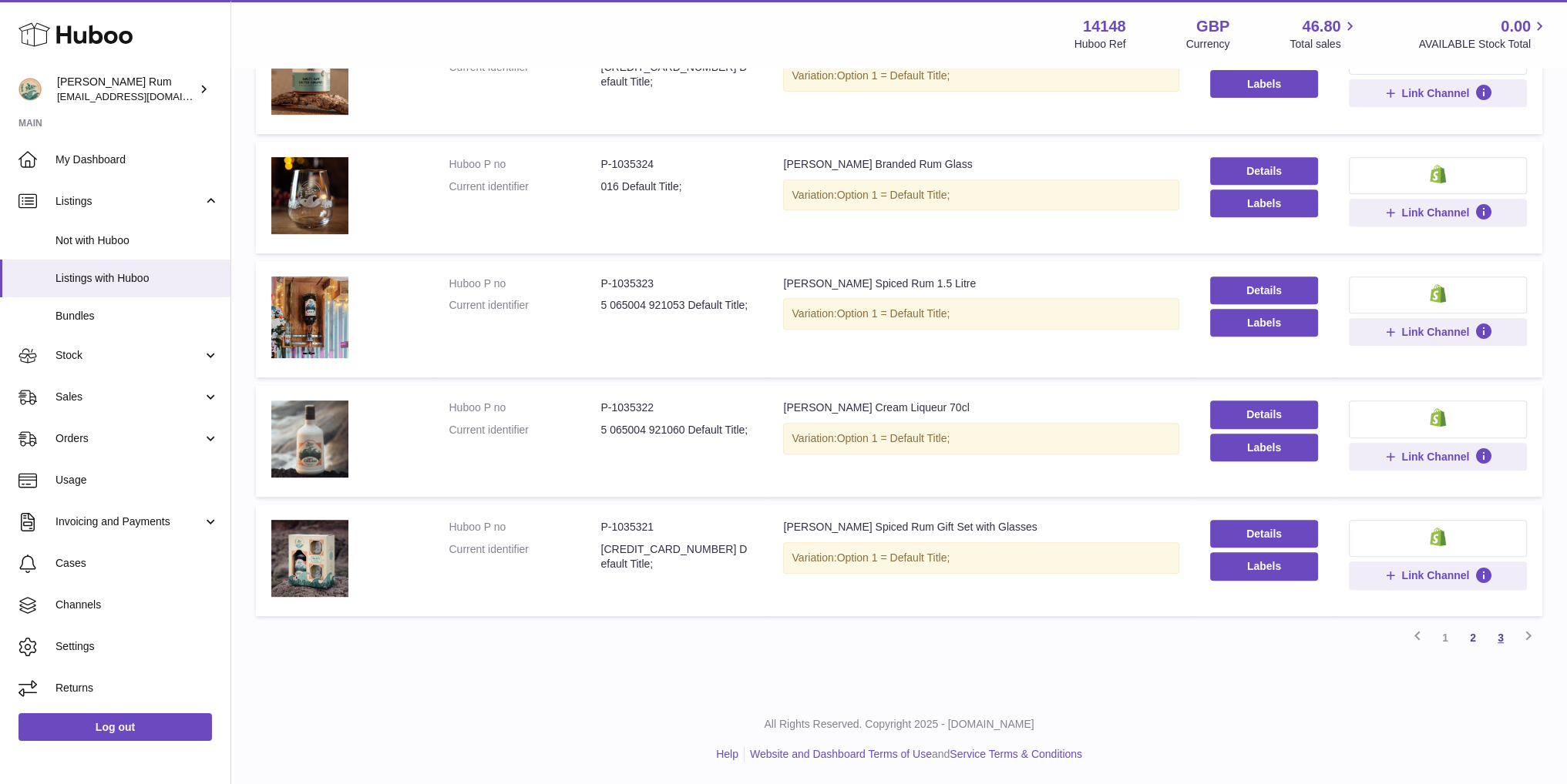
click at [1502, 643] on link "3" at bounding box center [1501, 638] width 28 height 28
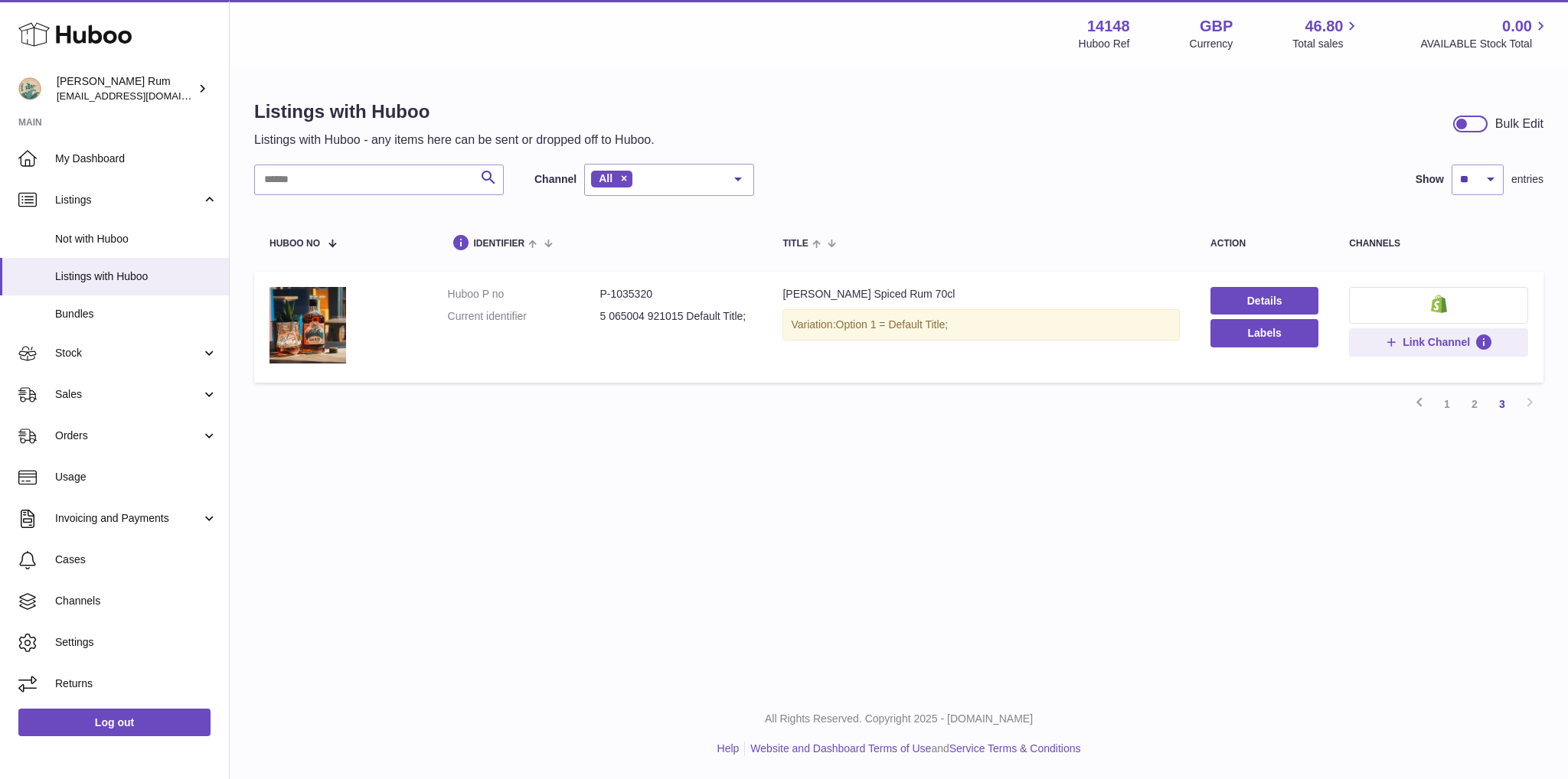
click at [923, 150] on div "Listings with Huboo Listings with Huboo - any items here can be sent or dropped…" at bounding box center [898, 264] width 1338 height 391
click at [1075, 194] on div "Search Channel All All eBay Amazon Shopify Woocommerce Etsy No elements found. …" at bounding box center [898, 179] width 1289 height 32
click at [133, 151] on span "My Dashboard" at bounding box center [136, 158] width 162 height 15
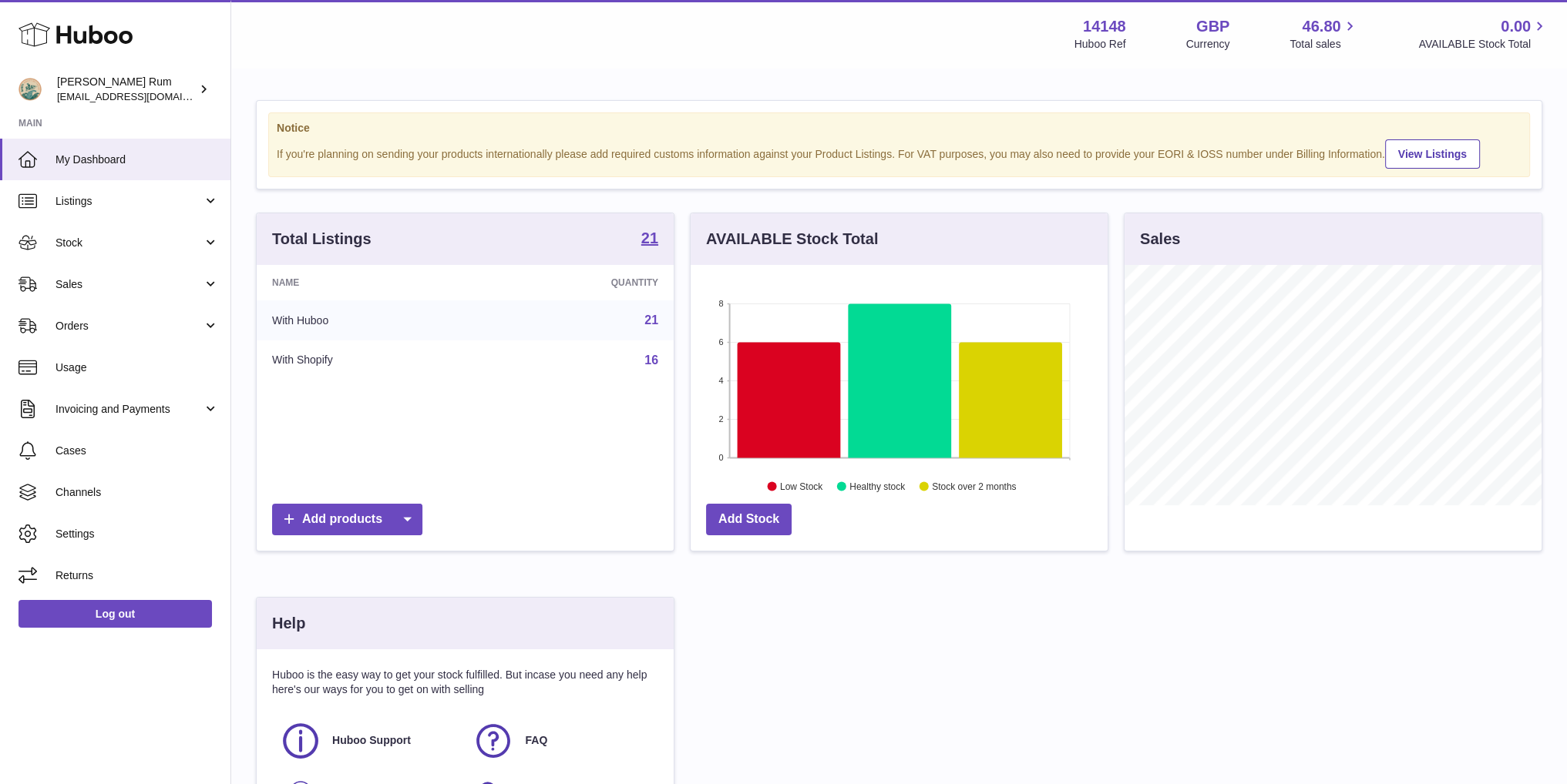
scroll to position [240, 416]
click at [910, 631] on div "Total Listings 21 Name Quantity With Huboo 21 With Shopify 16 Add products AVAI…" at bounding box center [899, 537] width 1302 height 648
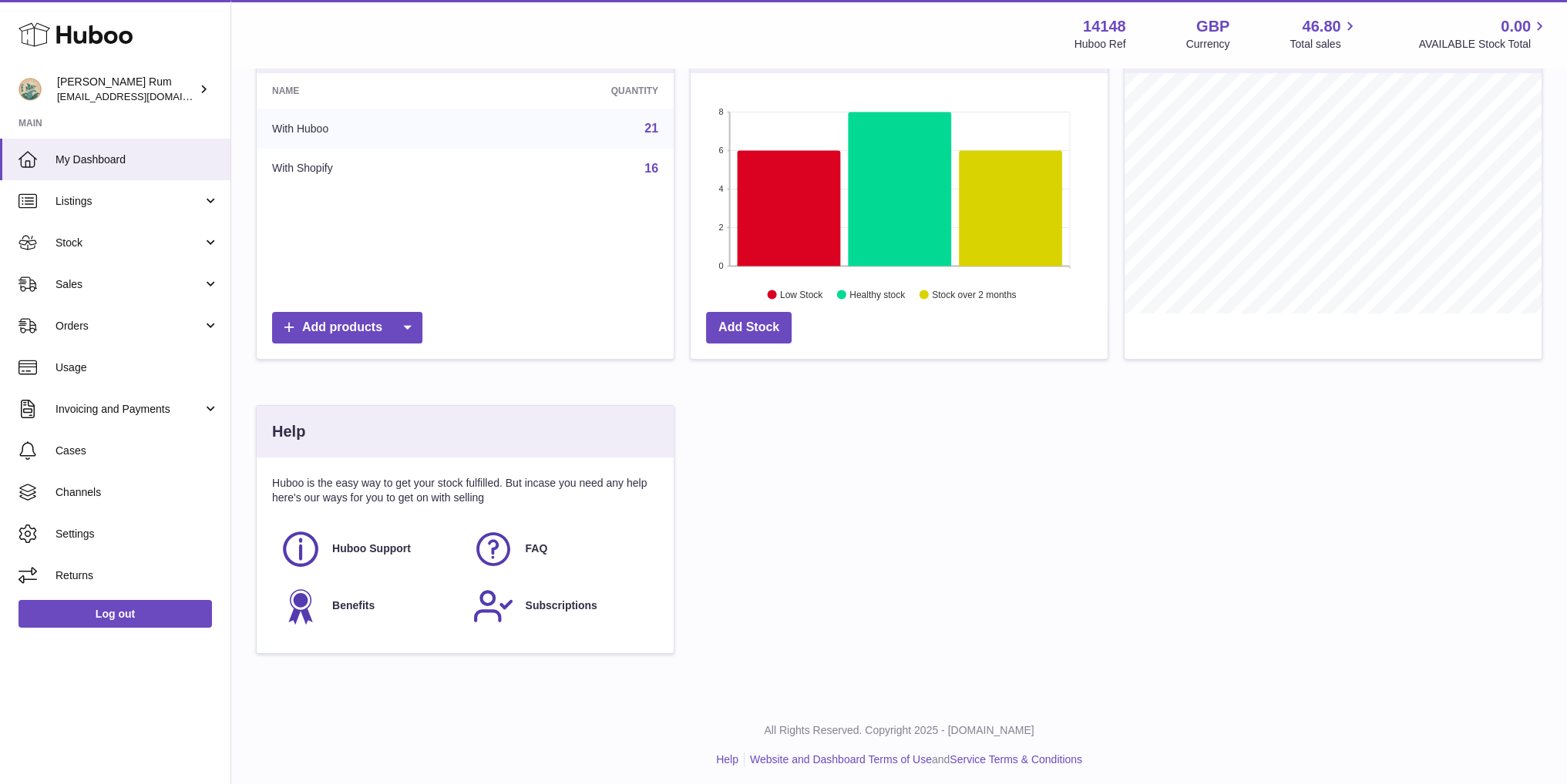
scroll to position [197, 0]
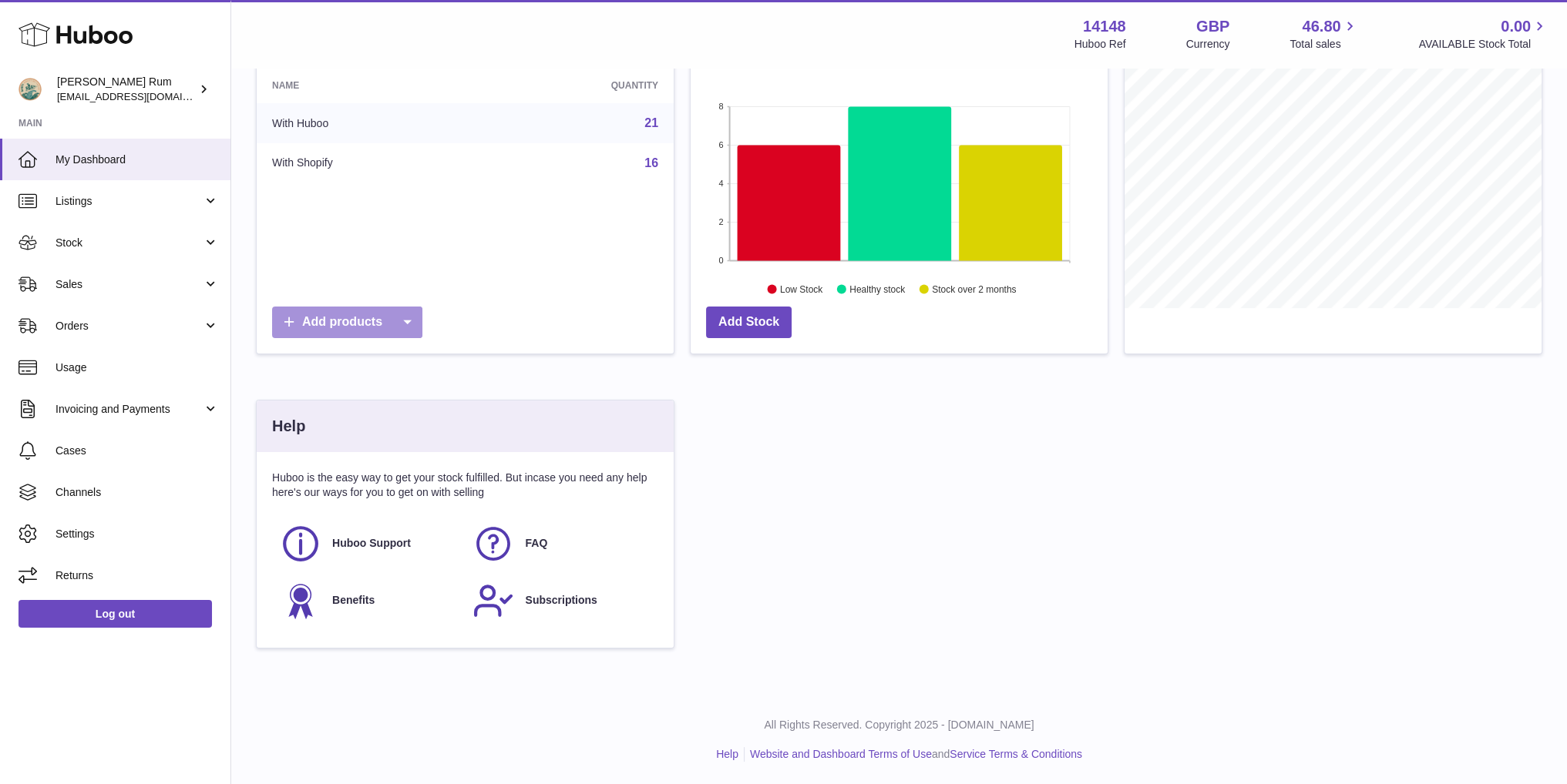
click at [414, 320] on icon at bounding box center [407, 322] width 31 height 32
click at [435, 399] on link "Manual listing" at bounding box center [436, 392] width 117 height 33
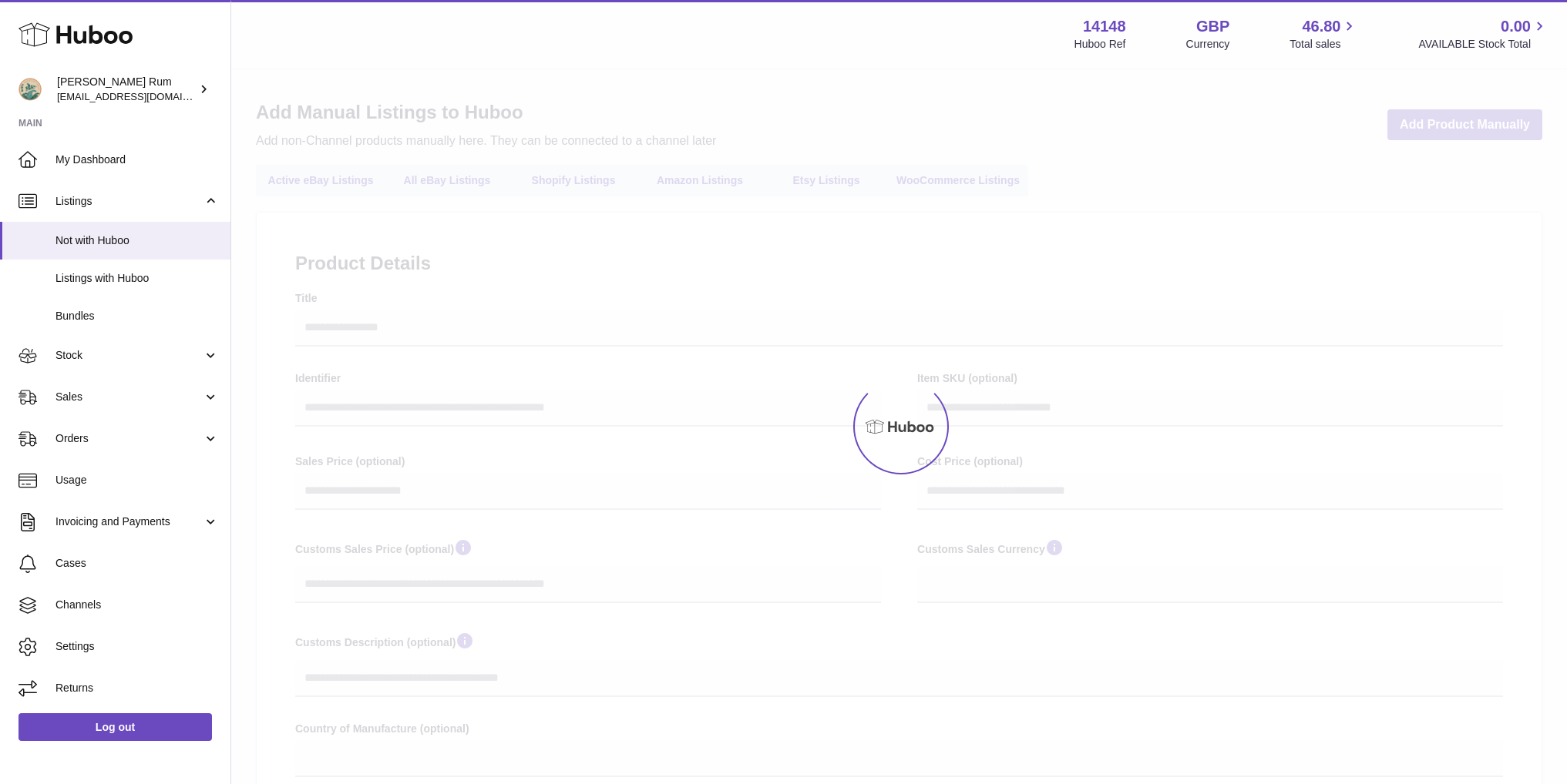
select select
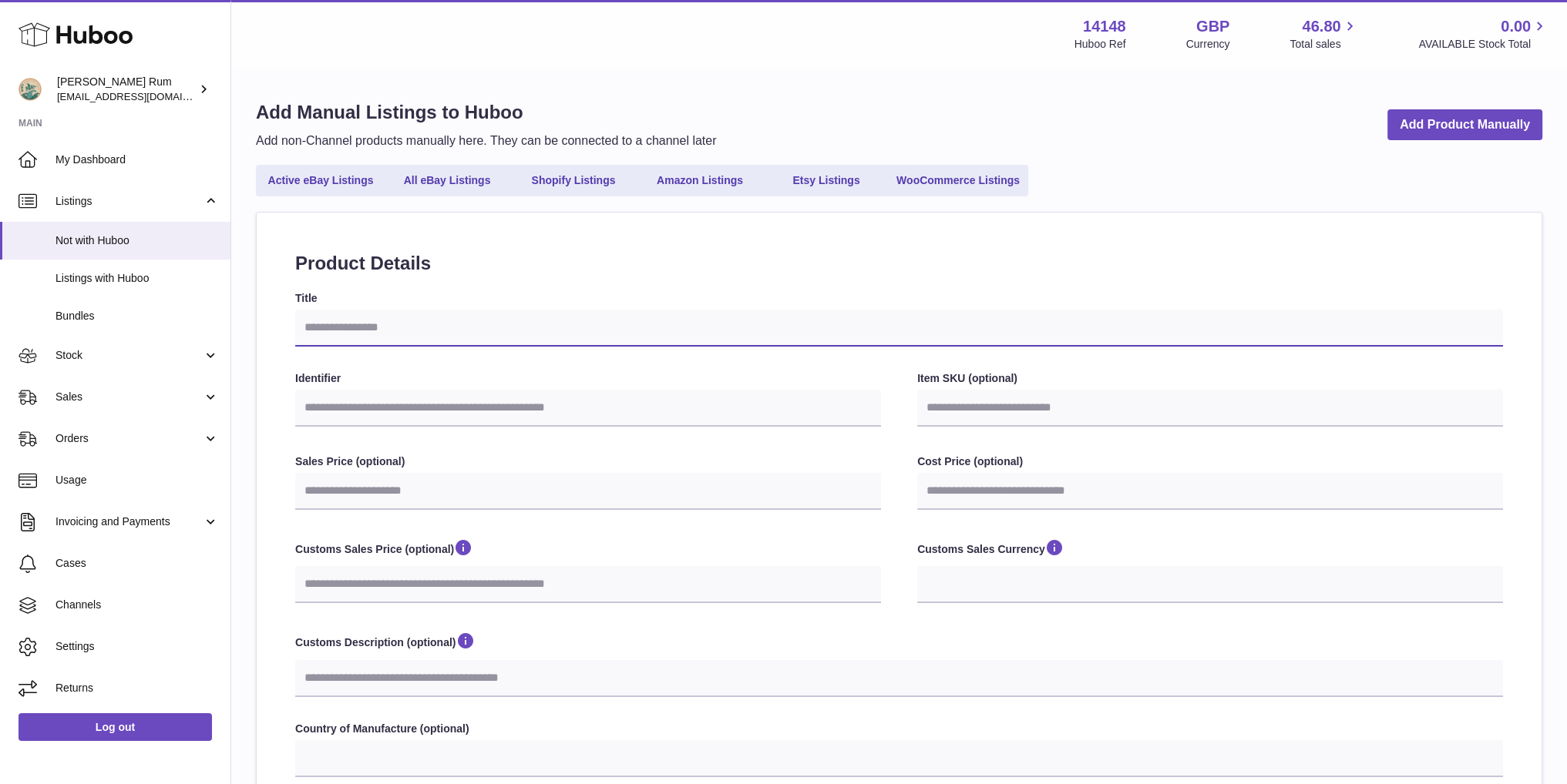
click at [398, 335] on input "Title" at bounding box center [899, 328] width 1208 height 37
click at [97, 355] on span "Stock" at bounding box center [129, 356] width 147 height 15
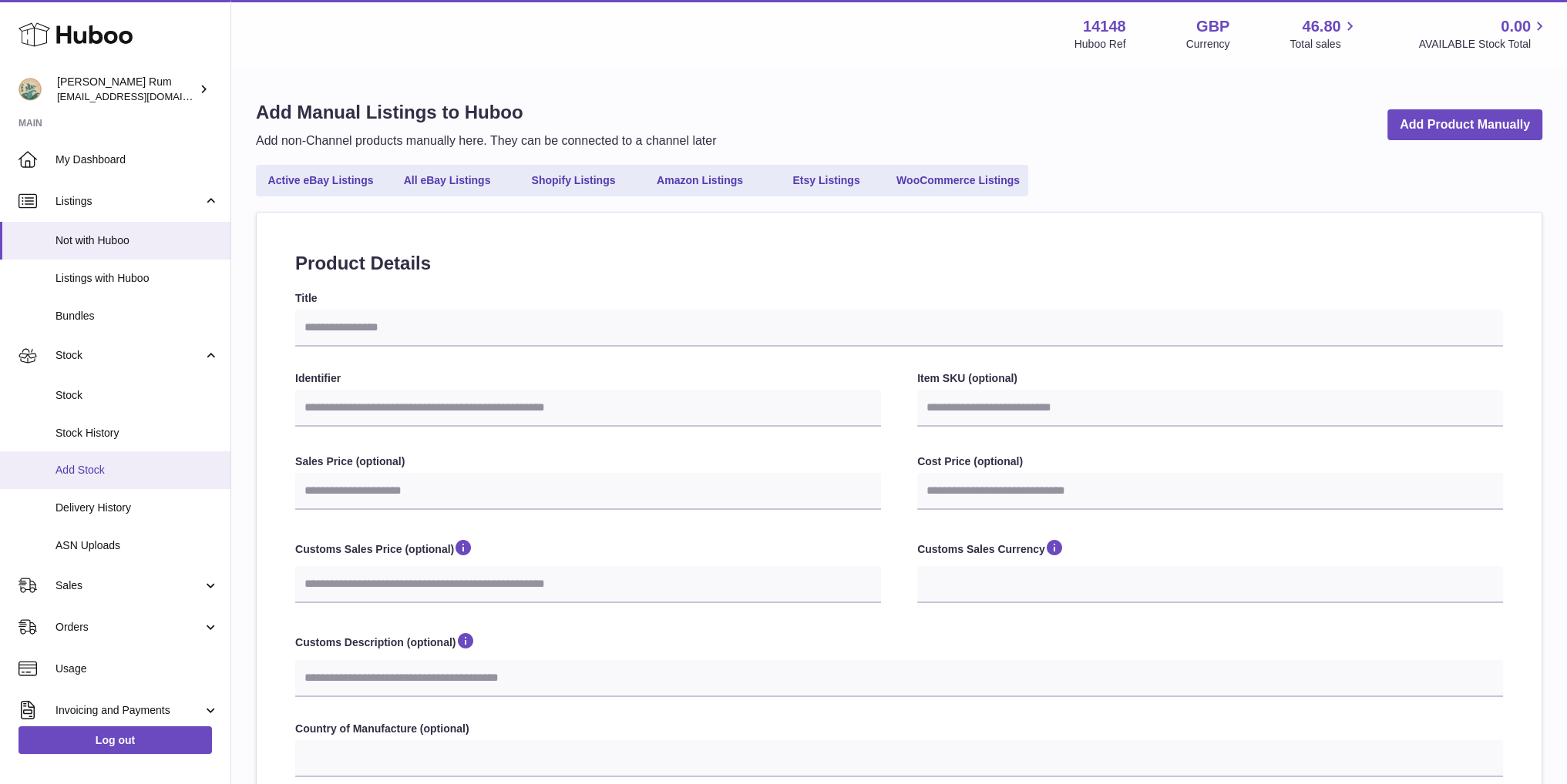
click at [89, 470] on span "Add Stock" at bounding box center [137, 470] width 163 height 15
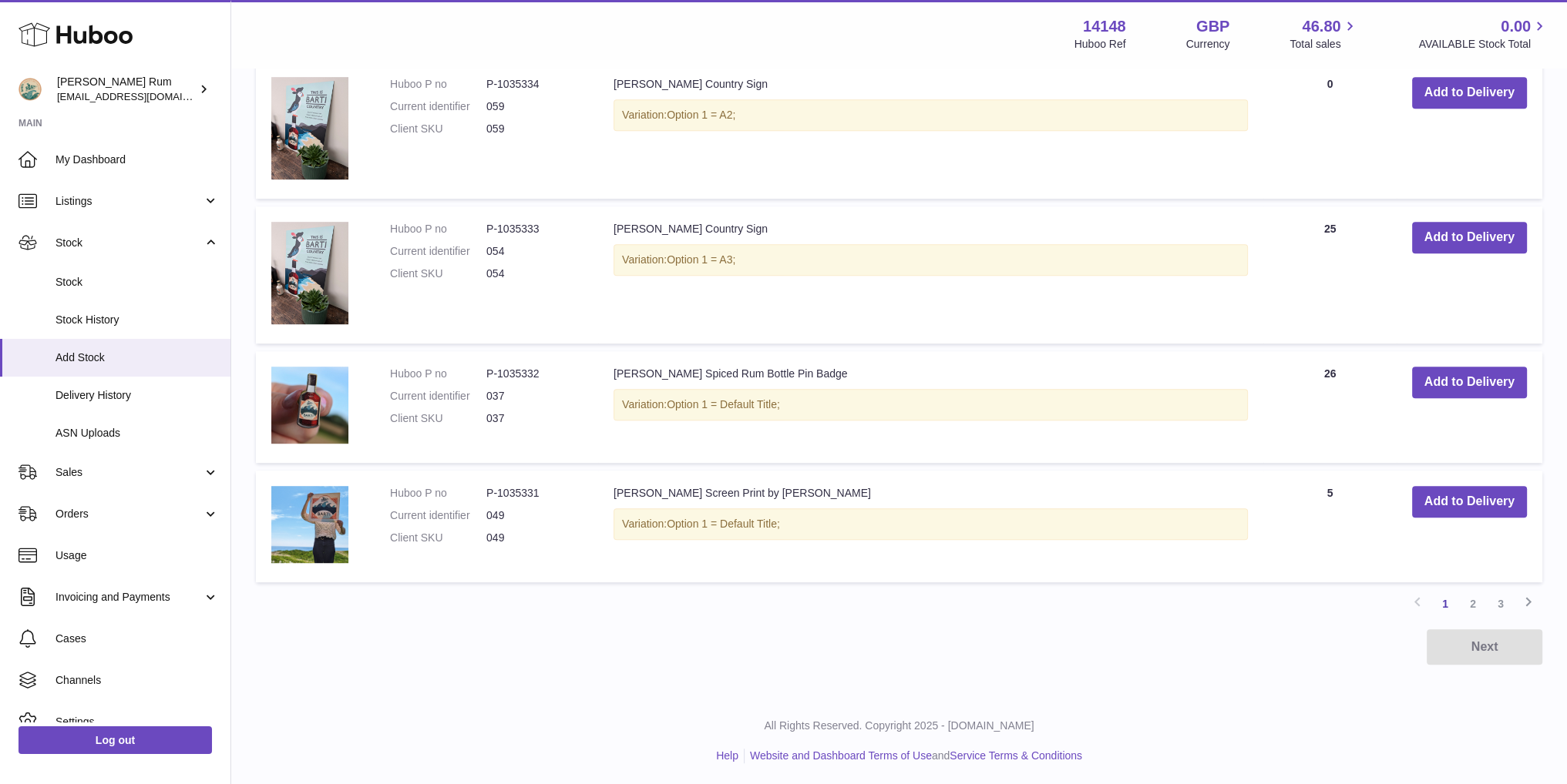
scroll to position [1147, 0]
